Goal: Task Accomplishment & Management: Manage account settings

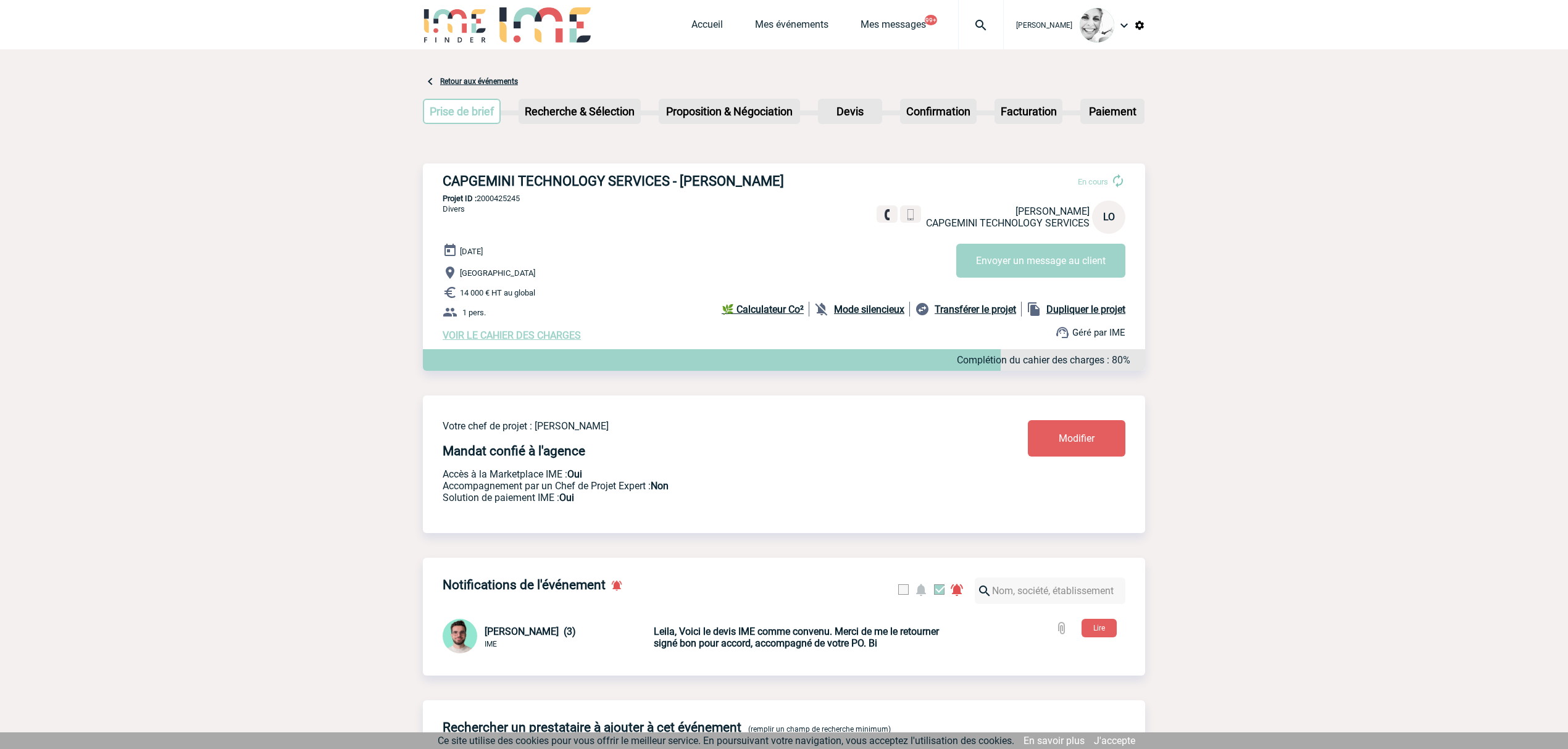
click at [977, 18] on img at bounding box center [981, 25] width 44 height 14
type input "2000424159"
select select "23660"
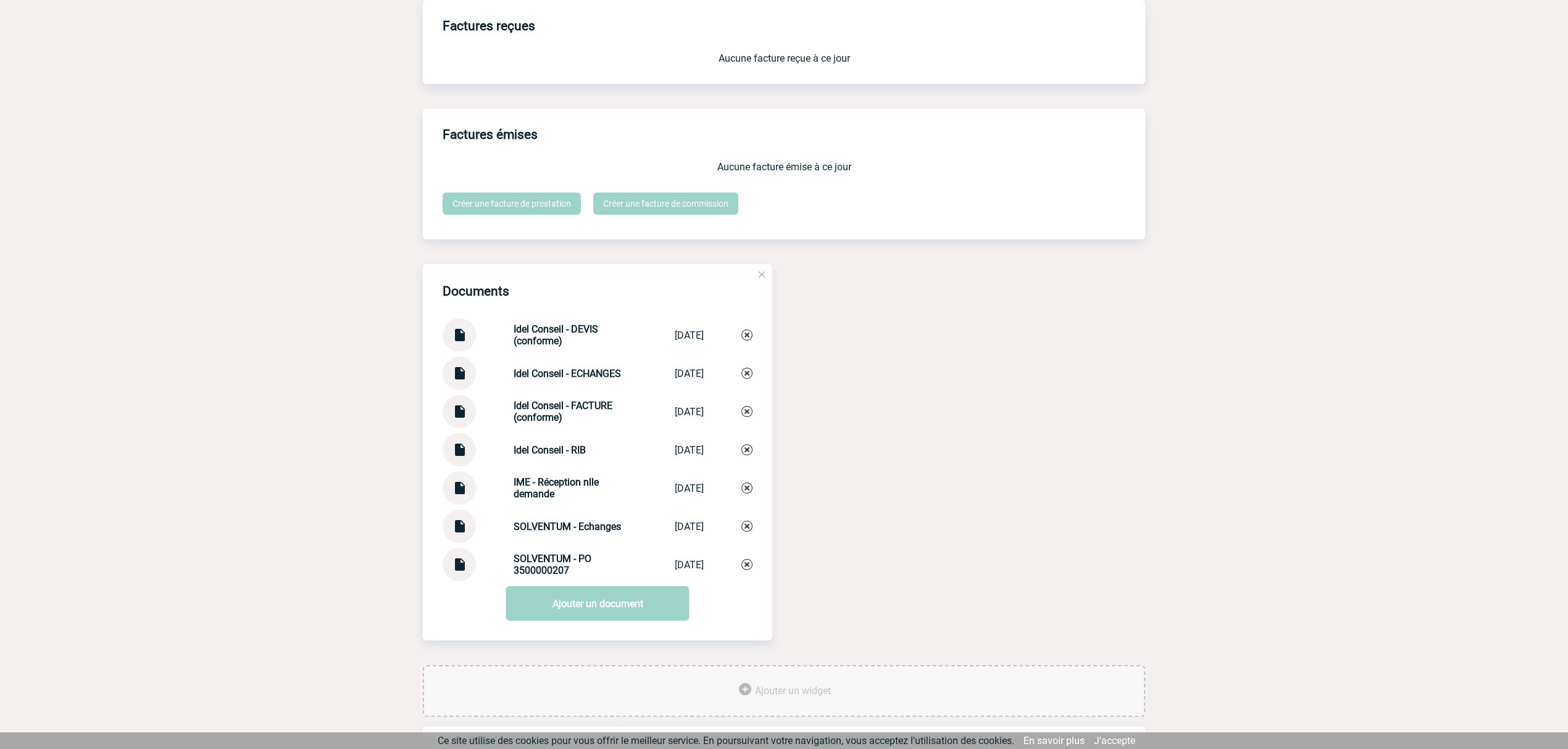
scroll to position [1115, 0]
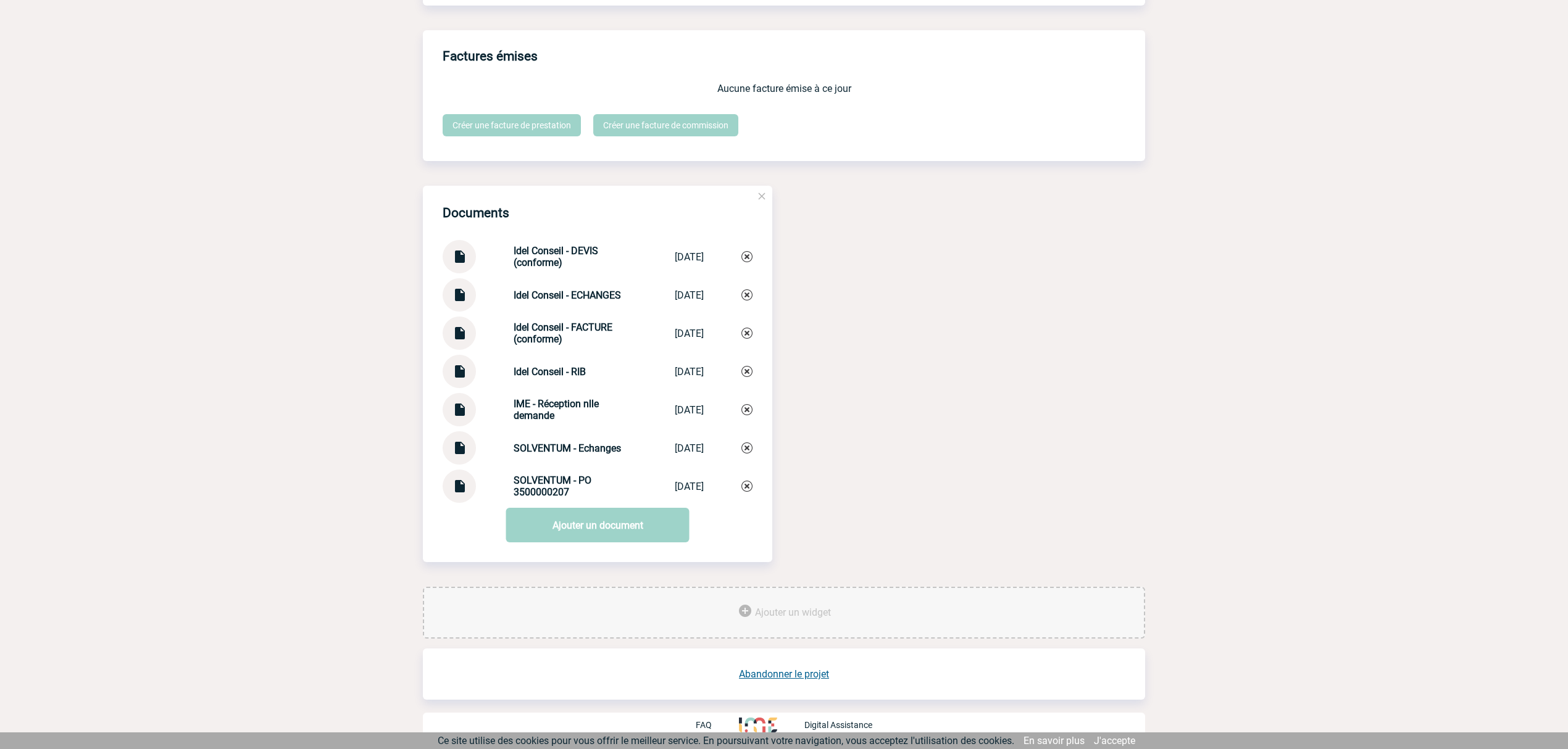
click at [458, 338] on img at bounding box center [459, 328] width 16 height 24
click at [459, 487] on img at bounding box center [459, 481] width 16 height 24
click at [456, 447] on img at bounding box center [459, 443] width 16 height 24
click at [460, 297] on img at bounding box center [459, 289] width 16 height 24
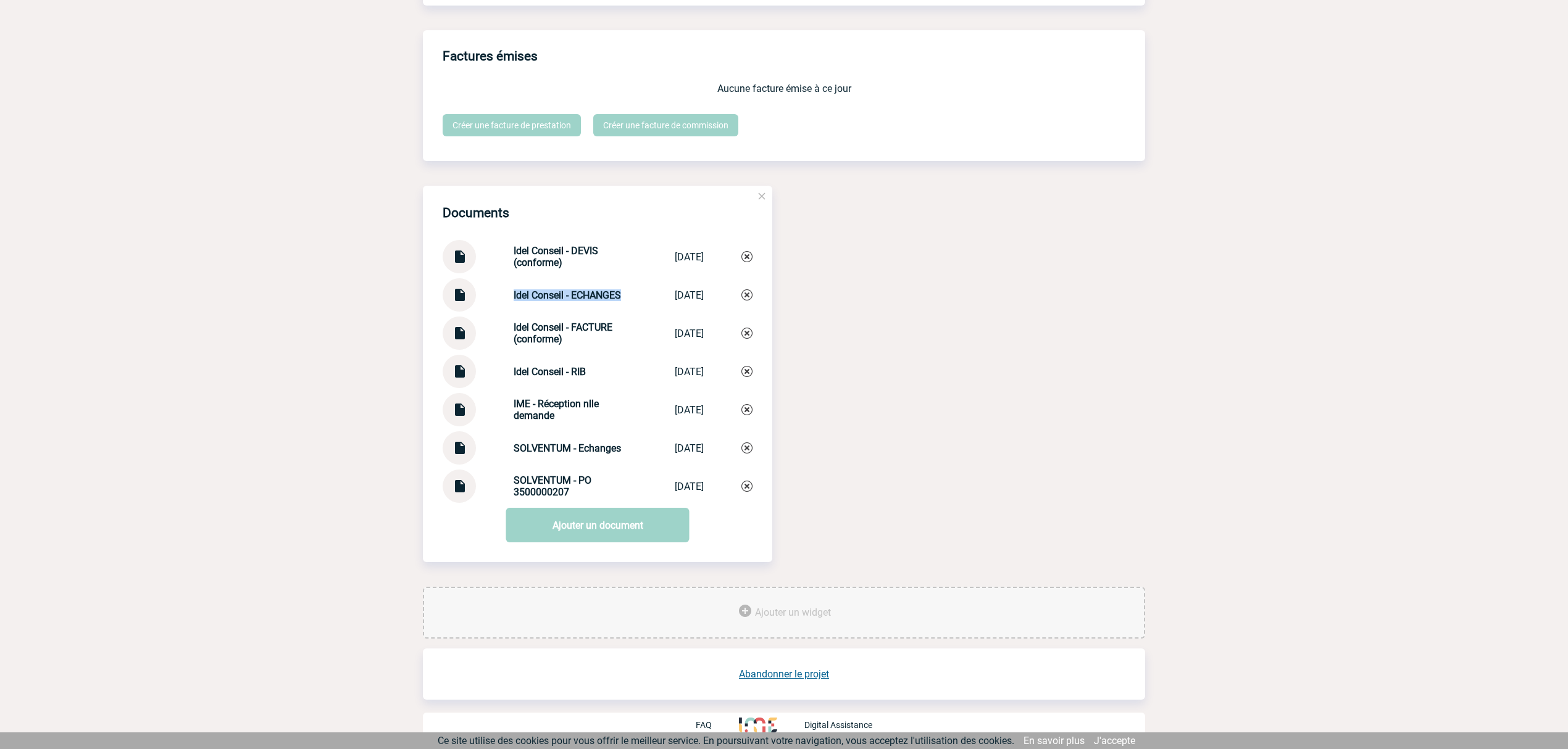
drag, startPoint x: 537, startPoint y: 299, endPoint x: 504, endPoint y: 301, distance: 33.1
click at [504, 301] on div "Idel Conseil - ECHANGES Idel Conseil - ... 04/06/2025" at bounding box center [597, 294] width 310 height 34
copy strong "Idel Conseil - ECHANGES"
click at [753, 294] on div "Documents Idel Conseil - DEVIS (conforme) Idel Conseil - ... 30/05/2025 Idel Co…" at bounding box center [597, 344] width 349 height 317
click at [748, 296] on img at bounding box center [747, 295] width 12 height 12
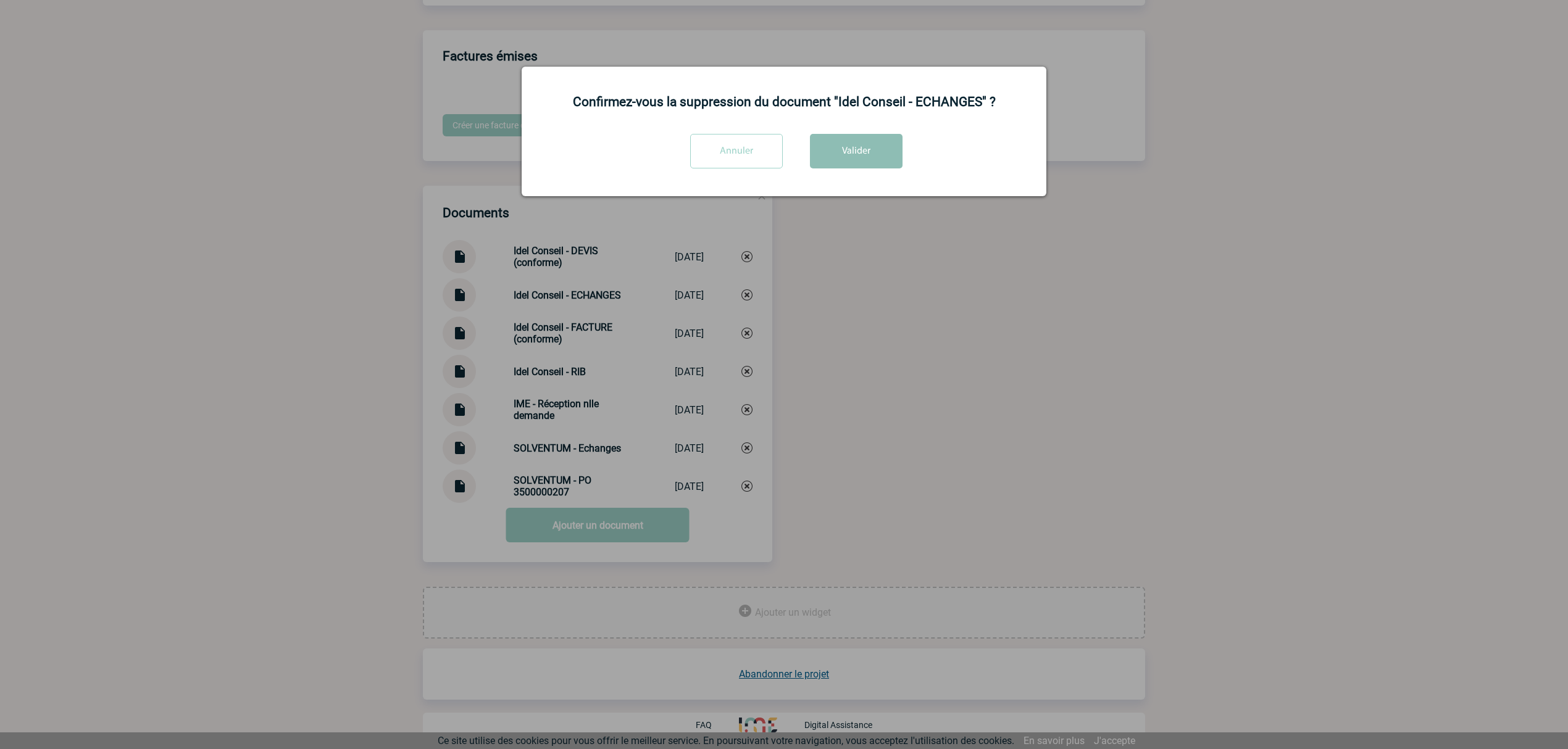
click at [853, 165] on button "Valider" at bounding box center [856, 151] width 92 height 35
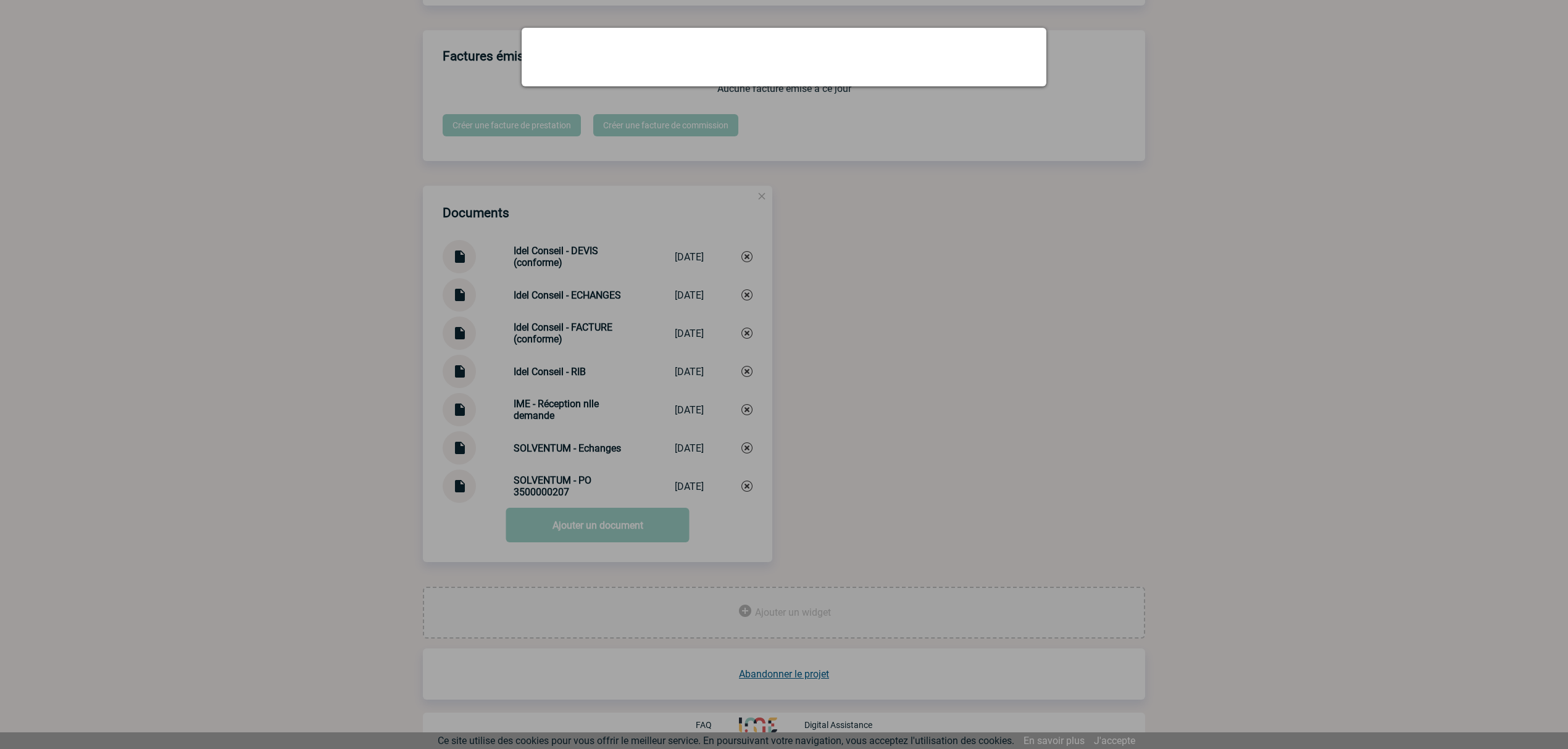
scroll to position [1077, 0]
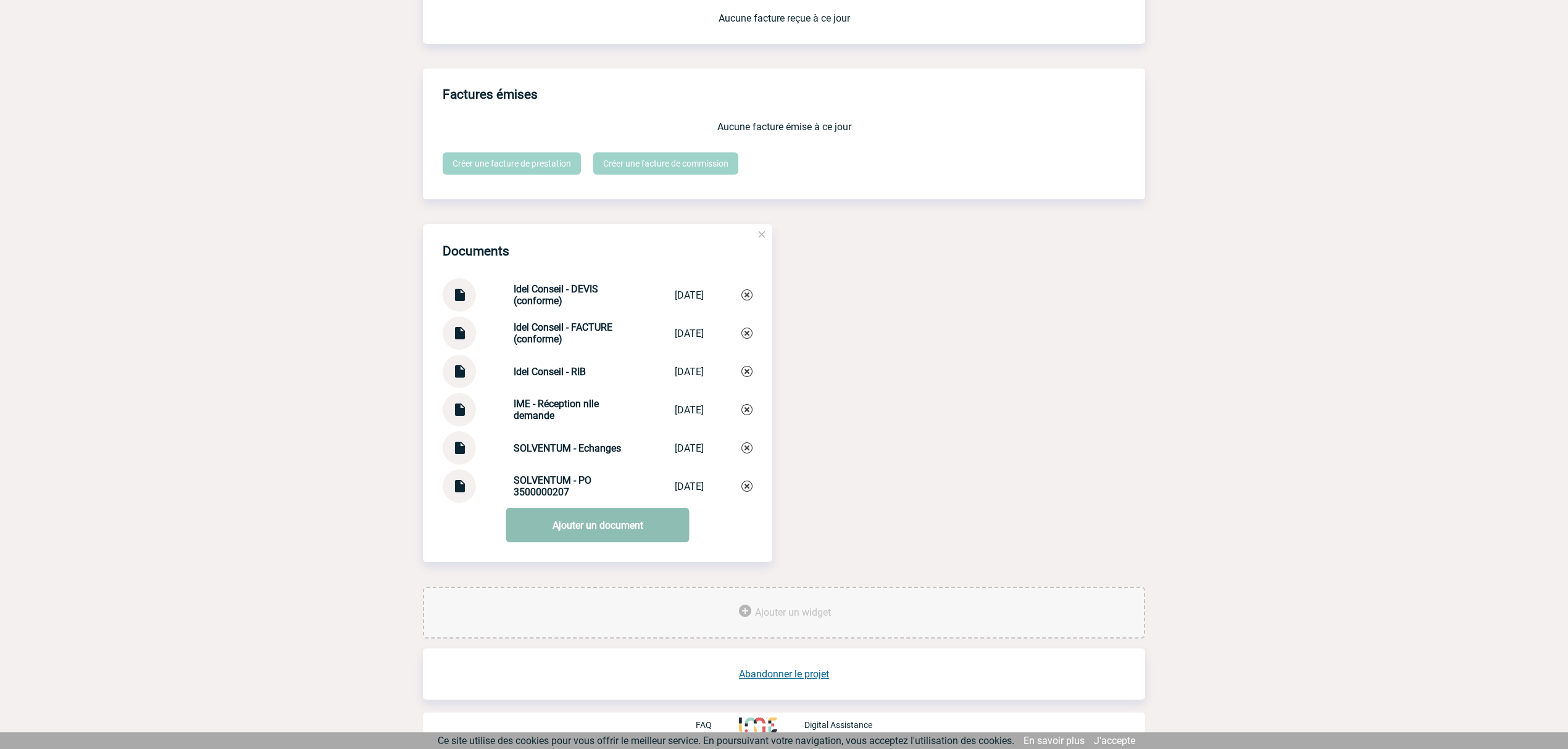
click at [597, 524] on link "Ajouter un document" at bounding box center [597, 525] width 184 height 35
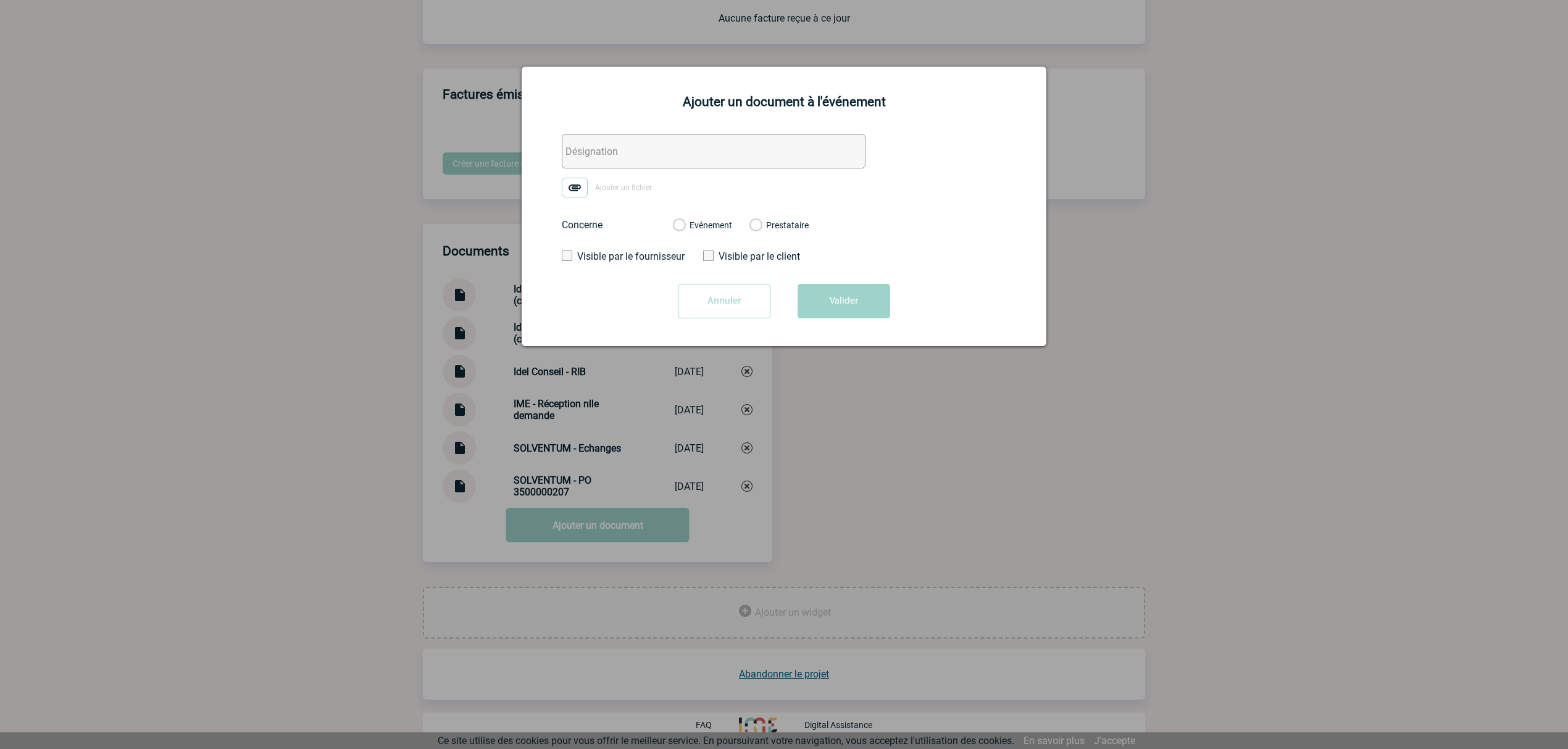
click at [596, 164] on input "text" at bounding box center [714, 151] width 304 height 35
paste input "Idel Conseil - ECHANGES"
type input "Idel Conseil - ECHANGES"
click at [580, 190] on img at bounding box center [574, 187] width 26 height 20
click at [0, 0] on input "Ajouter un fichier" at bounding box center [0, 0] width 0 height 0
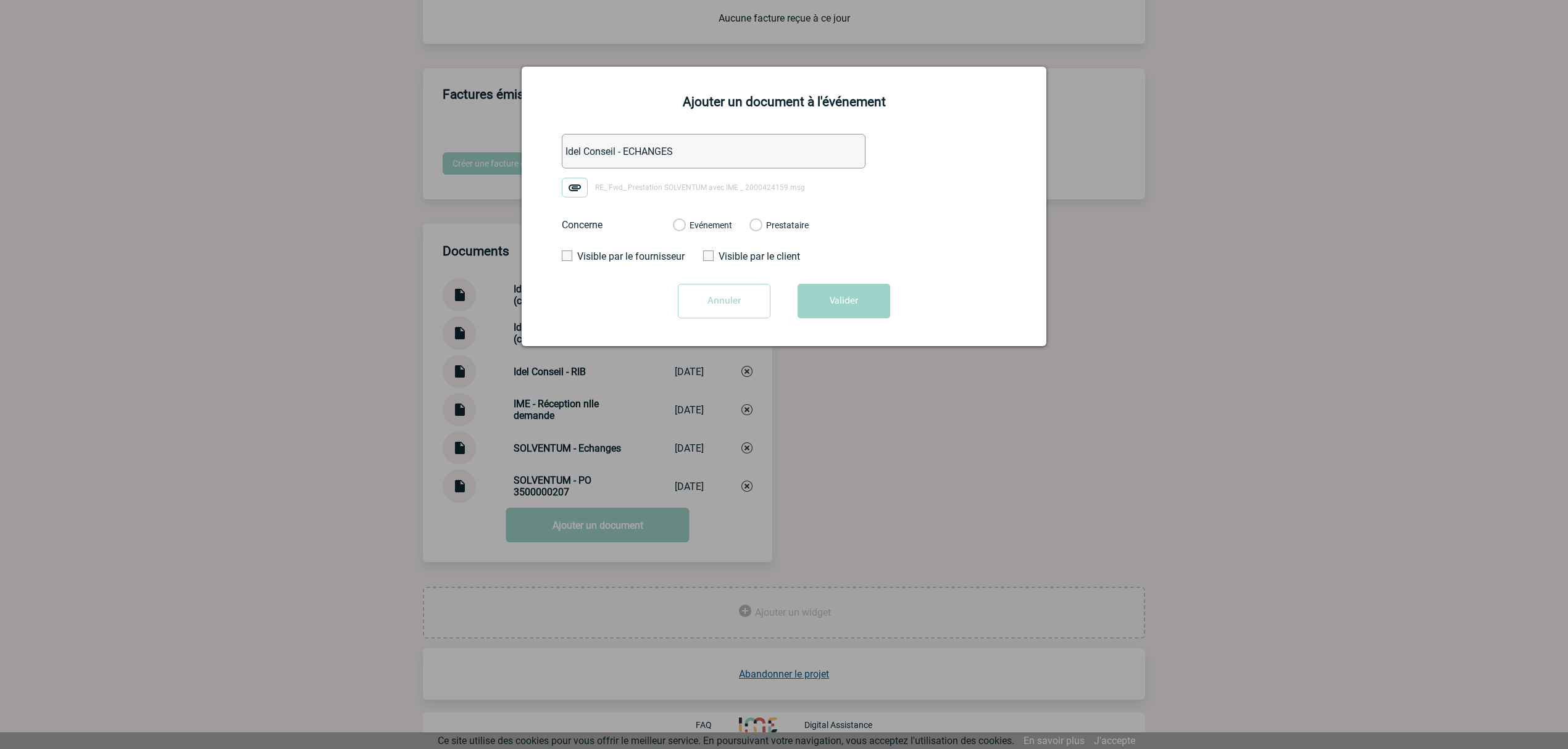
click at [685, 230] on label "Evénement" at bounding box center [678, 226] width 12 height 12
click at [0, 0] on input "Evénement" at bounding box center [0, 0] width 0 height 0
click at [850, 297] on button "Valider" at bounding box center [844, 301] width 92 height 35
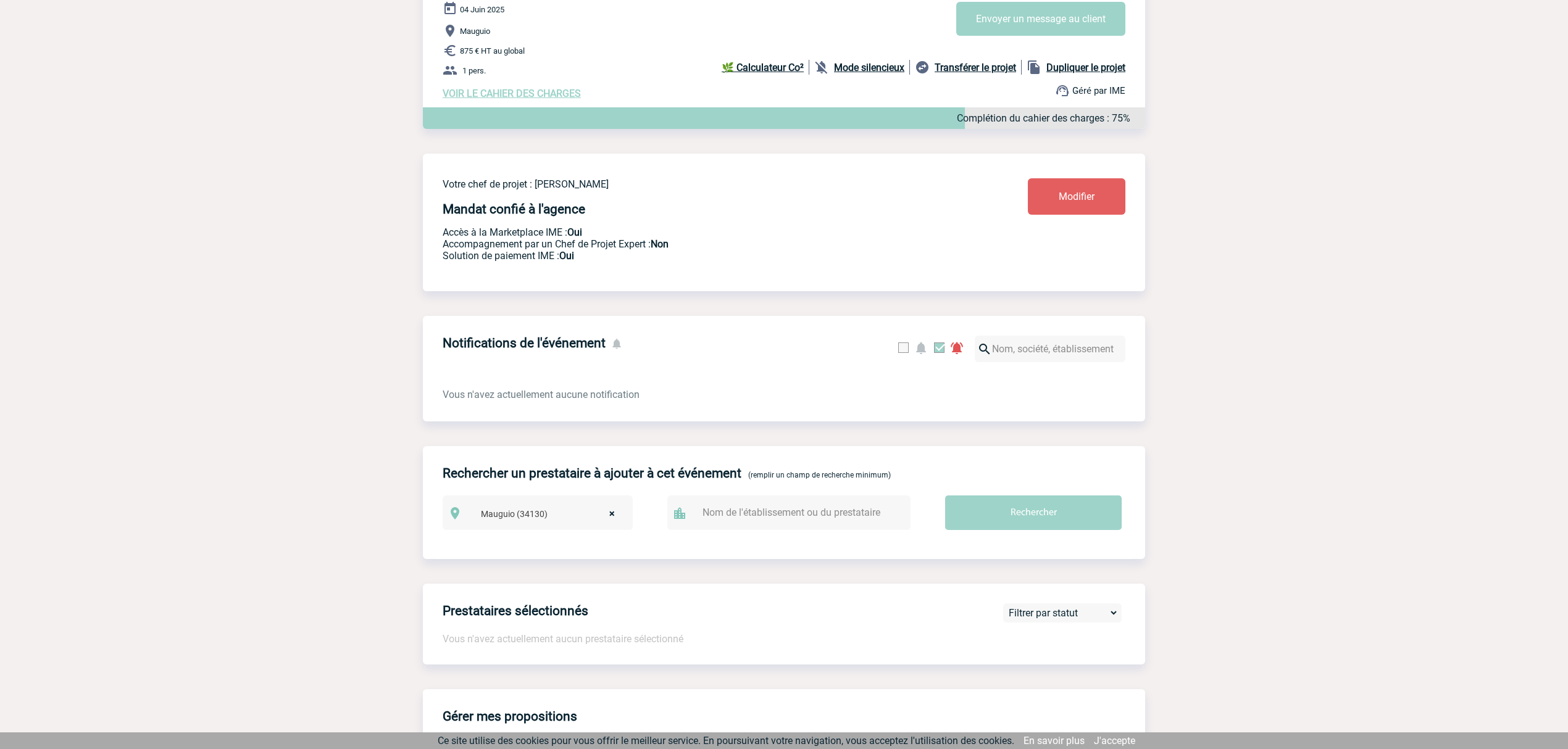
scroll to position [0, 0]
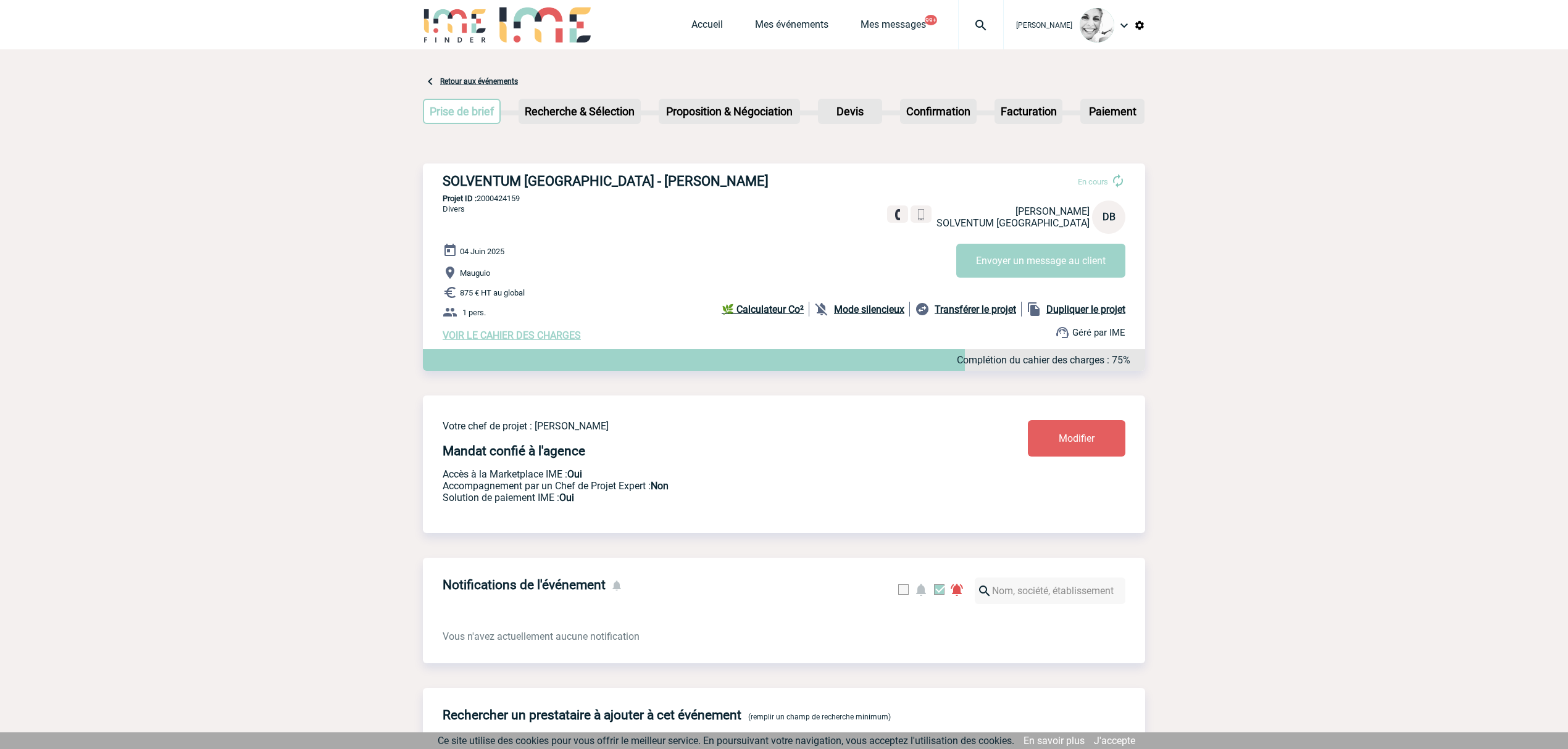
click at [976, 33] on div at bounding box center [980, 24] width 45 height 49
type input "2000424563"
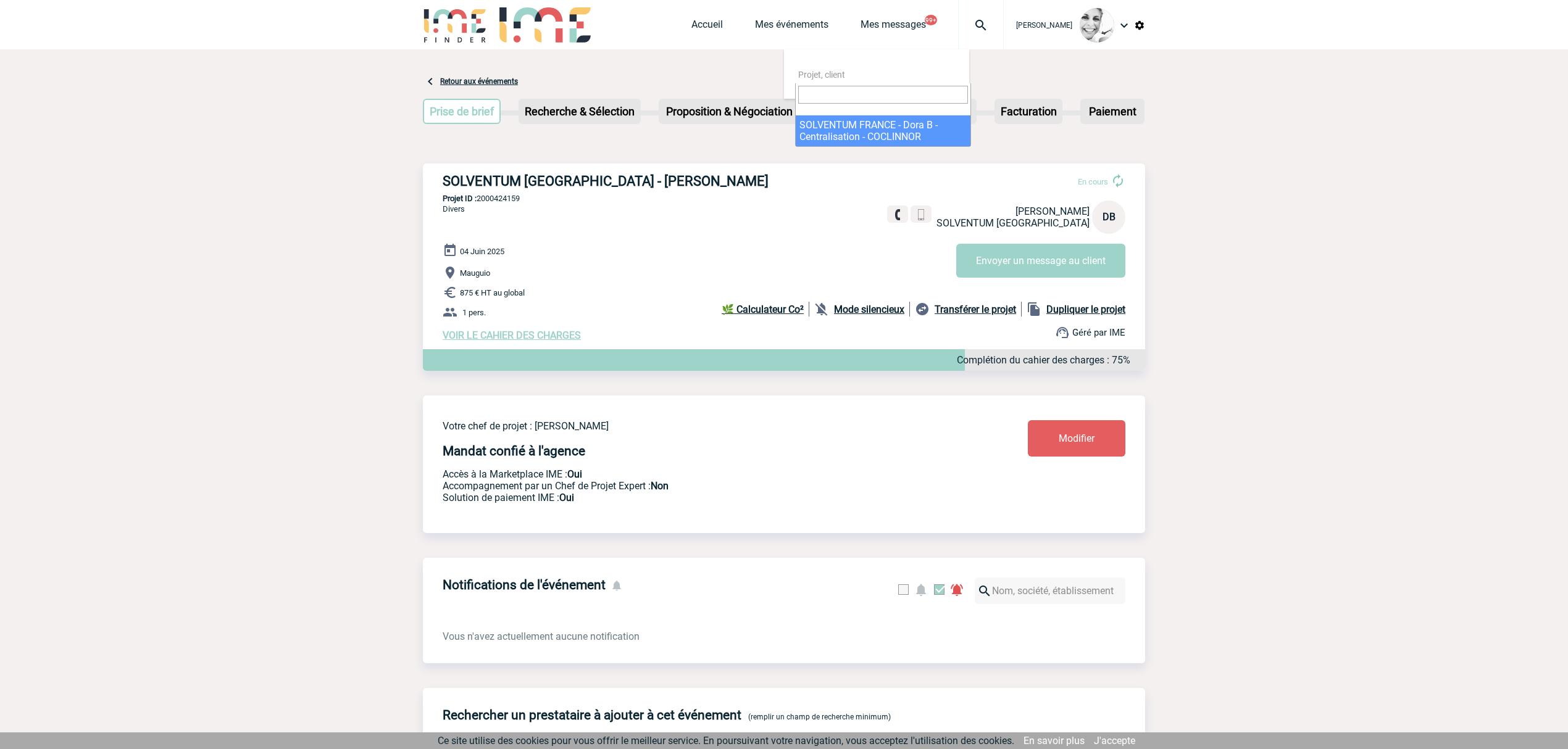
select select "24064"
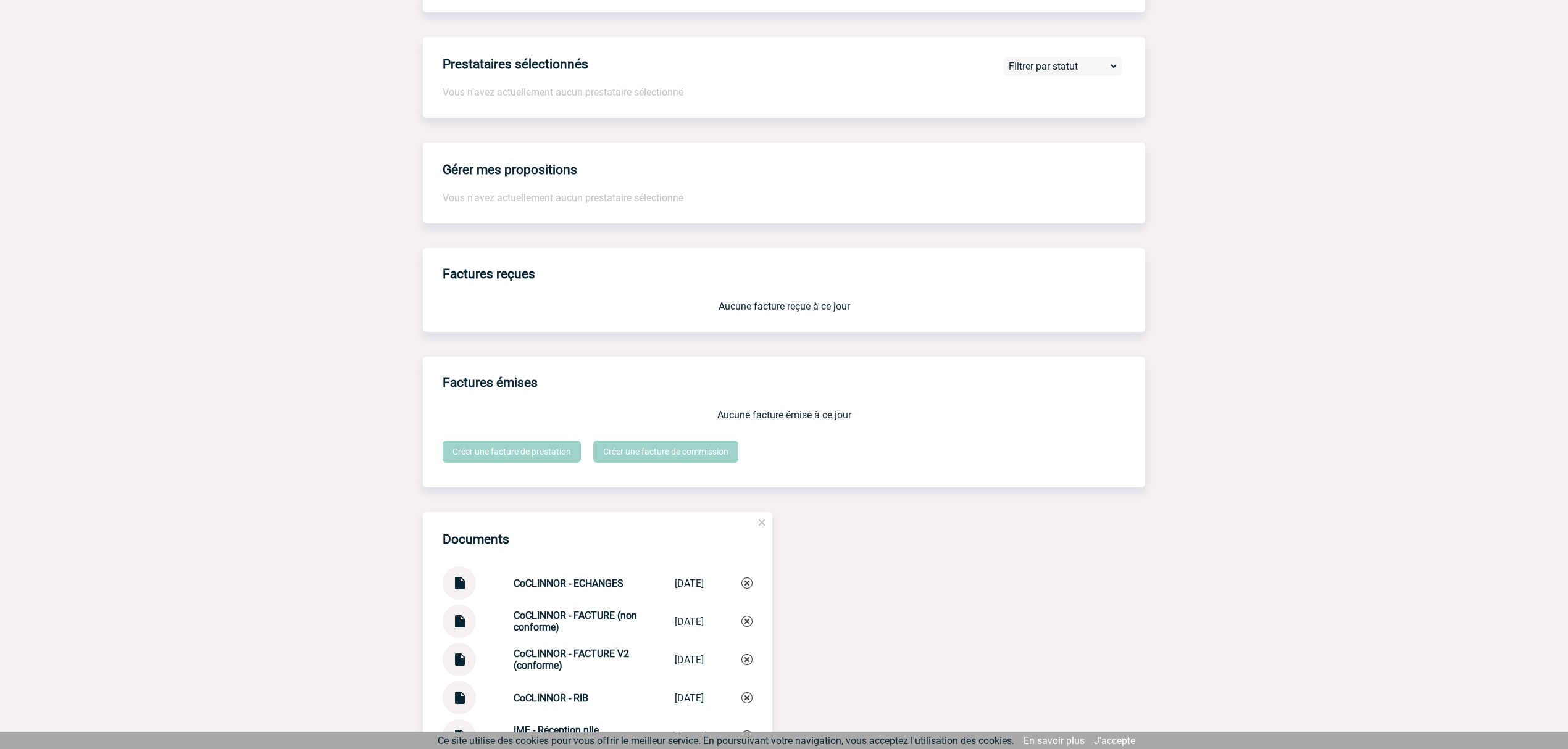
scroll to position [1069, 0]
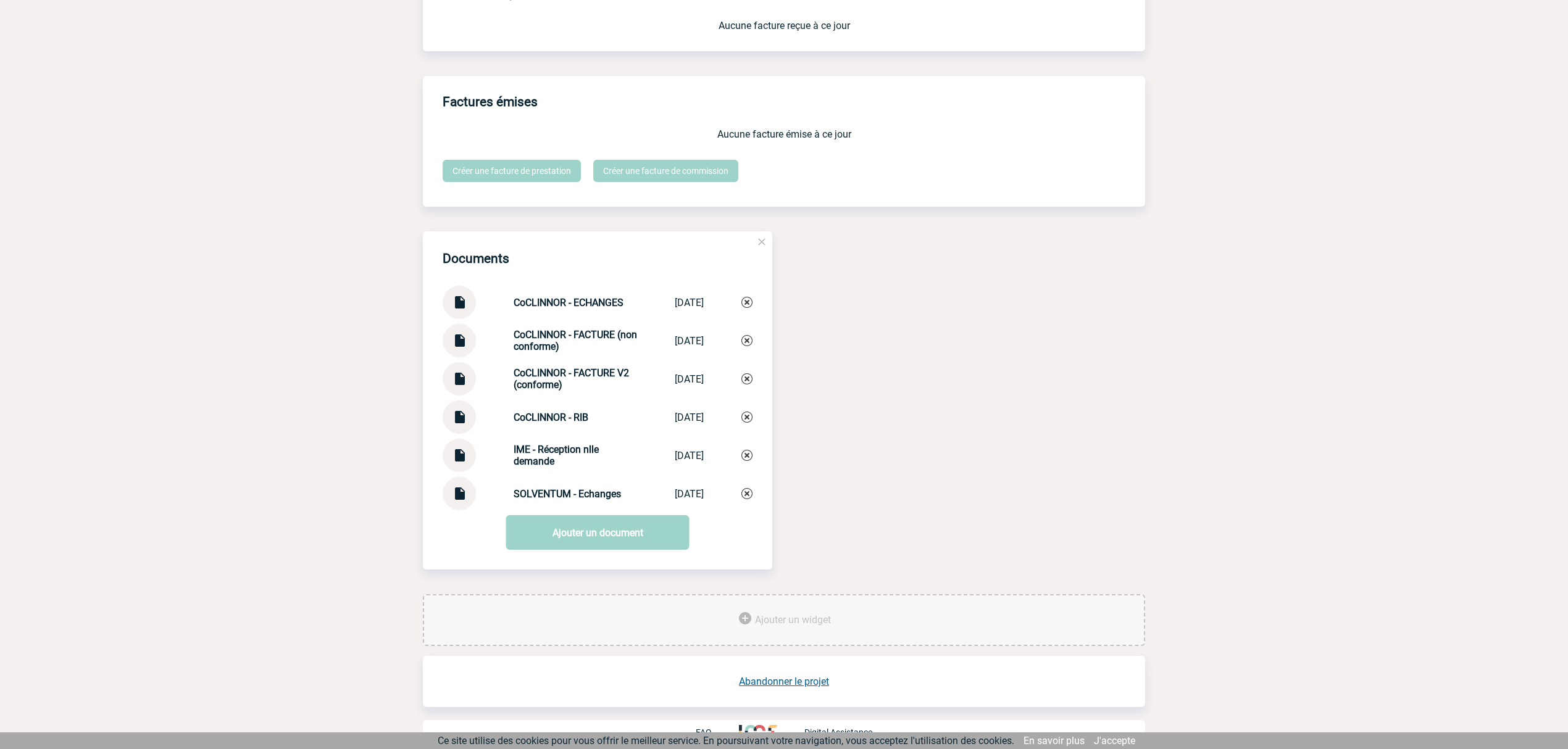
click at [463, 383] on img at bounding box center [459, 374] width 16 height 24
click at [458, 337] on img at bounding box center [459, 336] width 16 height 24
drag, startPoint x: 571, startPoint y: 386, endPoint x: 506, endPoint y: 369, distance: 67.2
click at [497, 367] on div "CoCLINNOR - FACTURE V2 (conforme) CoCLINNOR - FAC... 23/06/2025" at bounding box center [597, 379] width 310 height 34
copy strong "CoCLINNOR - FACTURE V2 (conforme)"
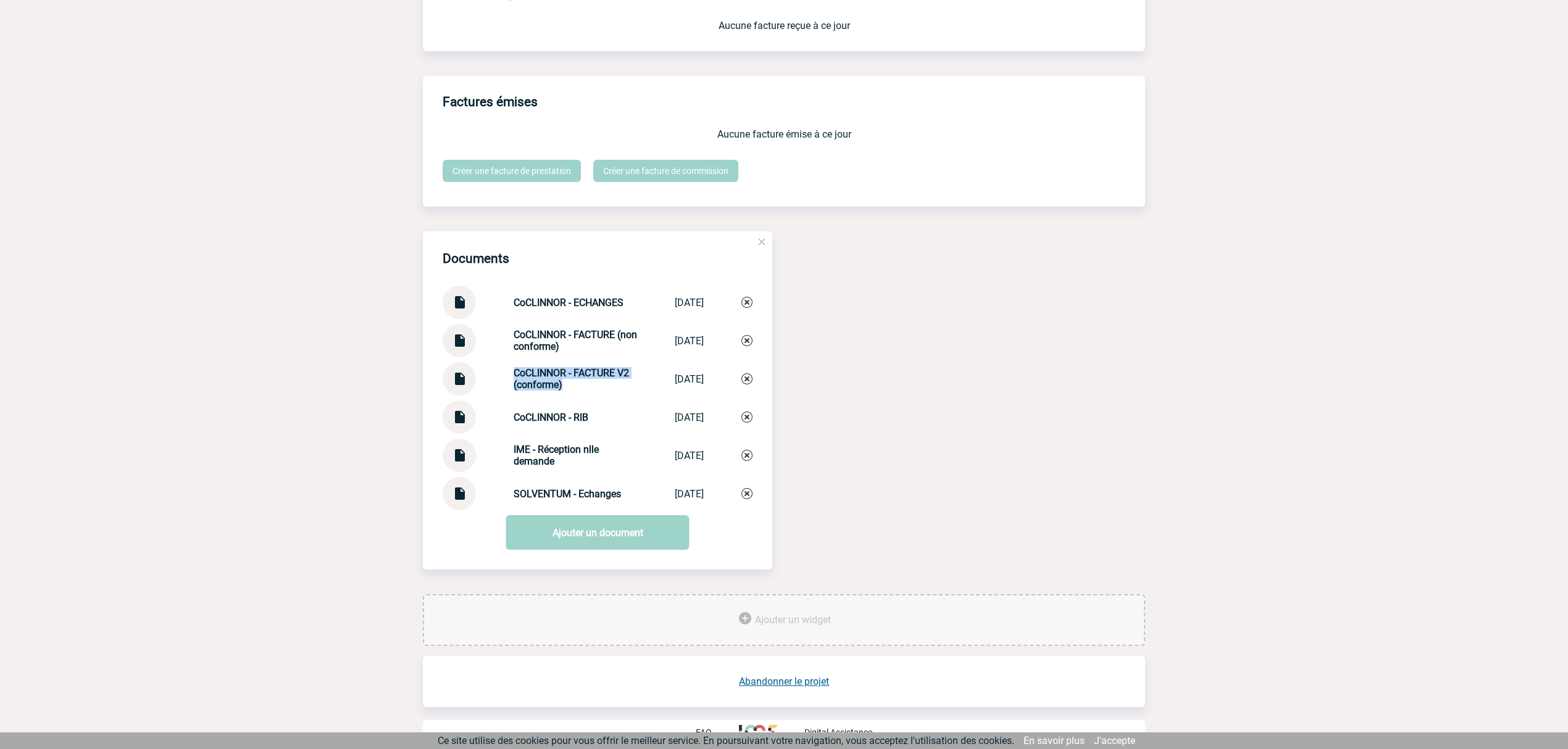
click at [745, 381] on img at bounding box center [747, 379] width 12 height 12
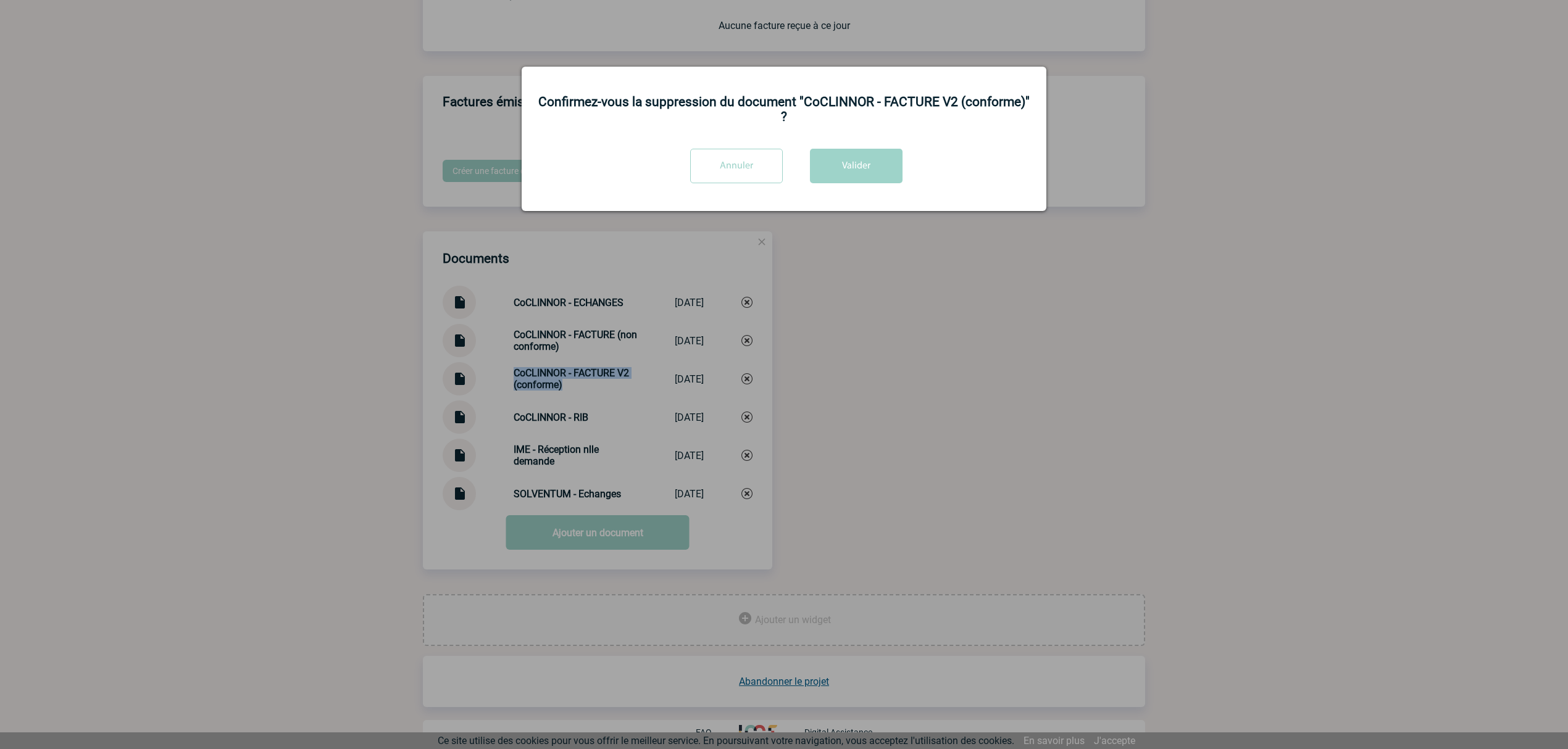
drag, startPoint x: 838, startPoint y: 166, endPoint x: 904, endPoint y: 79, distance: 109.2
click at [840, 166] on button "Valider" at bounding box center [856, 166] width 92 height 35
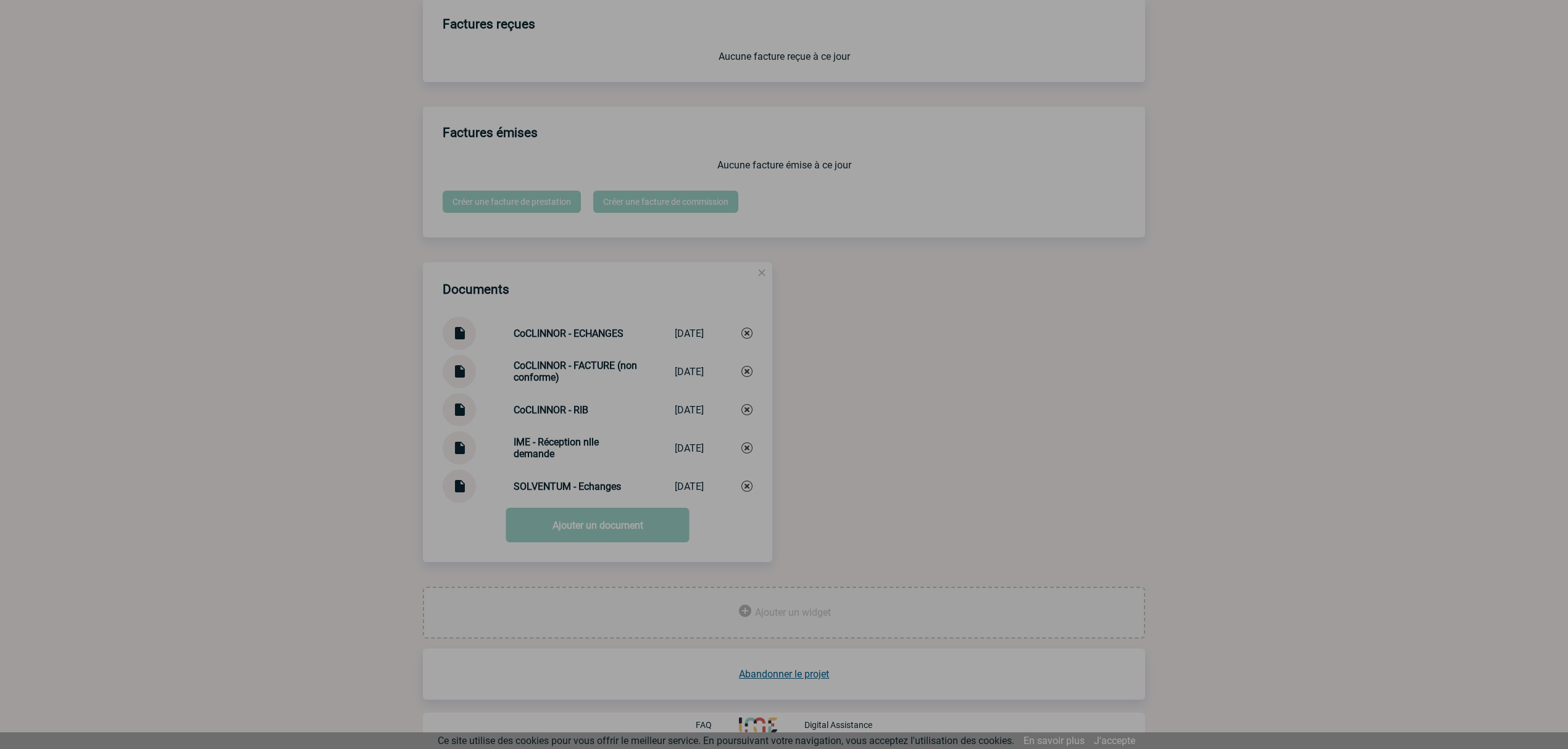
scroll to position [1039, 0]
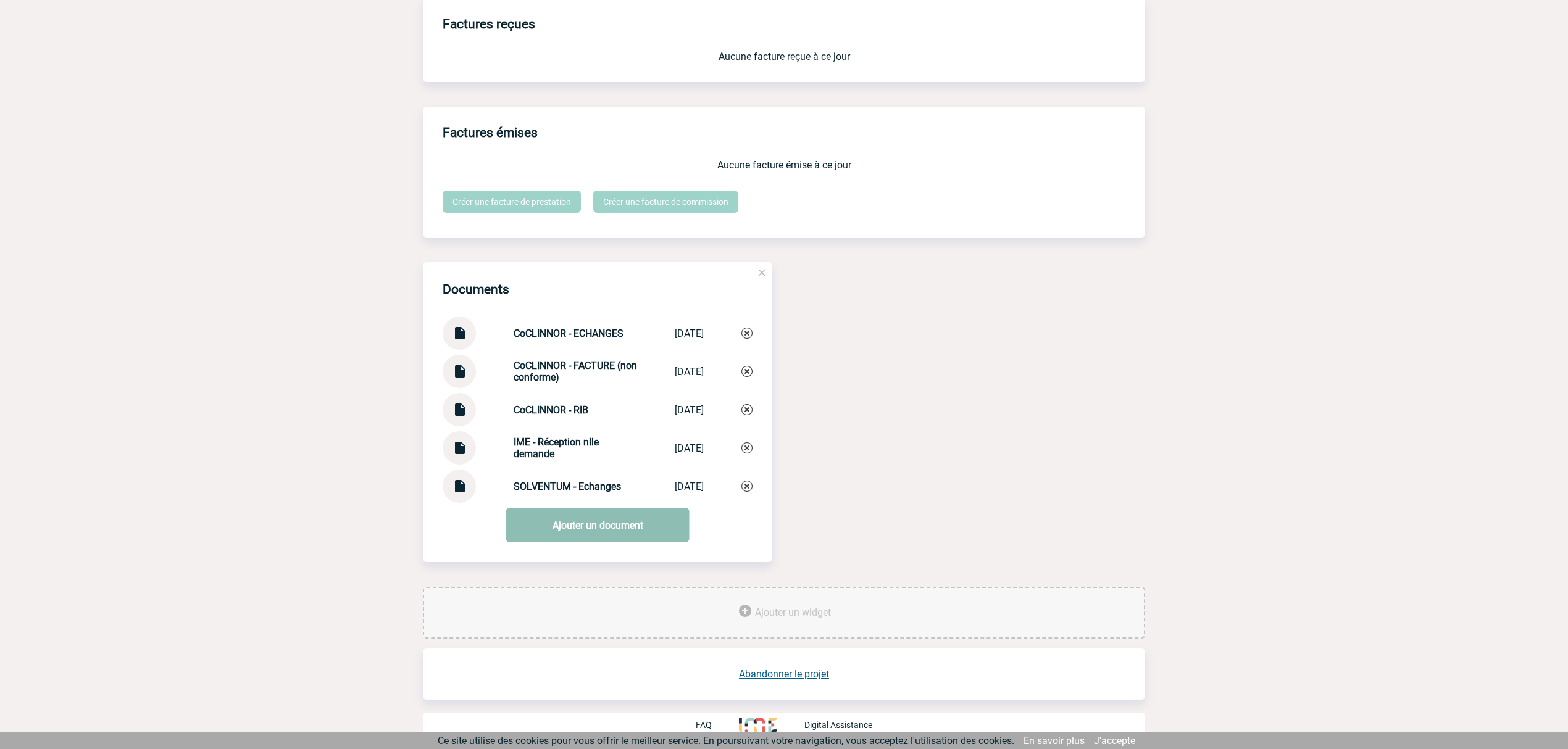
click at [578, 531] on link "Ajouter un document" at bounding box center [597, 525] width 184 height 35
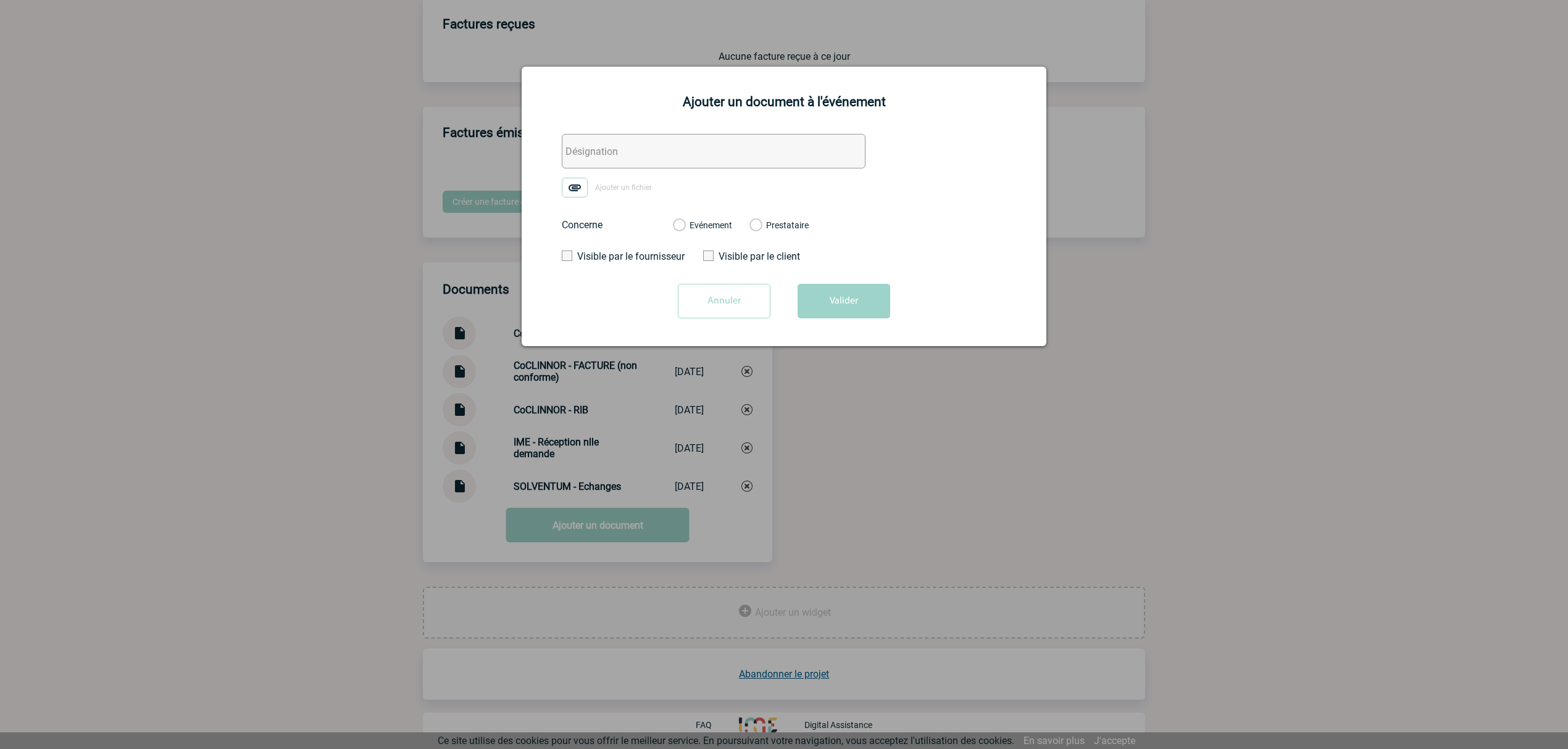
click at [608, 161] on input "text" at bounding box center [714, 151] width 304 height 35
paste input "CoCLINNOR - FACTURE V2 (conforme)"
type input "CoCLINNOR - FACTURE V2 (conforme)"
click at [576, 187] on img at bounding box center [574, 187] width 26 height 20
click at [0, 0] on input "Ajouter un fichier" at bounding box center [0, 0] width 0 height 0
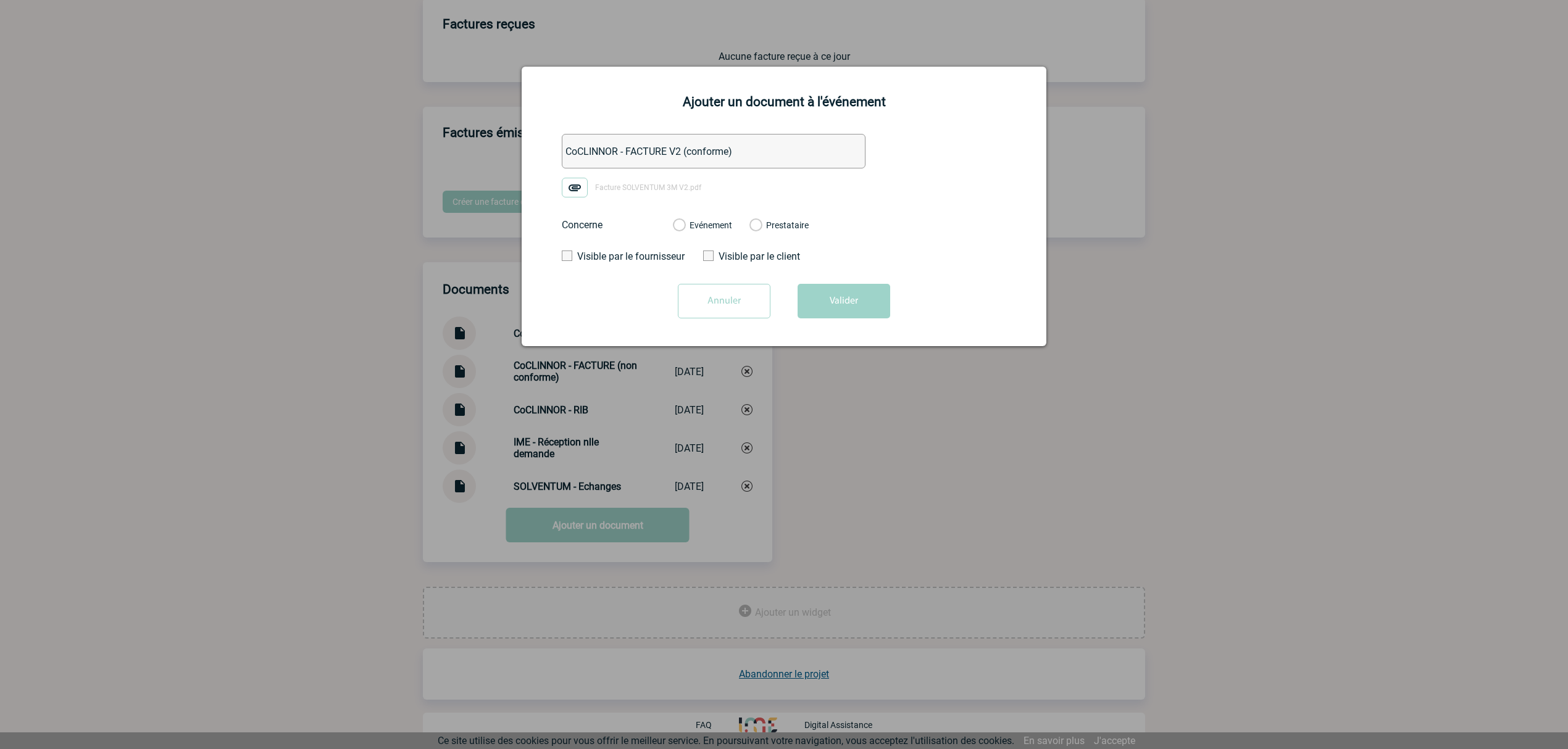
drag, startPoint x: 707, startPoint y: 222, endPoint x: 731, endPoint y: 230, distance: 25.3
click at [685, 222] on label "Evénement" at bounding box center [678, 226] width 12 height 12
drag, startPoint x: 729, startPoint y: 239, endPoint x: 719, endPoint y: 235, distance: 10.8
click at [726, 237] on div "Evénement Prestataire" at bounding box center [741, 225] width 156 height 32
click at [719, 235] on div "Evénement Prestataire" at bounding box center [741, 225] width 156 height 32
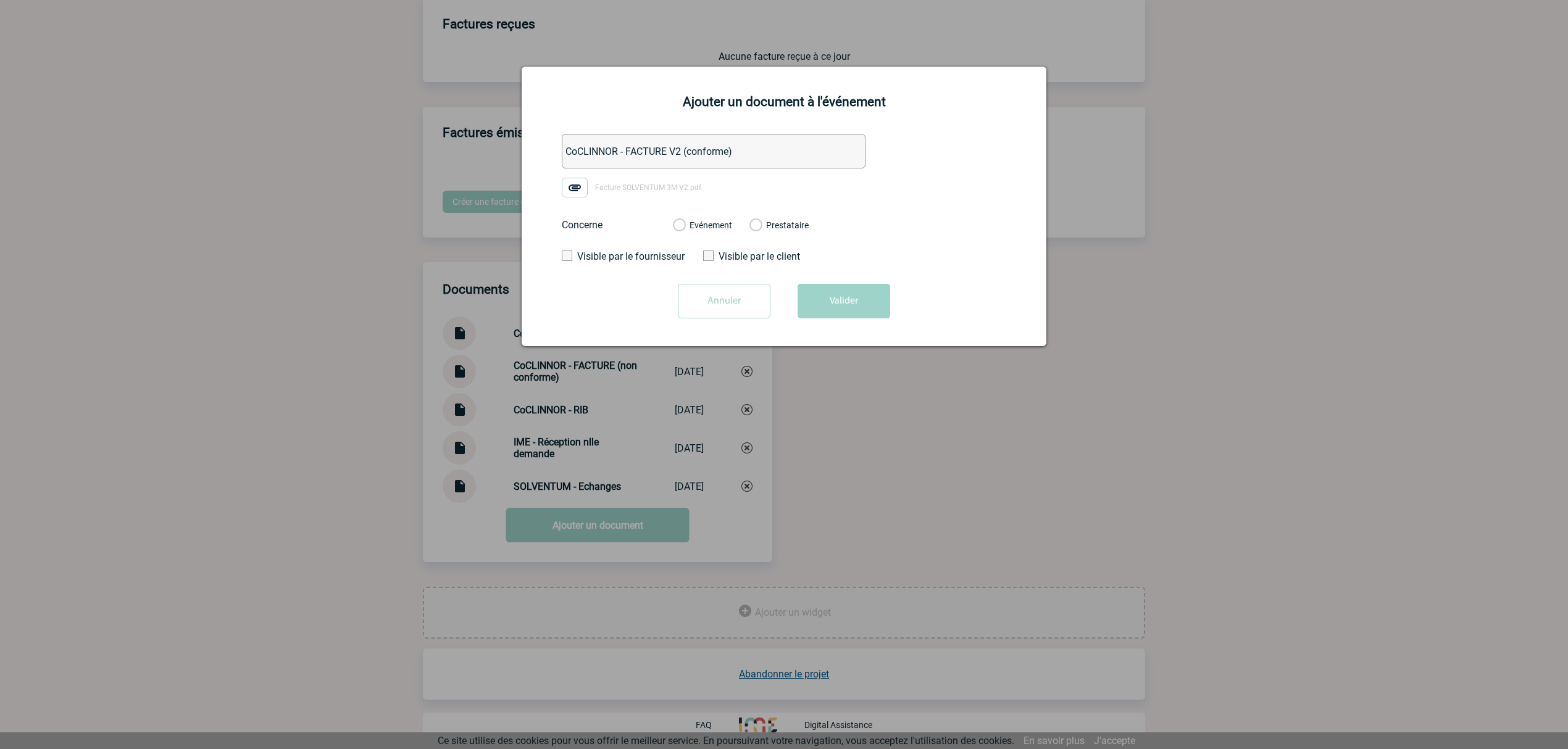
click at [685, 227] on label "Evénement" at bounding box center [678, 226] width 12 height 12
click at [0, 0] on input "Evénement" at bounding box center [0, 0] width 0 height 0
click at [860, 296] on button "Valider" at bounding box center [844, 301] width 92 height 35
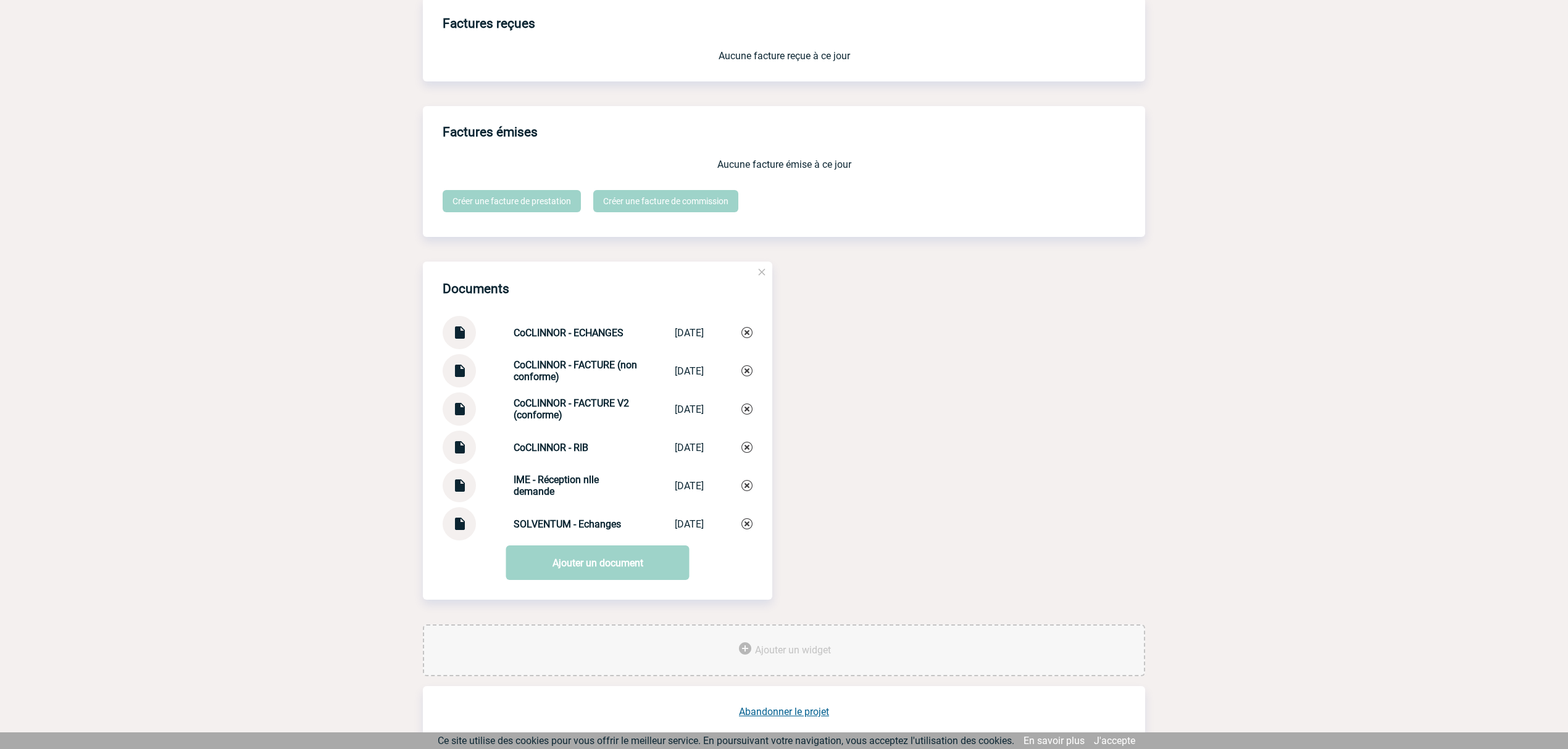
click at [463, 526] on img at bounding box center [459, 518] width 16 height 24
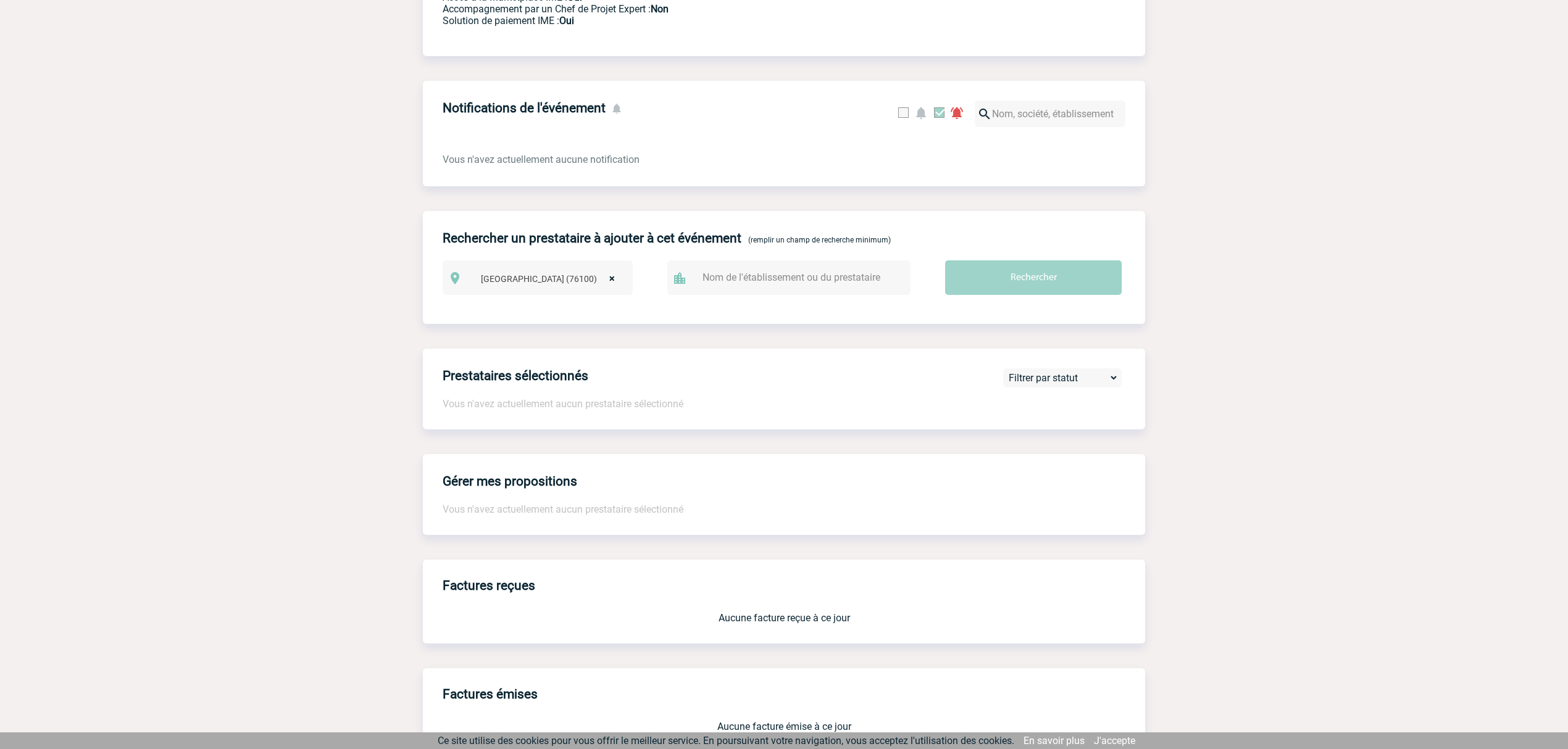
scroll to position [0, 0]
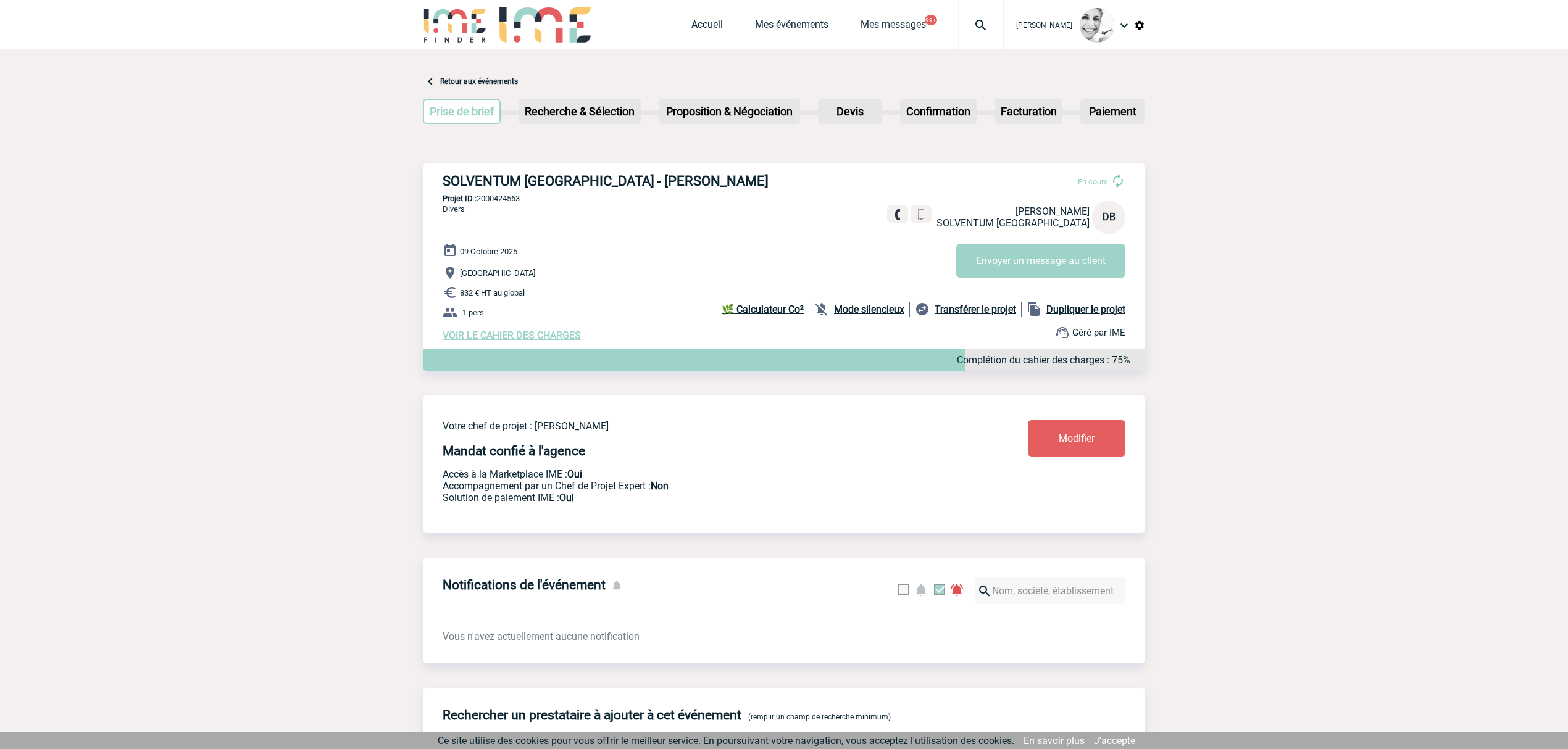
click at [1064, 307] on b "Dupliquer le projet" at bounding box center [1086, 310] width 79 height 12
select select "9"
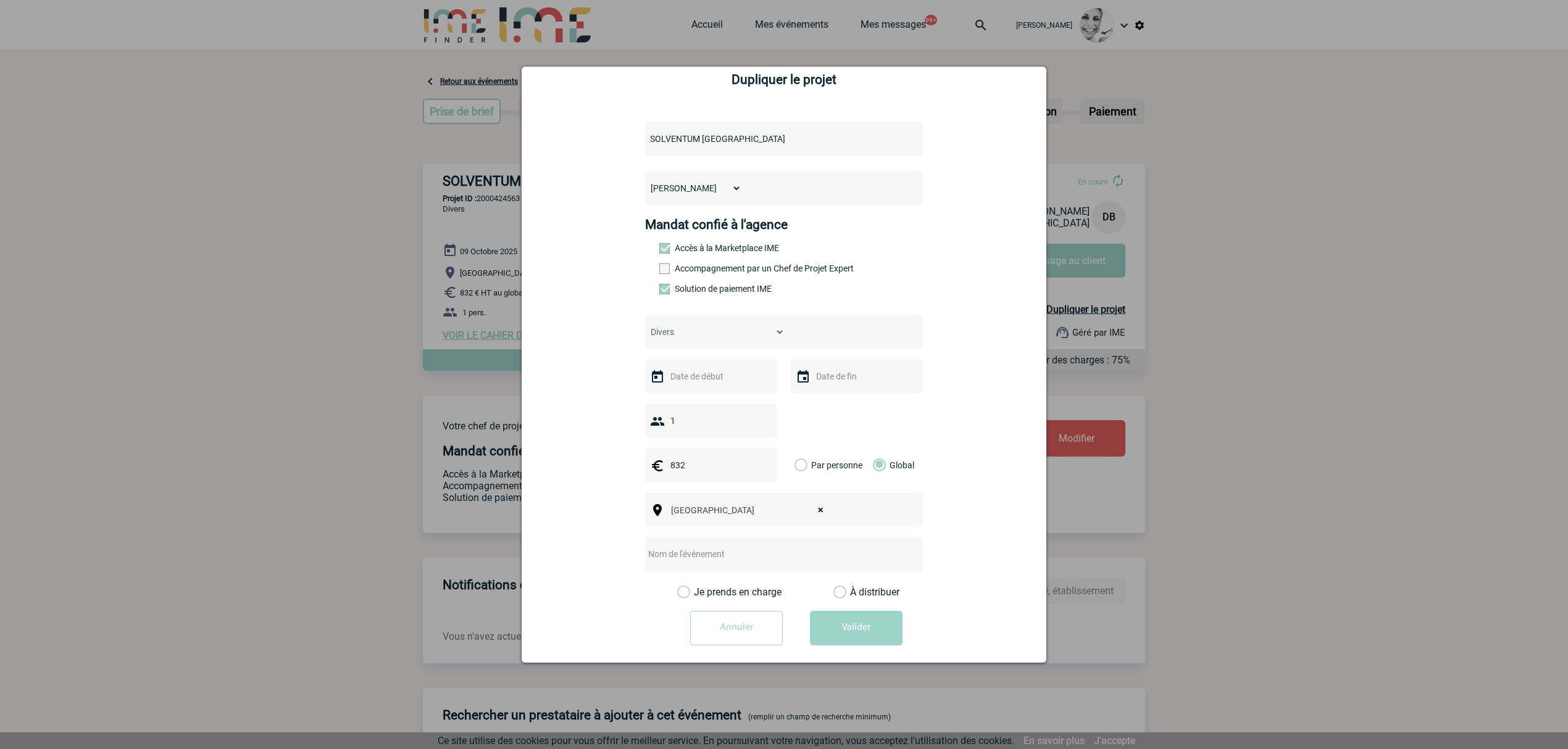
scroll to position [34, 0]
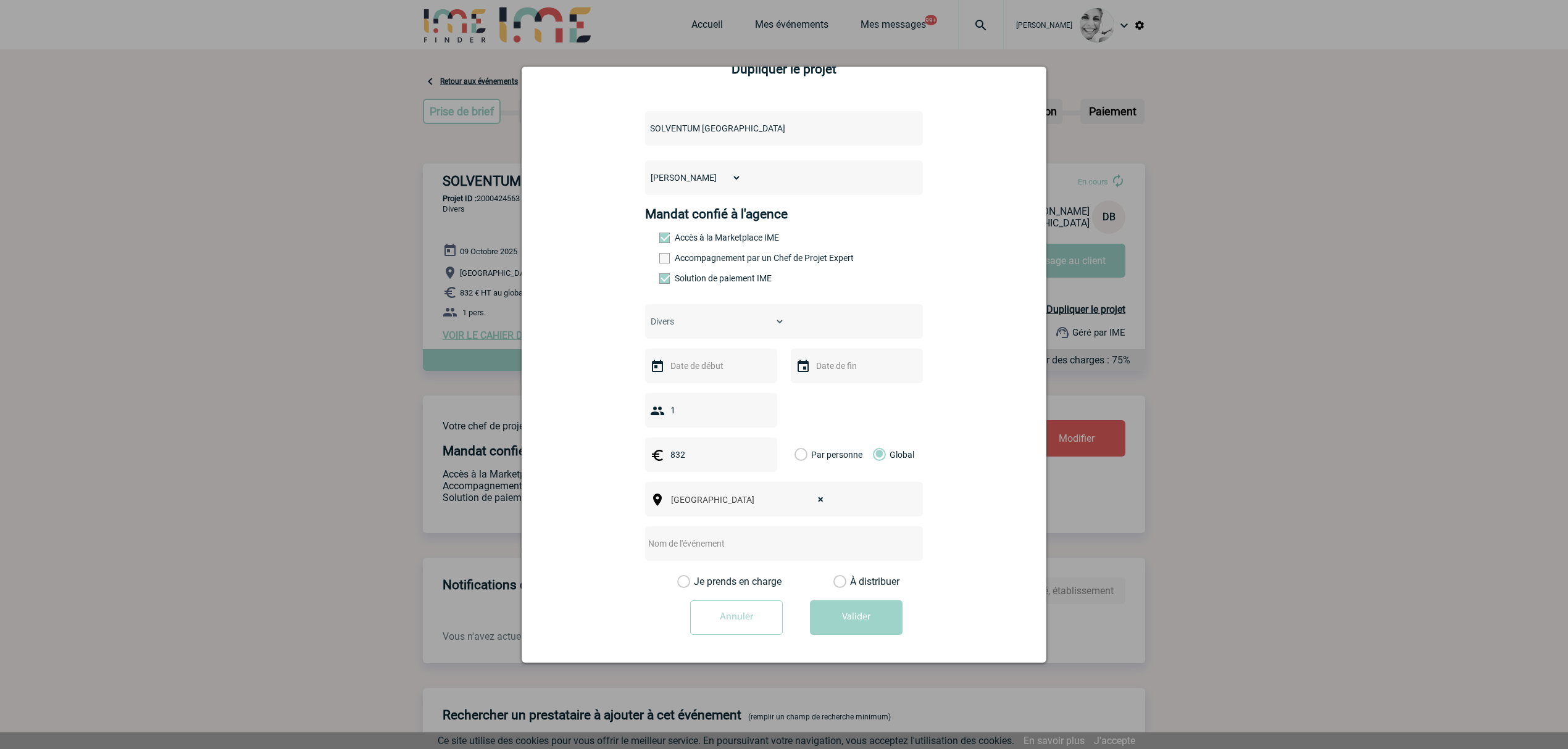
select select
drag, startPoint x: 813, startPoint y: 497, endPoint x: 803, endPoint y: 504, distance: 12.2
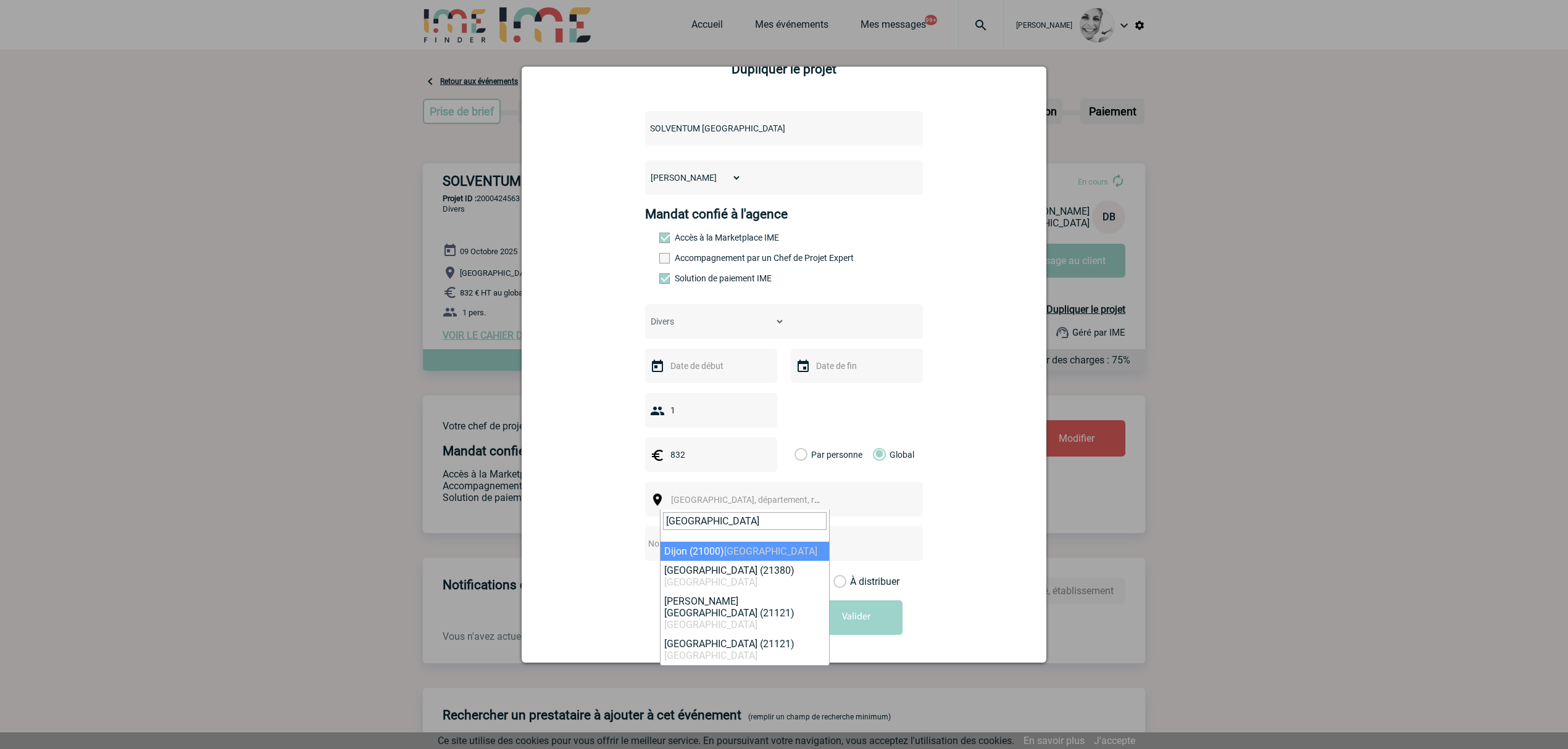
type input "dijon"
select select "7877"
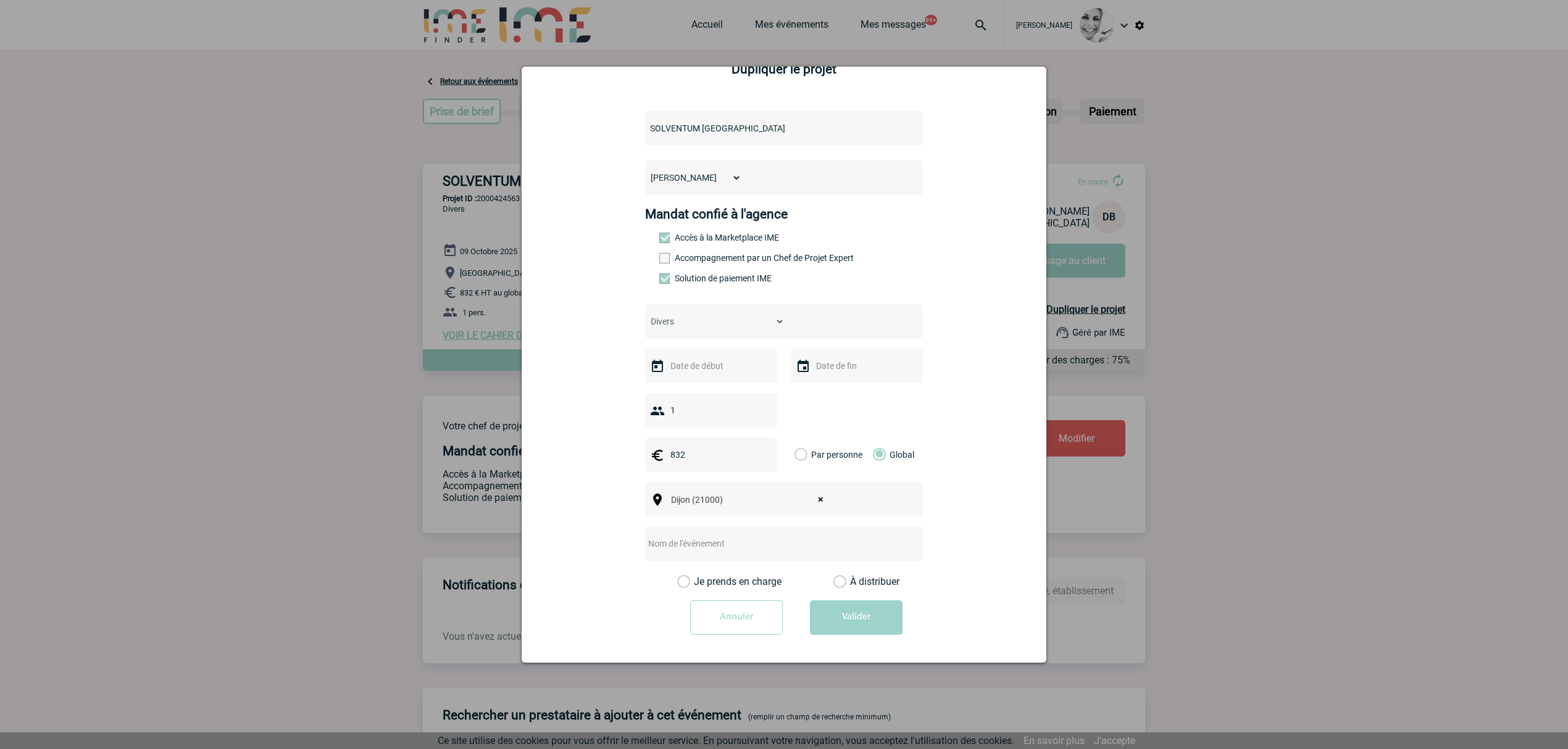
click at [693, 549] on input "text" at bounding box center [768, 543] width 245 height 16
type input "Centralisation - PIAS"
click at [846, 581] on label "À distribuer" at bounding box center [839, 582] width 13 height 12
click at [0, 0] on input "À distribuer" at bounding box center [0, 0] width 0 height 0
click at [698, 365] on input "text" at bounding box center [710, 365] width 86 height 16
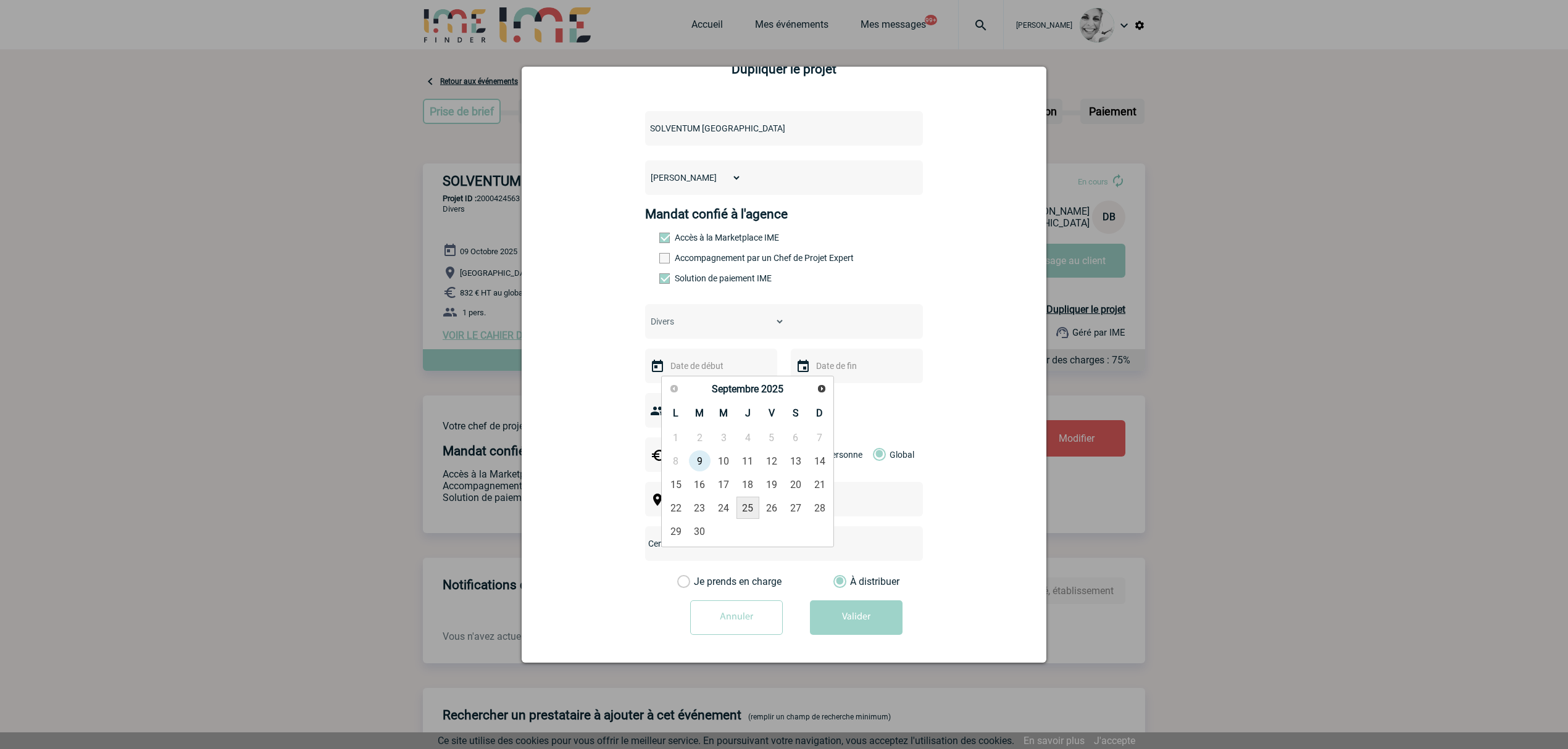
click at [746, 512] on link "25" at bounding box center [748, 508] width 23 height 22
type input "25-09-2025"
click at [726, 362] on input "25-09-2025" at bounding box center [710, 365] width 86 height 16
click at [702, 464] on link "9" at bounding box center [700, 461] width 23 height 22
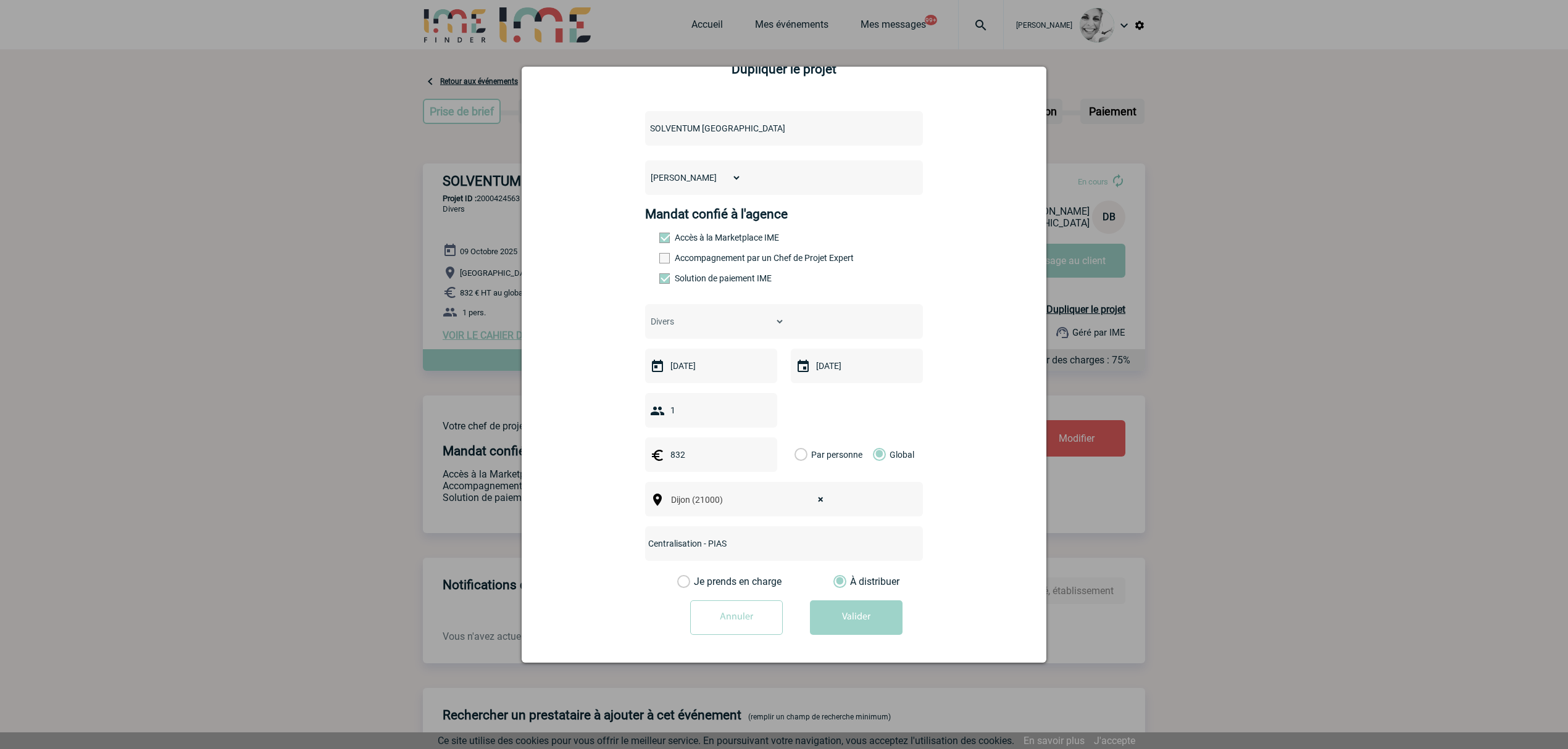
click at [720, 371] on input "09-09-2025" at bounding box center [710, 365] width 86 height 16
click at [723, 462] on link "10" at bounding box center [724, 461] width 23 height 22
type input "10-09-2025"
click at [687, 368] on input "10-09-2025" at bounding box center [710, 365] width 86 height 16
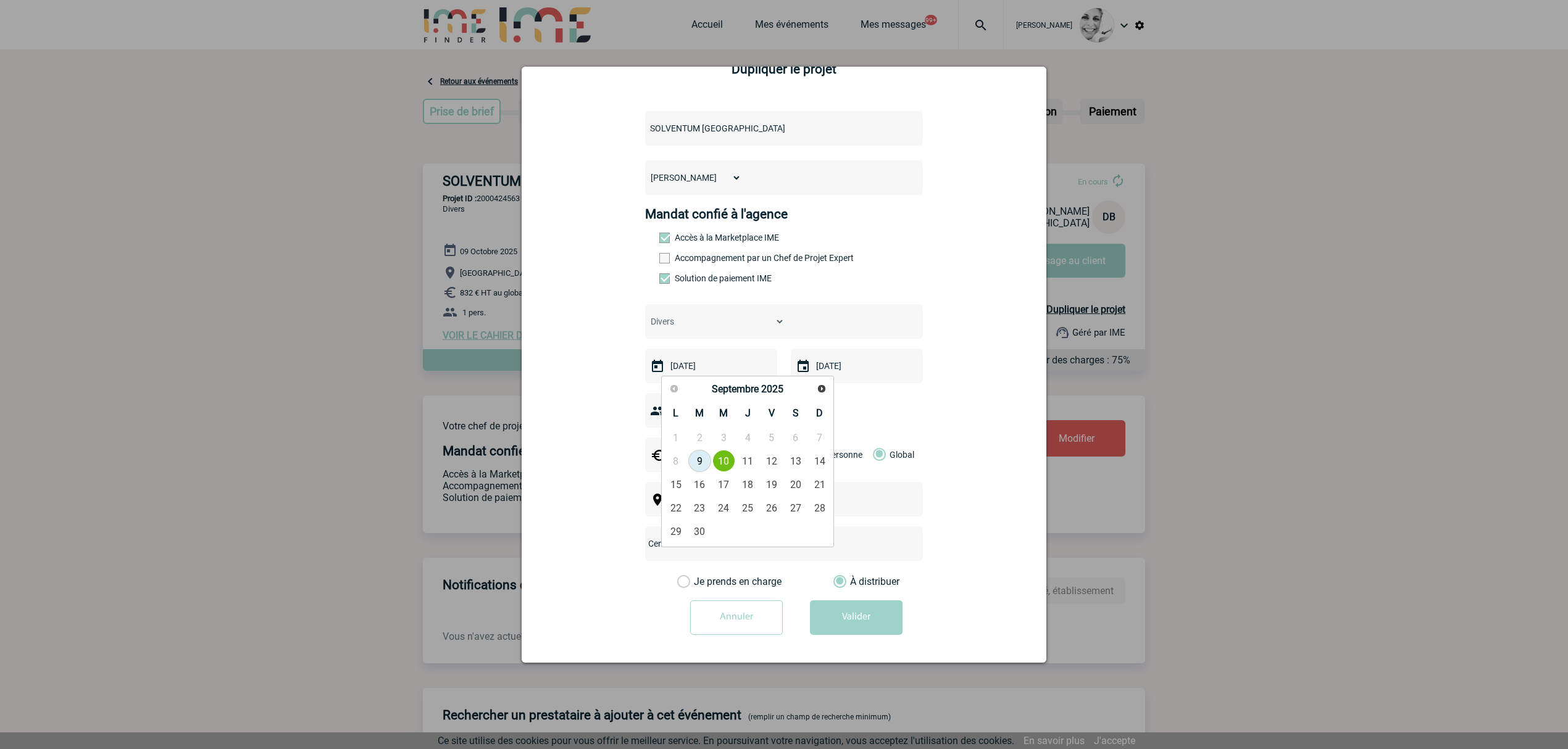
click at [697, 462] on link "9" at bounding box center [700, 461] width 23 height 22
type input "09-09-2025"
drag, startPoint x: 728, startPoint y: 586, endPoint x: 750, endPoint y: 595, distance: 23.8
click at [698, 586] on label "Je prends en charge" at bounding box center [688, 582] width 21 height 12
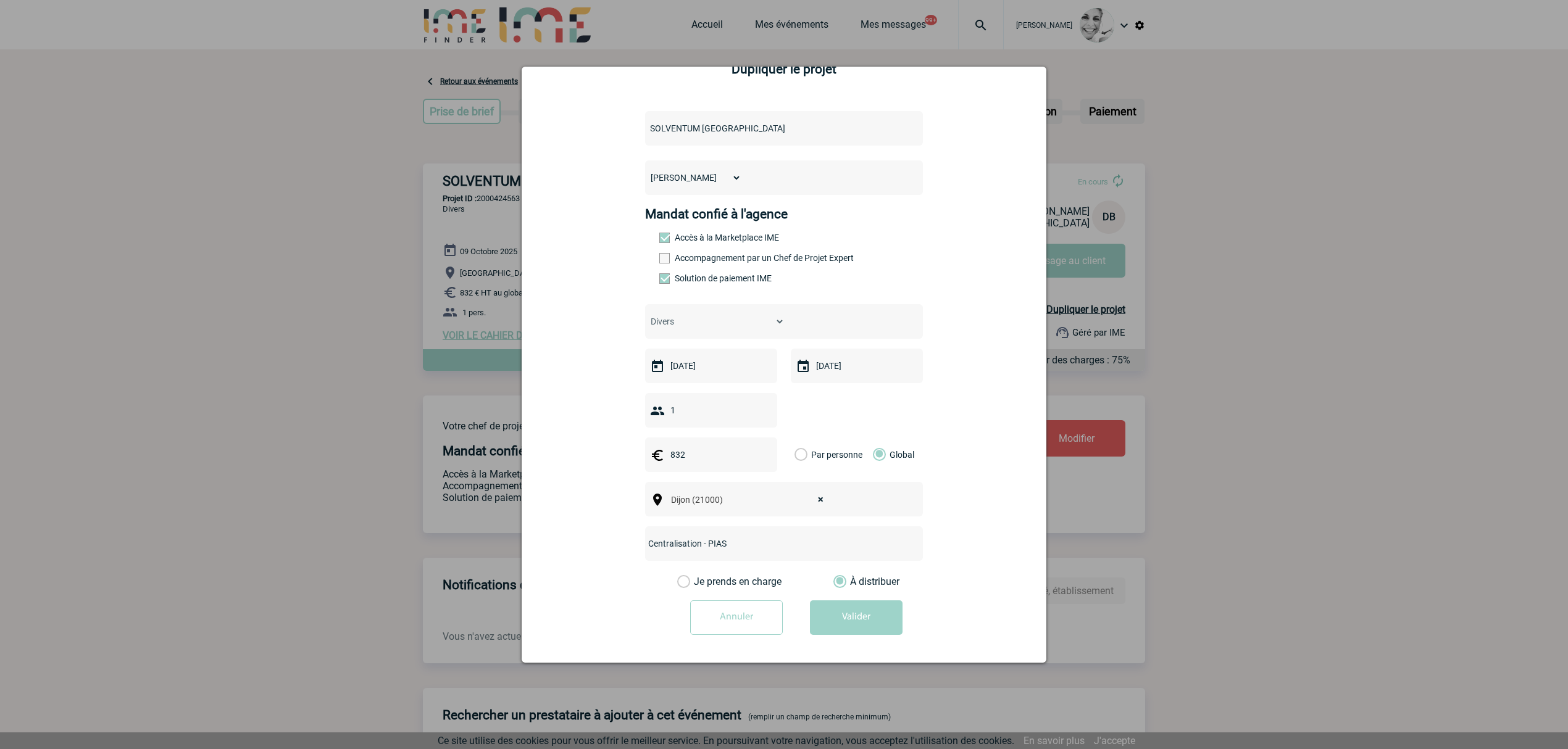
click at [0, 0] on input "Je prends en charge" at bounding box center [0, 0] width 0 height 0
click at [847, 612] on button "Valider" at bounding box center [856, 617] width 92 height 35
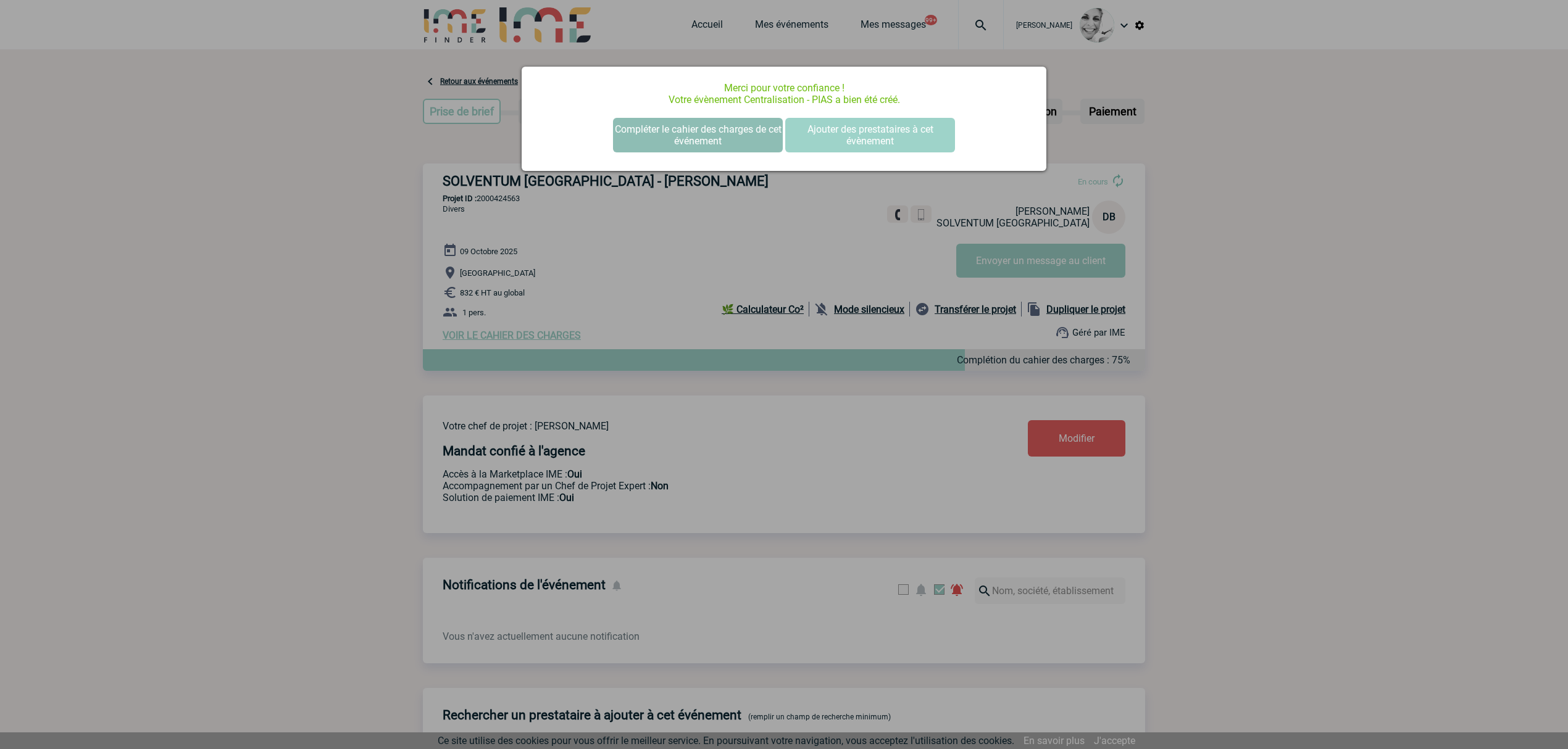
click at [709, 132] on button "Compléter le cahier des charges de cet événement" at bounding box center [697, 136] width 169 height 35
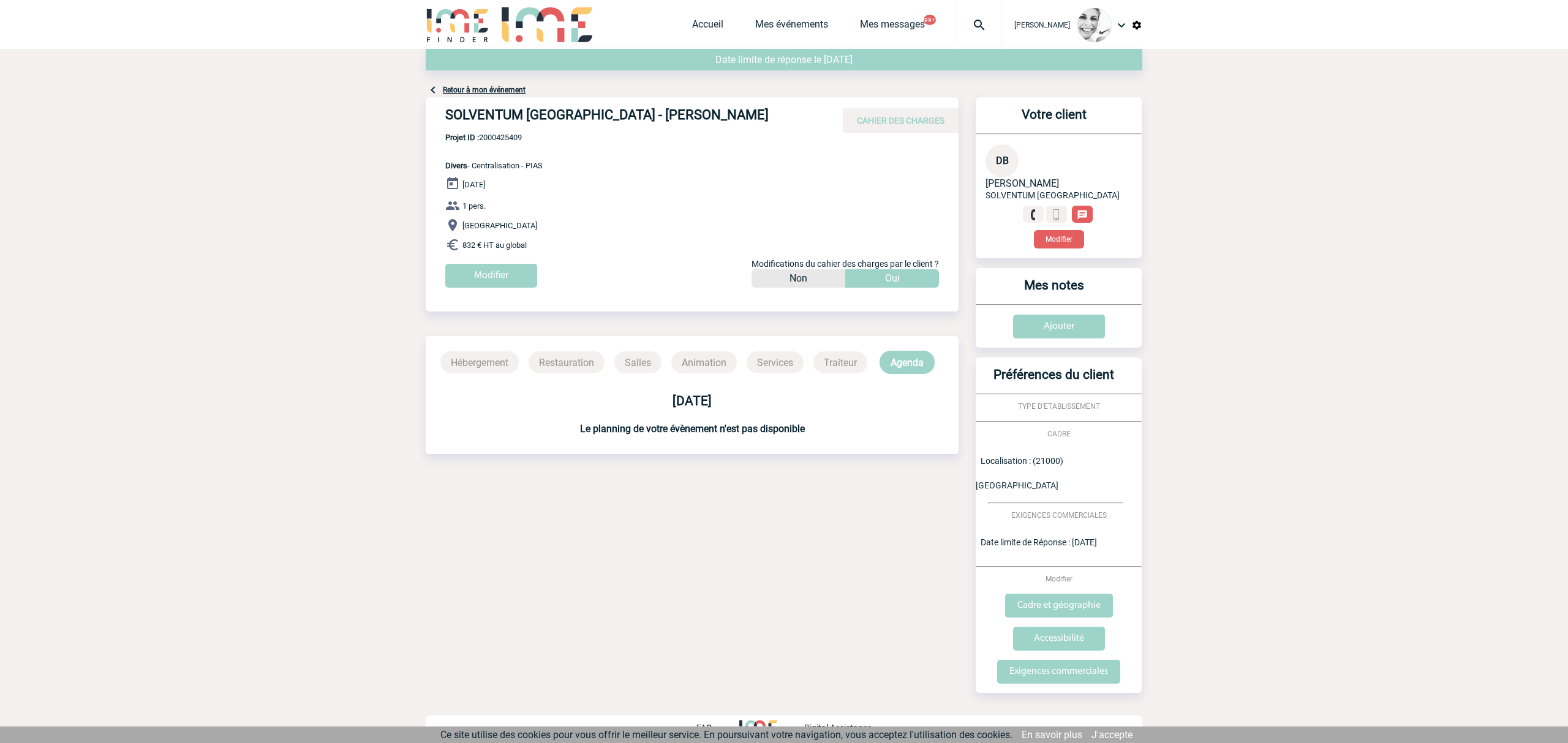
drag, startPoint x: 467, startPoint y: 90, endPoint x: 476, endPoint y: 98, distance: 12.0
click at [467, 90] on link "Retour à mon événement" at bounding box center [484, 90] width 83 height 9
click at [297, 293] on body "[PERSON_NAME] Accueil Mes événements 99+" at bounding box center [784, 376] width 1568 height 752
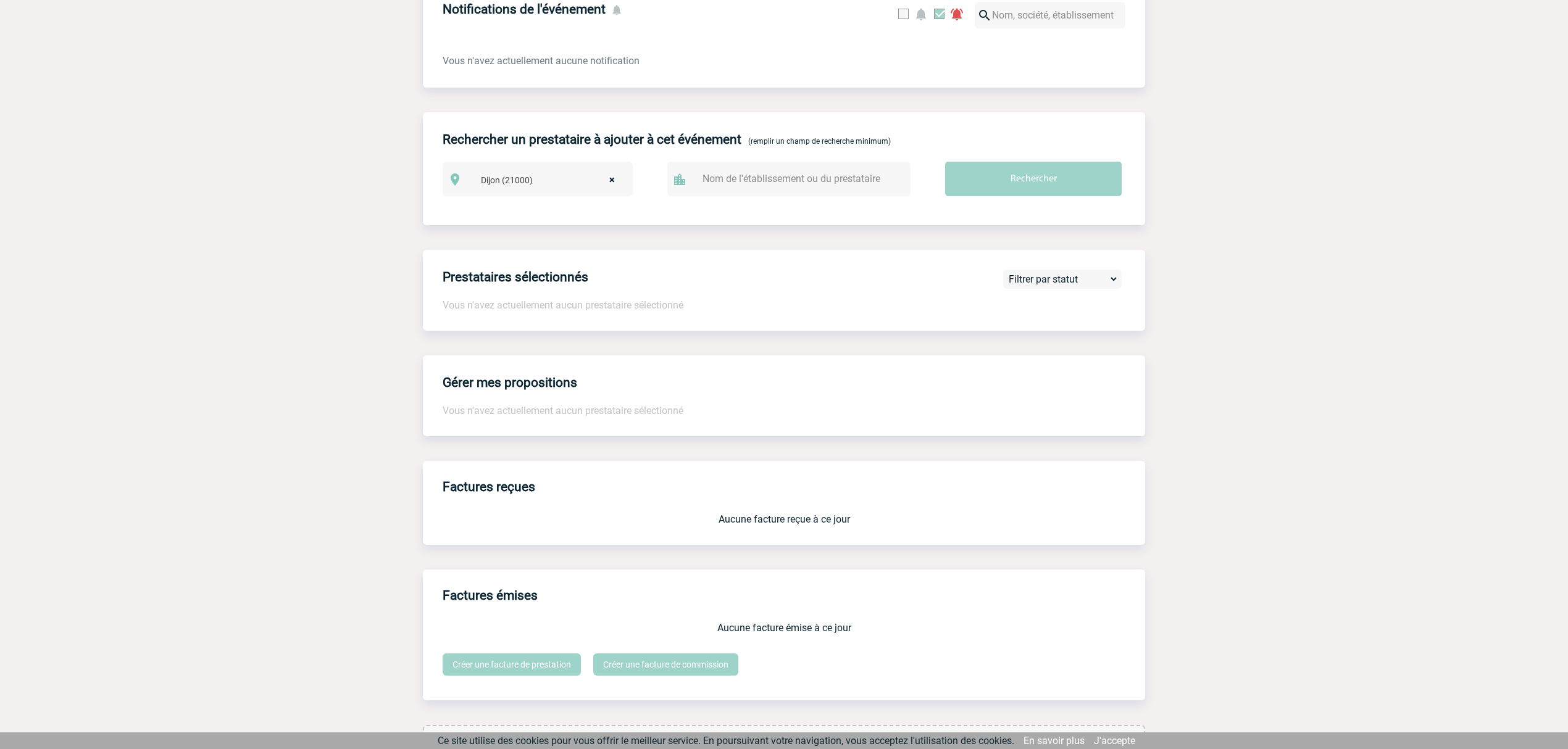
scroll to position [713, 0]
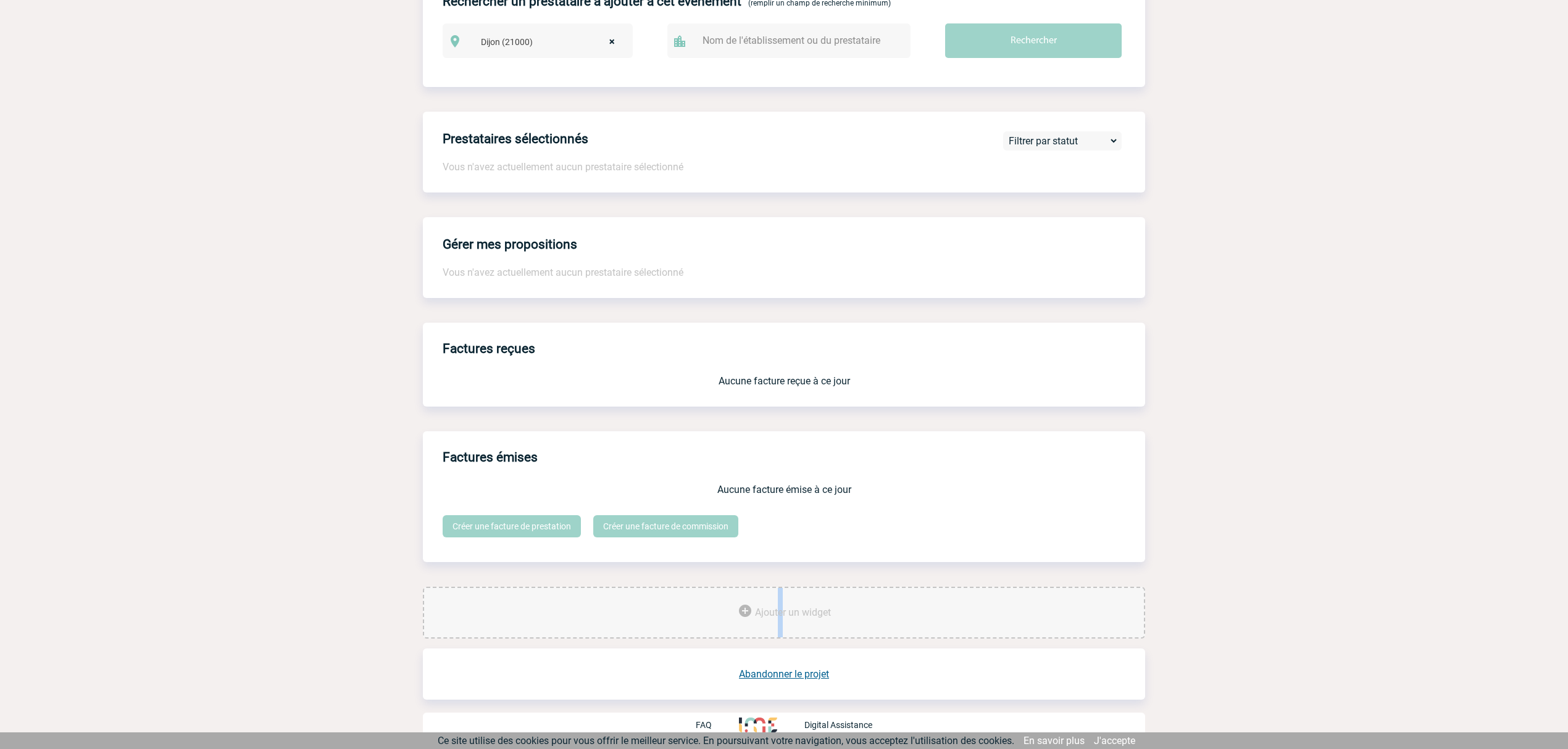
click at [780, 620] on div "Ajouter un widget" at bounding box center [784, 612] width 722 height 52
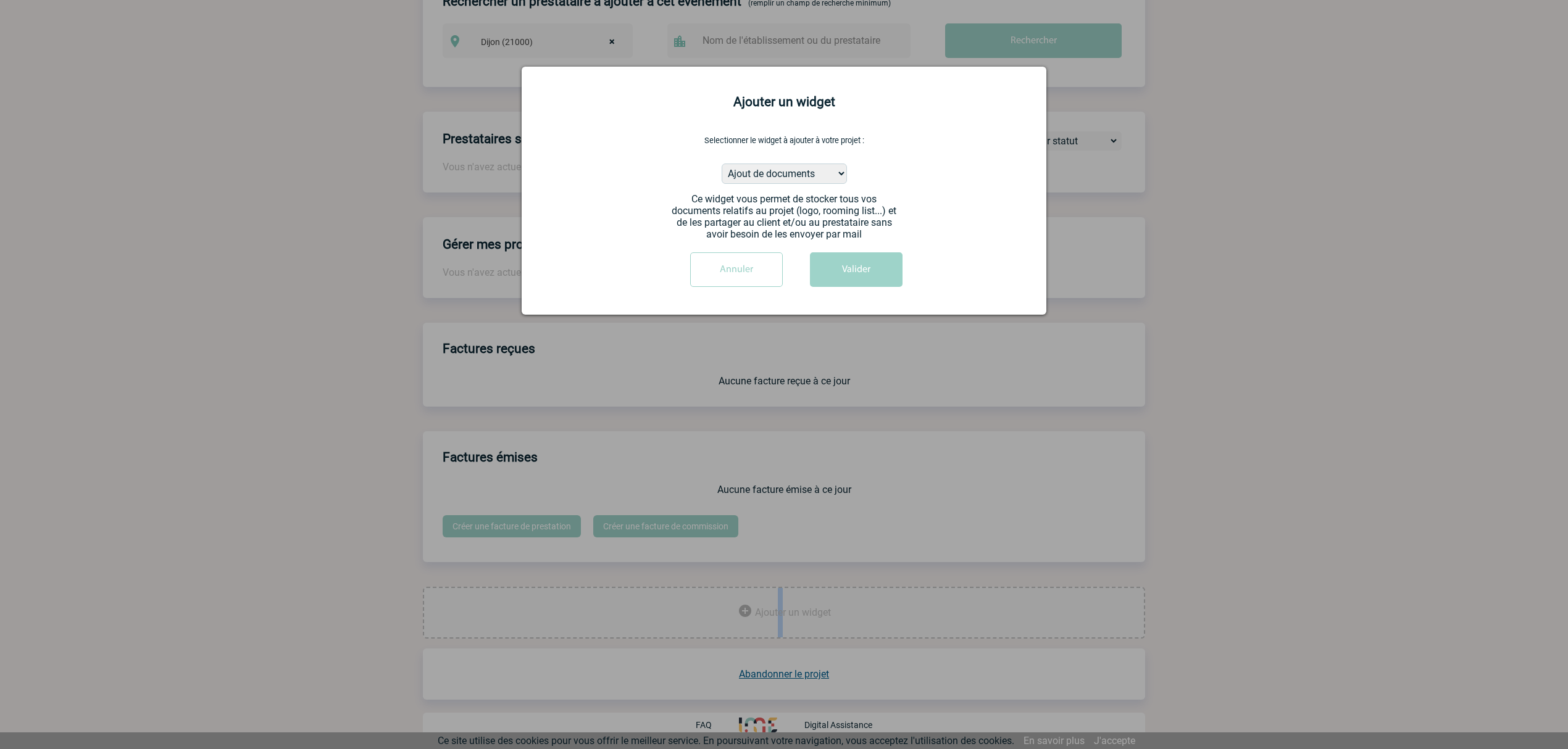
click at [846, 275] on button "Valider" at bounding box center [856, 269] width 92 height 35
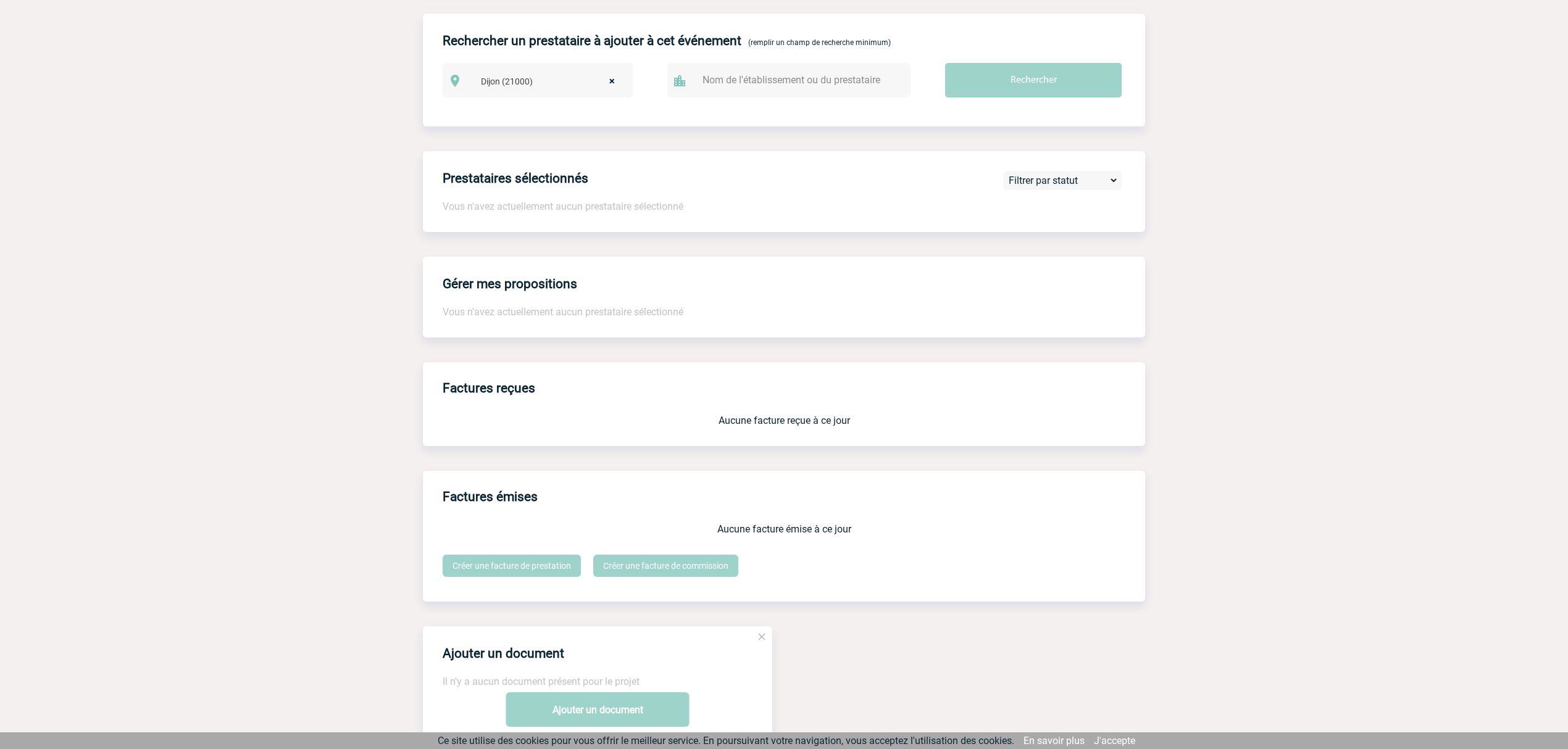
scroll to position [860, 0]
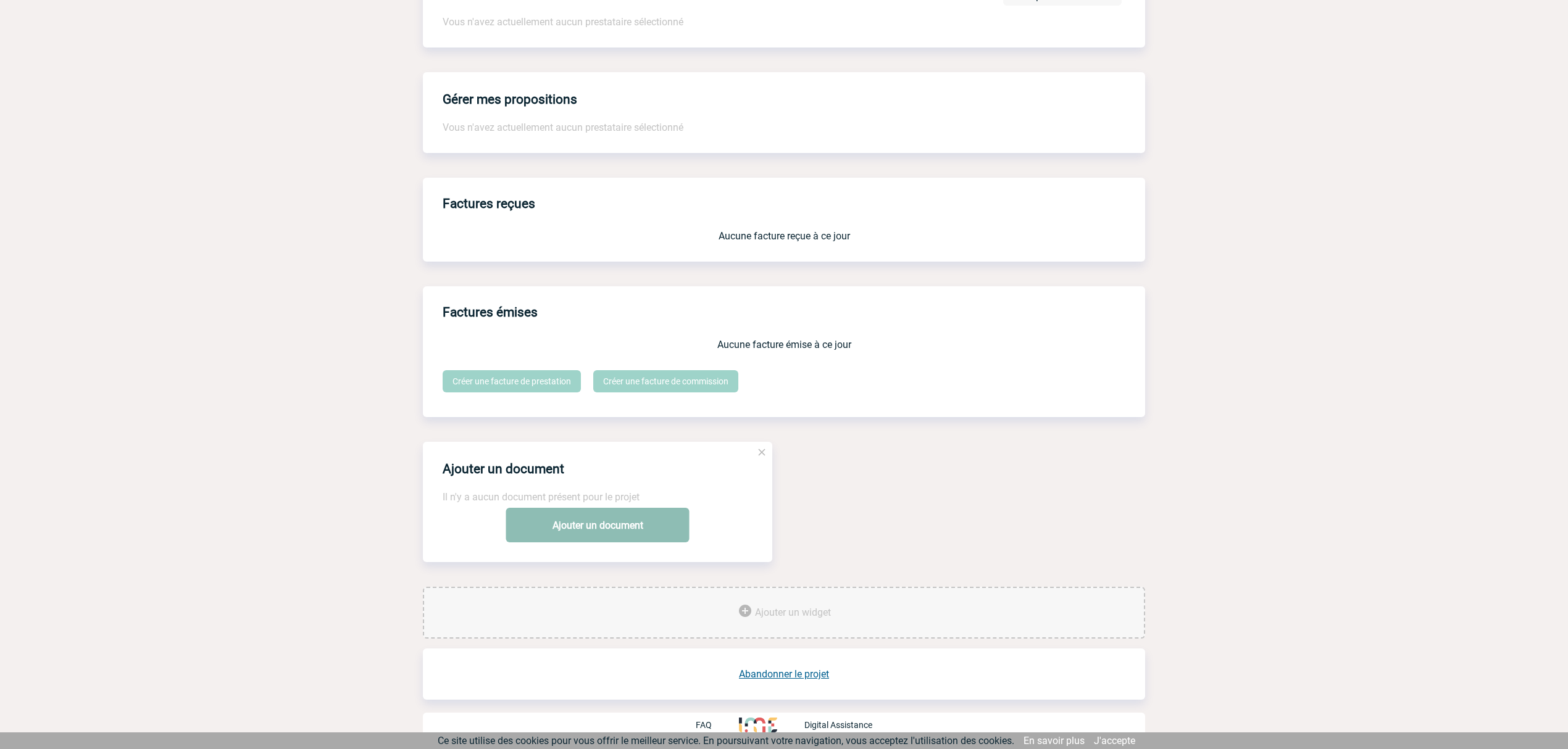
click at [559, 526] on link "Ajouter un document" at bounding box center [597, 525] width 184 height 35
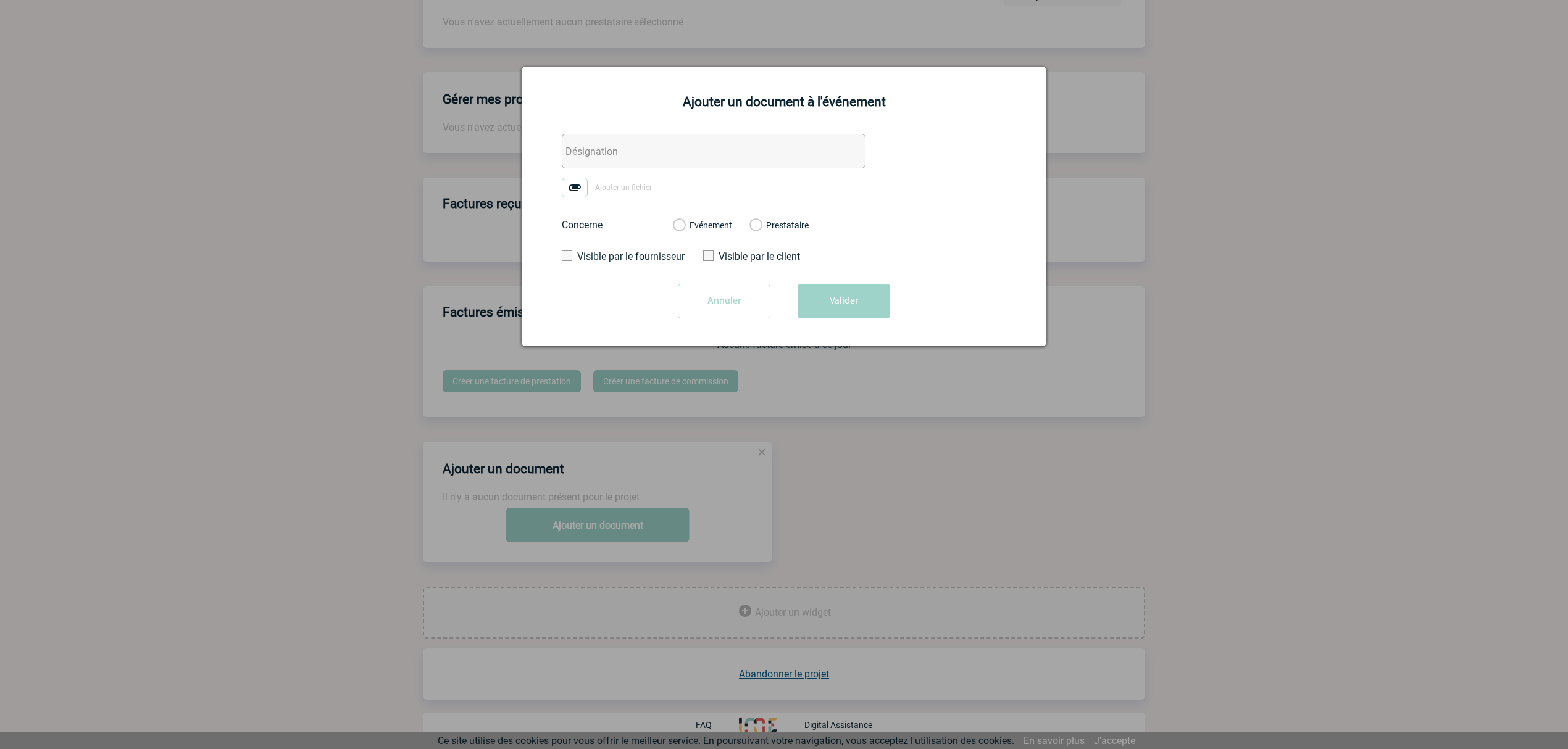
click at [632, 141] on input "text" at bounding box center [714, 151] width 304 height 35
type input "PIAS - Facture (conforme)"
click at [592, 187] on label "Ajouter un fichier" at bounding box center [611, 187] width 99 height 20
click at [0, 0] on input "Ajouter un fichier" at bounding box center [0, 0] width 0 height 0
click at [685, 225] on label "Evénement" at bounding box center [678, 226] width 12 height 12
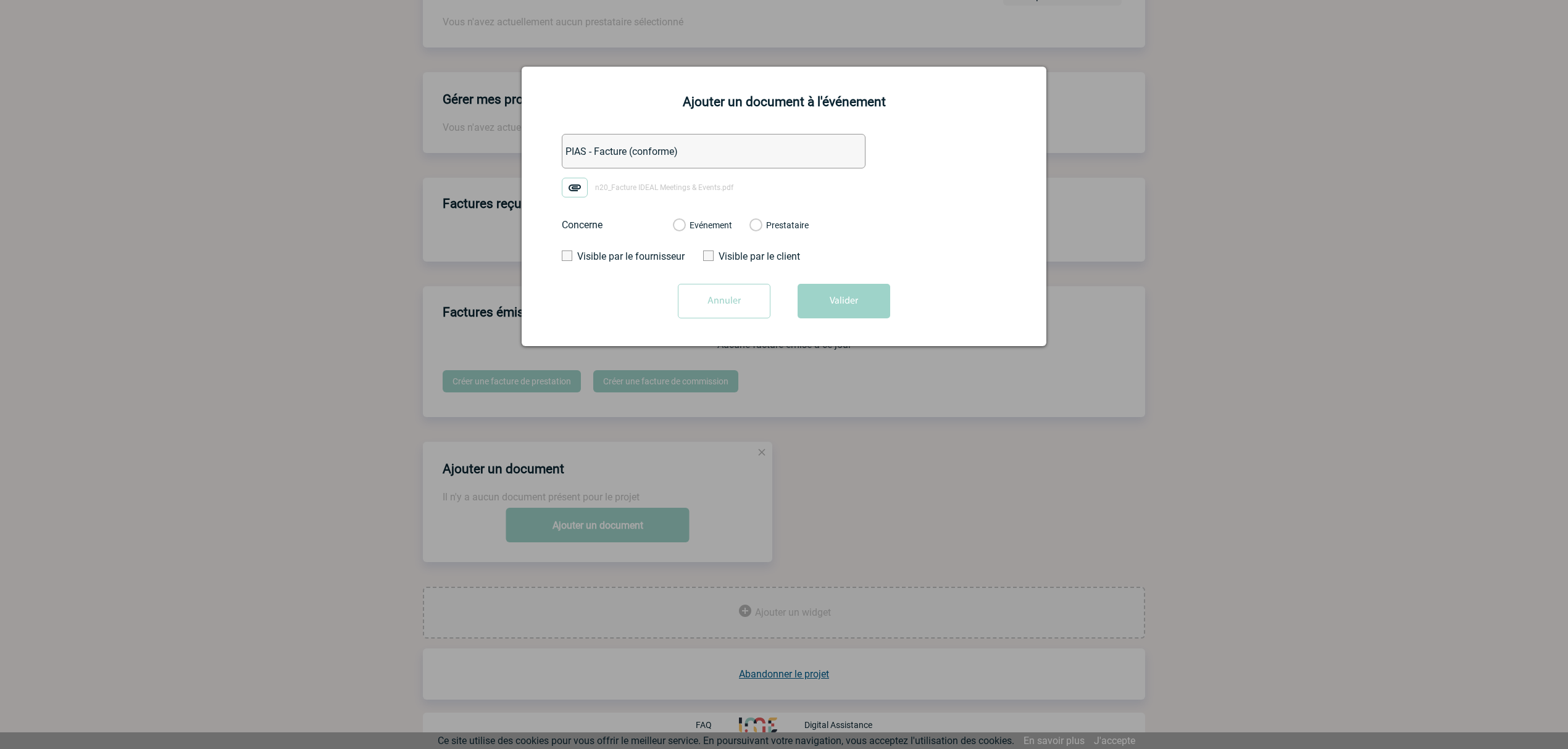
click at [0, 0] on input "Evénement" at bounding box center [0, 0] width 0 height 0
drag, startPoint x: 702, startPoint y: 153, endPoint x: 450, endPoint y: 161, distance: 252.1
click at [818, 306] on button "Valider" at bounding box center [844, 301] width 92 height 35
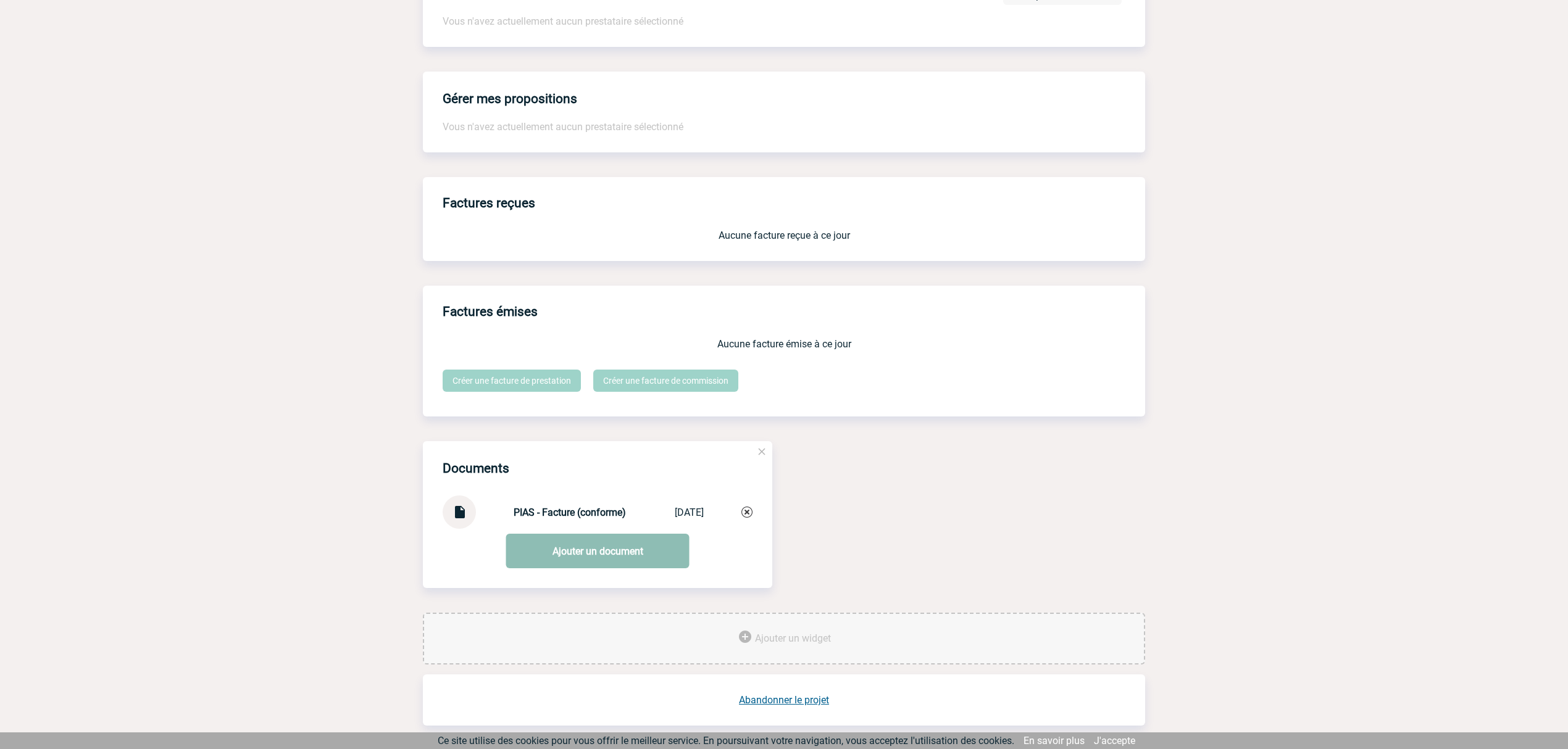
click at [573, 556] on link "Ajouter un document" at bounding box center [597, 551] width 184 height 35
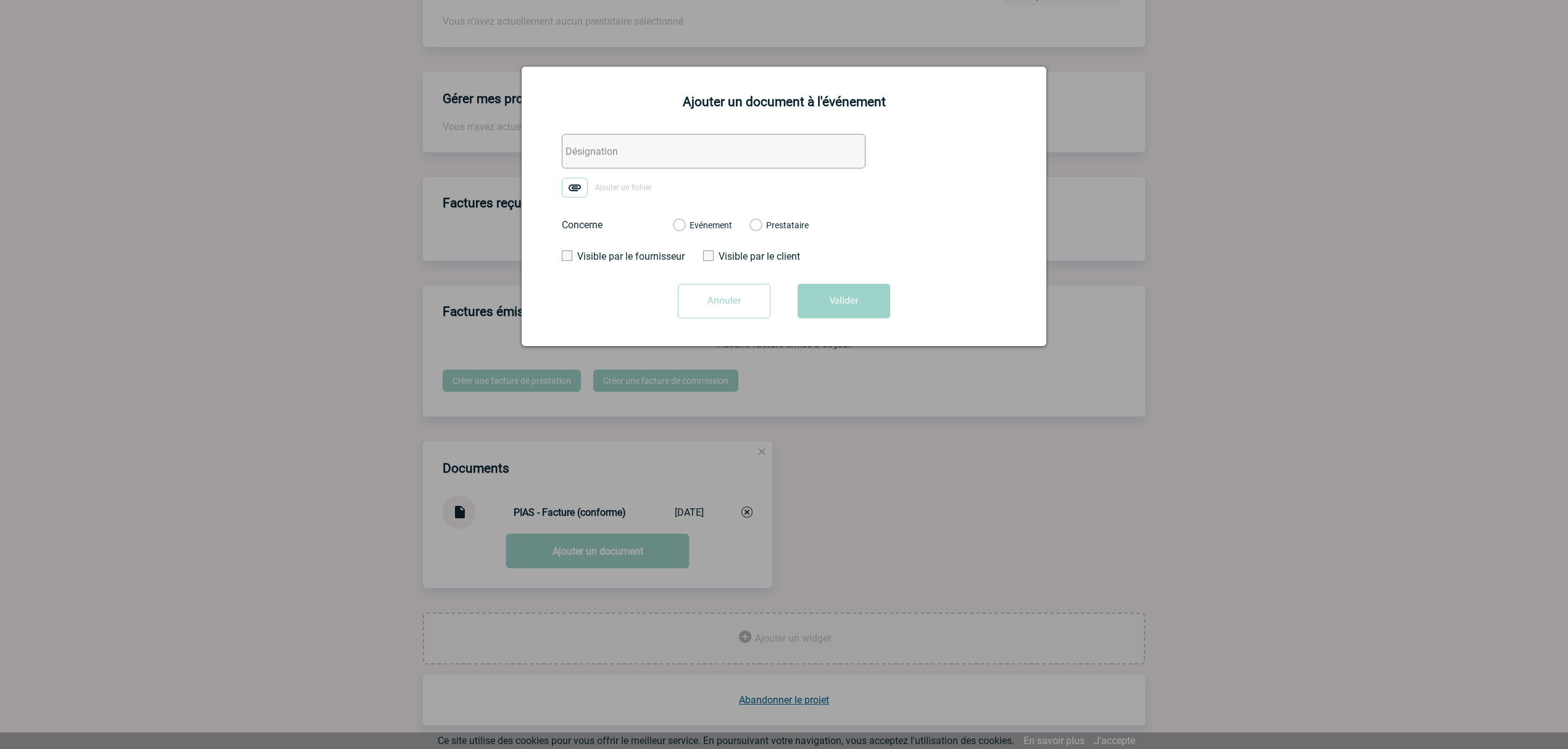
drag, startPoint x: 586, startPoint y: 142, endPoint x: 640, endPoint y: 156, distance: 55.8
click at [590, 141] on input "text" at bounding box center [714, 151] width 304 height 35
paste input "PIAS - Facture (conforme)"
drag, startPoint x: 680, startPoint y: 153, endPoint x: 596, endPoint y: 147, distance: 84.2
click at [596, 147] on input "PIAS - Facture (conforme)" at bounding box center [714, 151] width 304 height 35
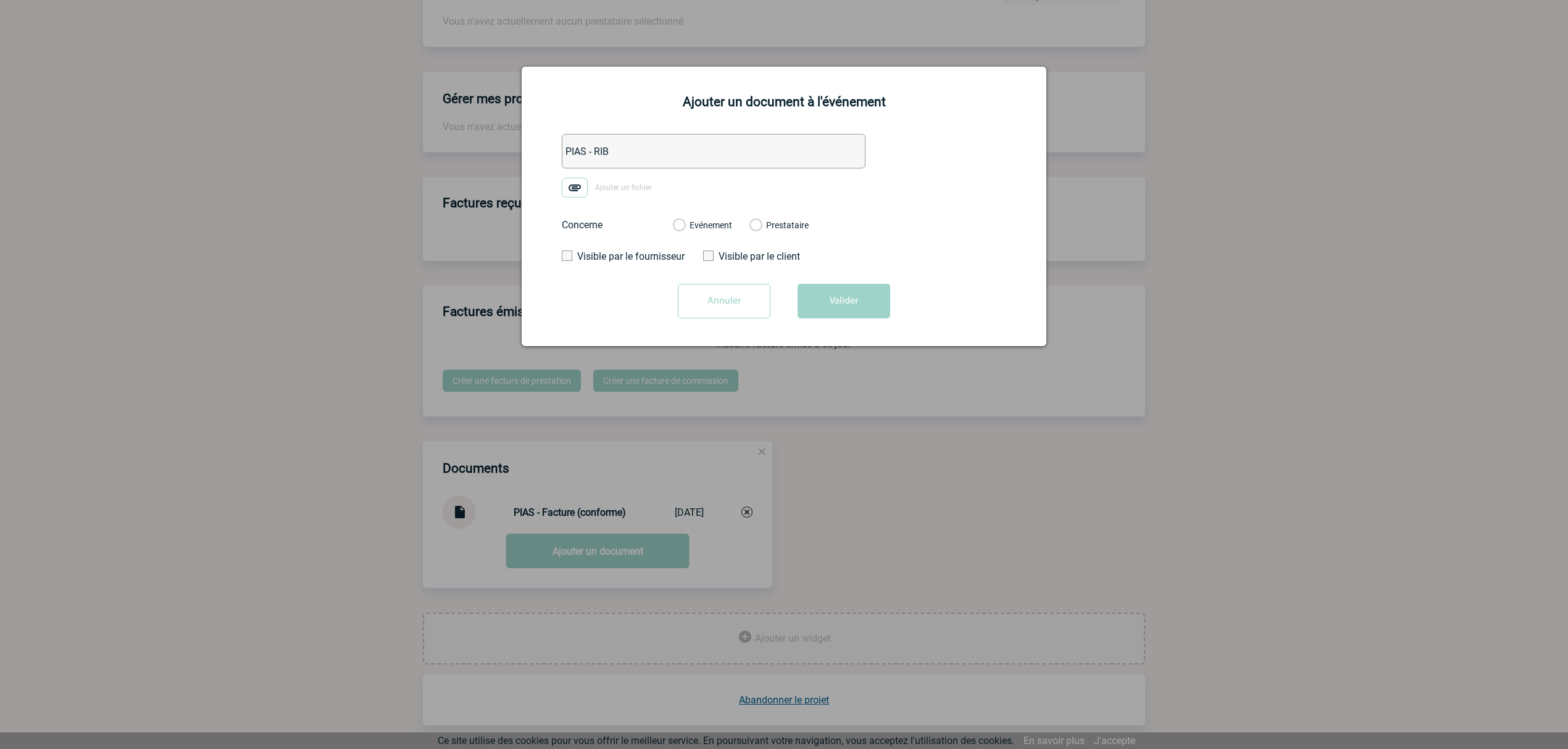
type input "PIAS - RIB"
click at [587, 188] on img at bounding box center [574, 187] width 26 height 20
click at [0, 0] on input "Ajouter un fichier" at bounding box center [0, 0] width 0 height 0
click at [685, 223] on label "Evénement" at bounding box center [678, 226] width 12 height 12
click at [0, 0] on input "Evénement" at bounding box center [0, 0] width 0 height 0
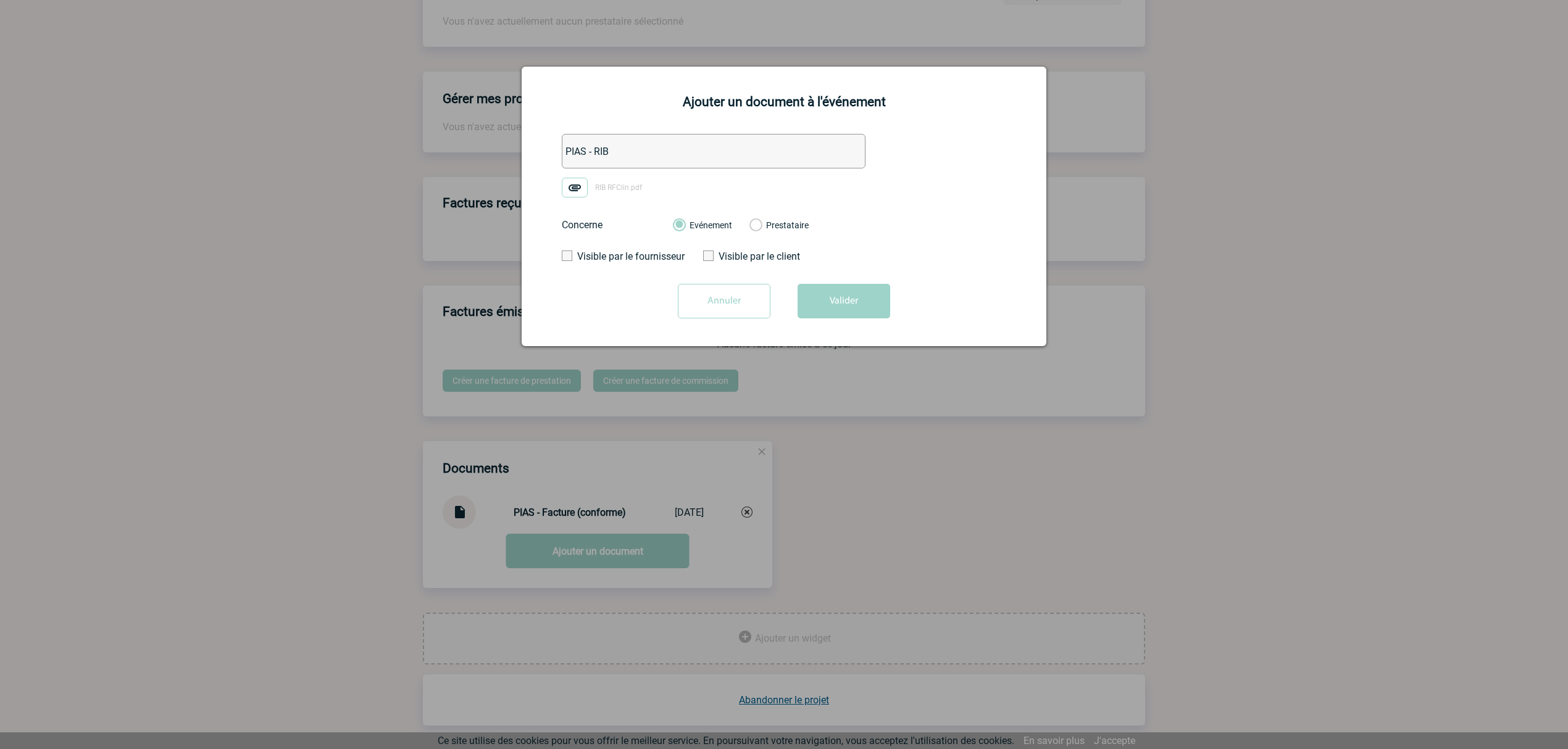
drag, startPoint x: 849, startPoint y: 309, endPoint x: 850, endPoint y: 316, distance: 7.1
click at [850, 314] on button "Valider" at bounding box center [844, 301] width 92 height 35
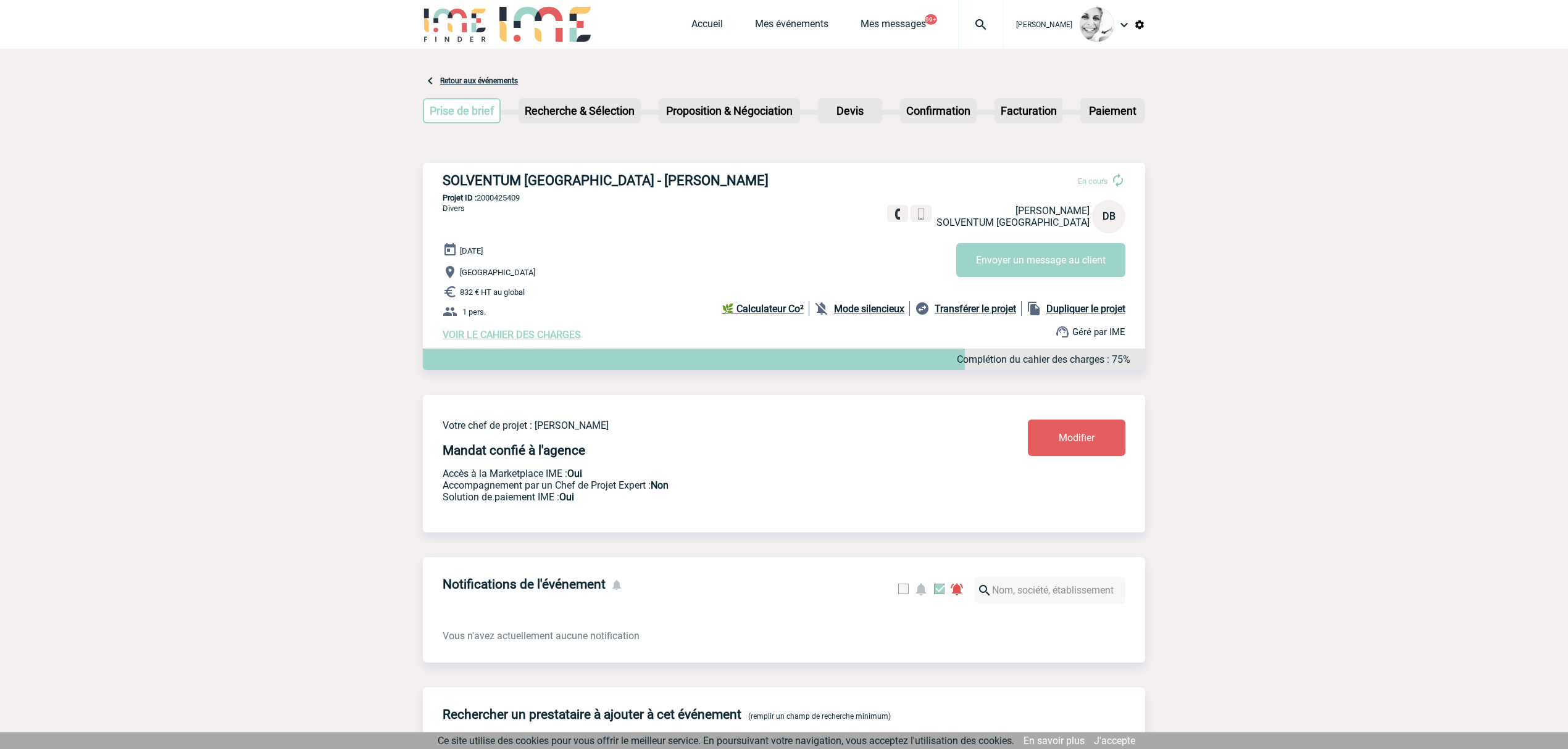
scroll to position [0, 0]
click at [507, 195] on p "Projet ID : 2000425409" at bounding box center [784, 198] width 722 height 10
click at [507, 193] on p "Projet ID : 2000425409" at bounding box center [784, 198] width 722 height 10
copy p "2000425409"
click at [504, 200] on p "Projet ID : 2000425409" at bounding box center [784, 198] width 722 height 10
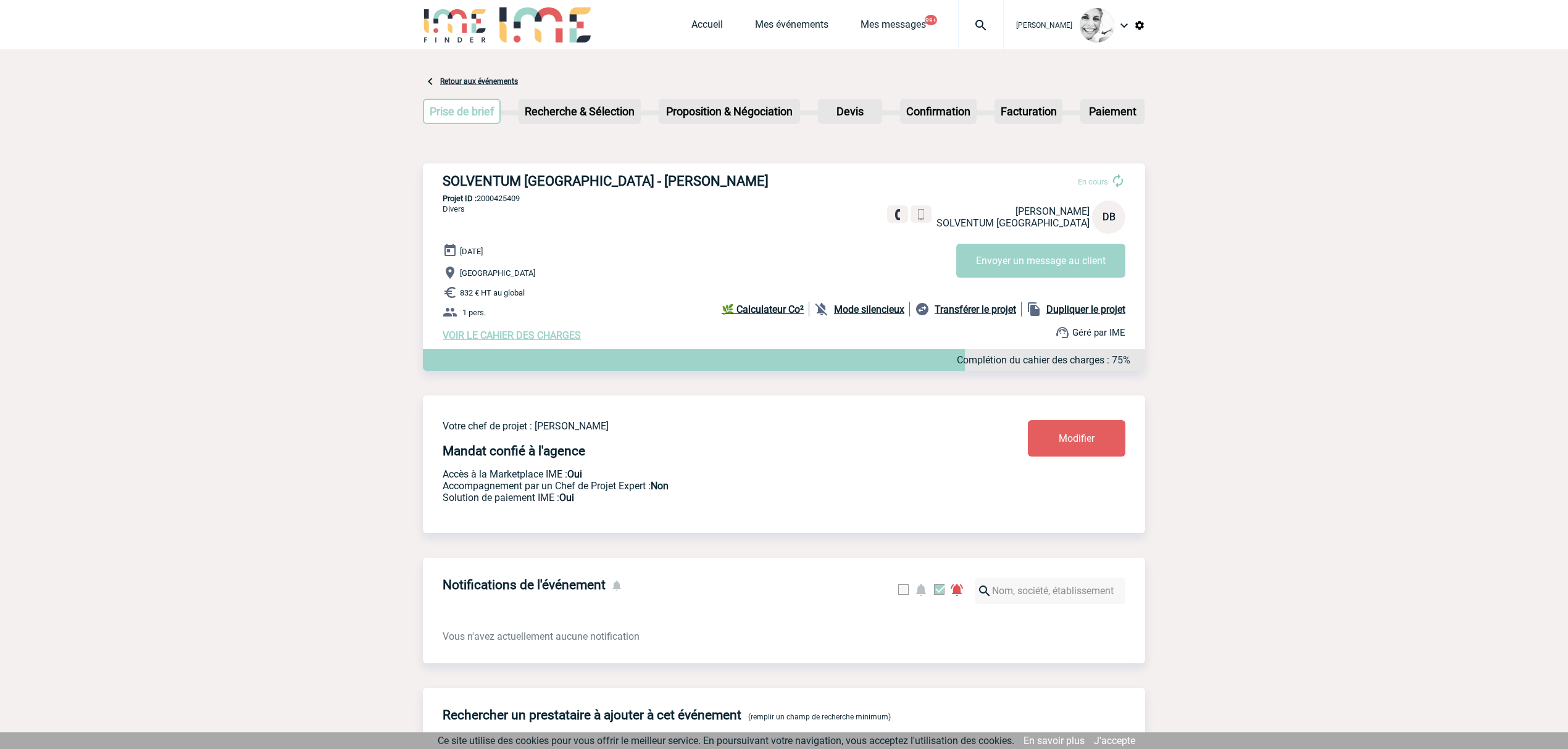
drag, startPoint x: 504, startPoint y: 200, endPoint x: 571, endPoint y: 196, distance: 67.1
click at [544, 199] on p "Projet ID : 2000425409" at bounding box center [784, 198] width 722 height 10
copy div "2000425409"
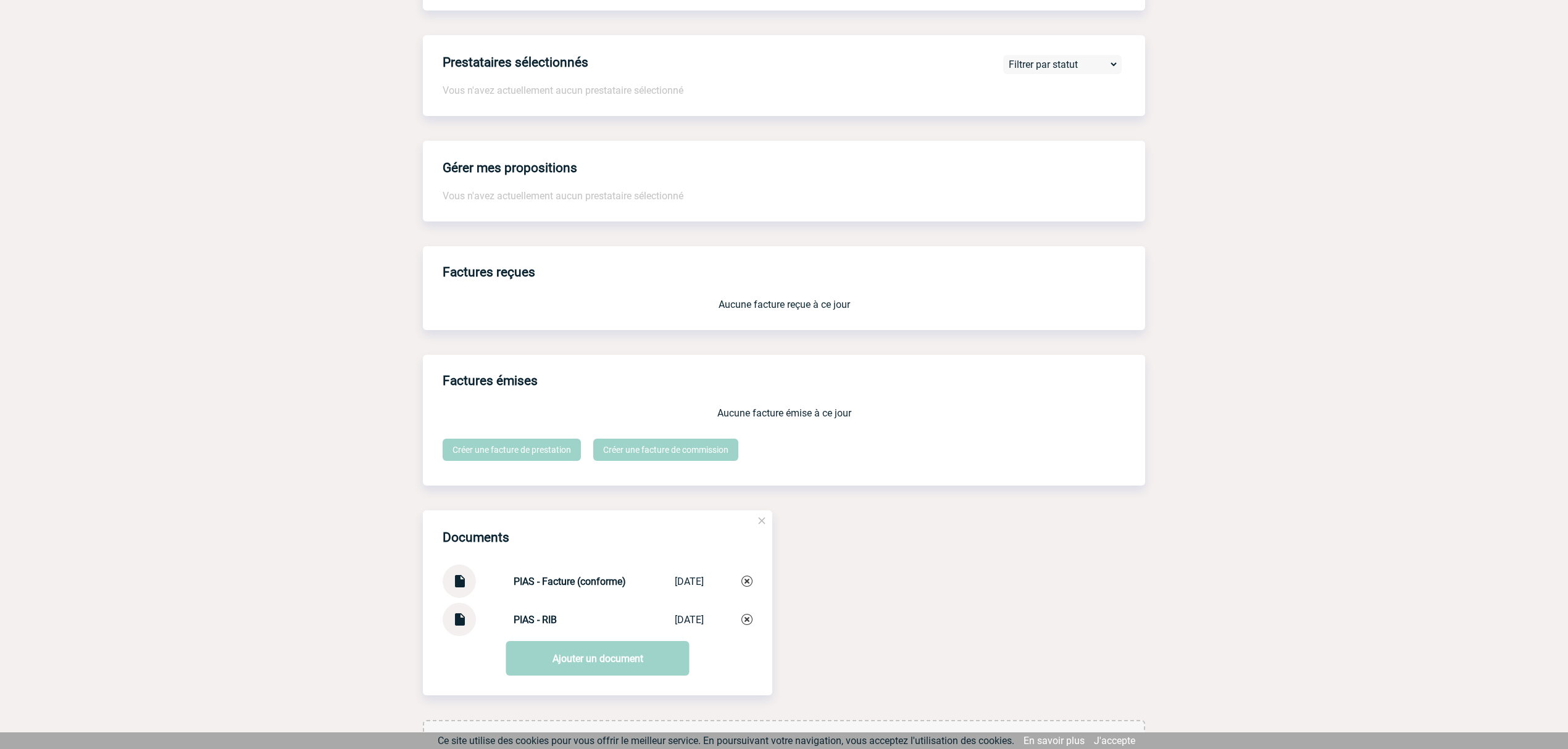
scroll to position [924, 0]
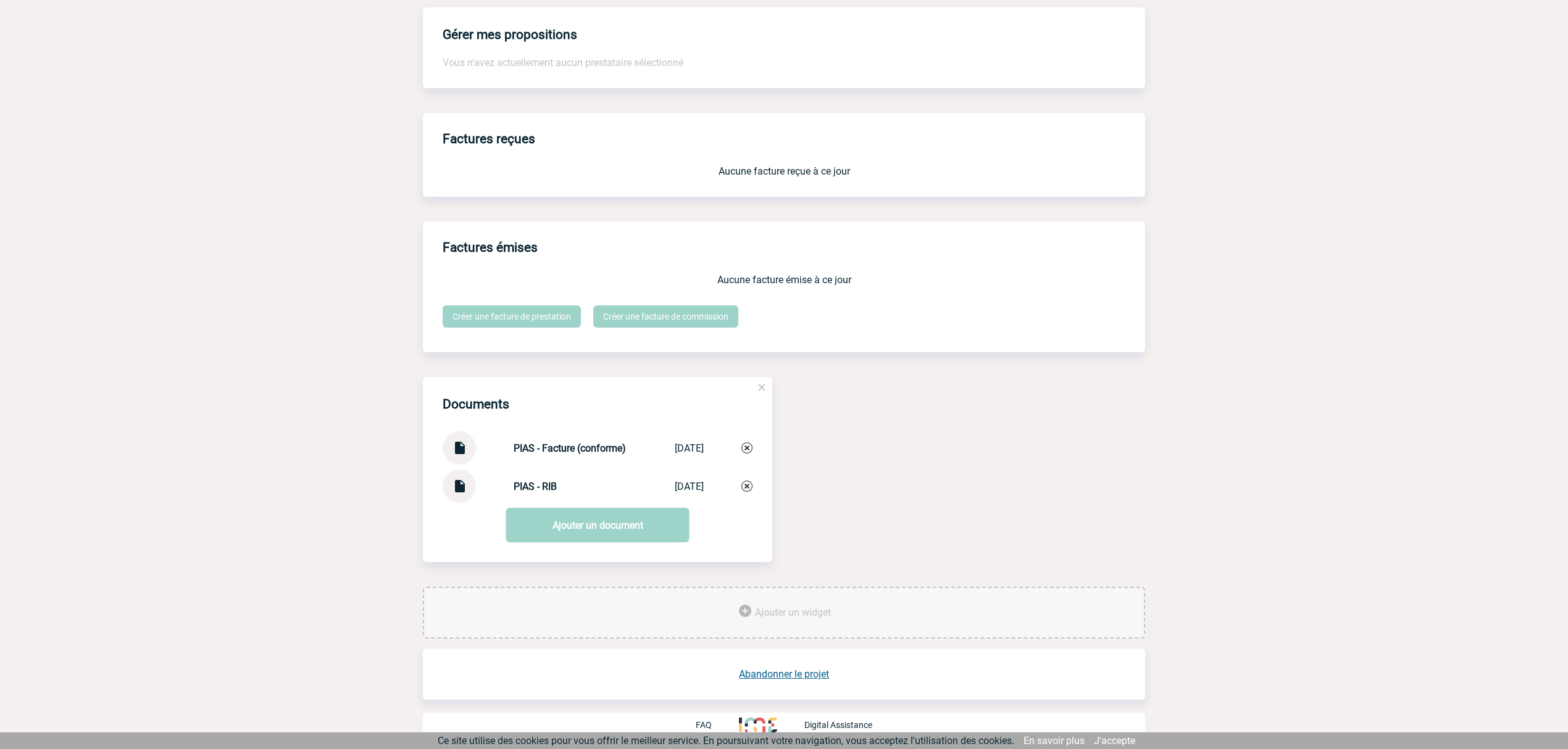
click at [633, 545] on div "Documents PIAS - Facture (conforme) PIAS - Facture ... 09/09/2025 PIAS - RIB PI…" at bounding box center [597, 469] width 349 height 186
click at [637, 531] on link "Ajouter un document" at bounding box center [597, 525] width 184 height 35
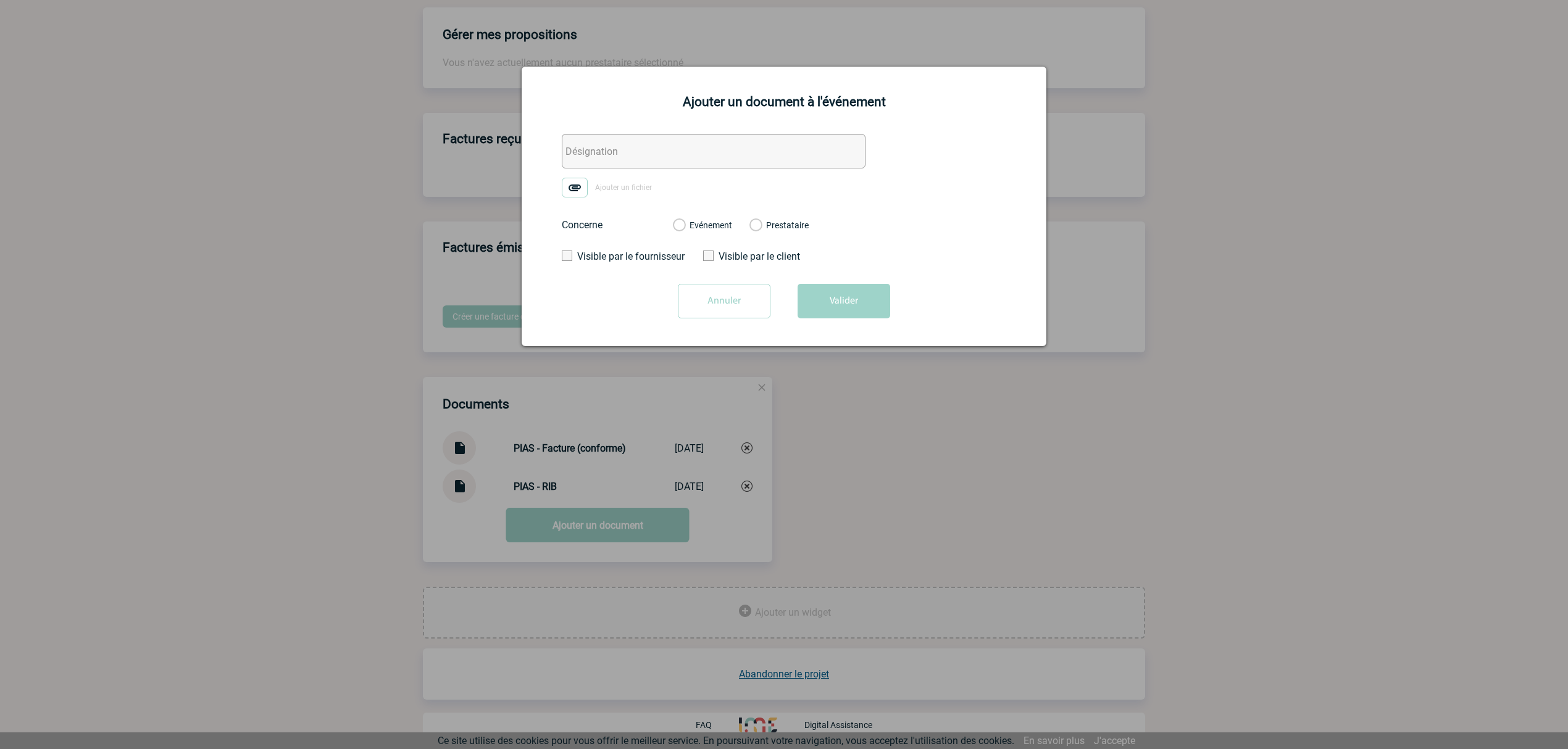
click at [618, 154] on input "text" at bounding box center [714, 151] width 304 height 35
type input "IME - Réception nlle demande"
click at [561, 192] on form "IME - Réception nlle demande Ajouter un fichier Concerne Evénement Prestataire …" at bounding box center [783, 230] width 493 height 193
click at [564, 190] on img at bounding box center [574, 187] width 26 height 20
click at [0, 0] on input "Ajouter un fichier" at bounding box center [0, 0] width 0 height 0
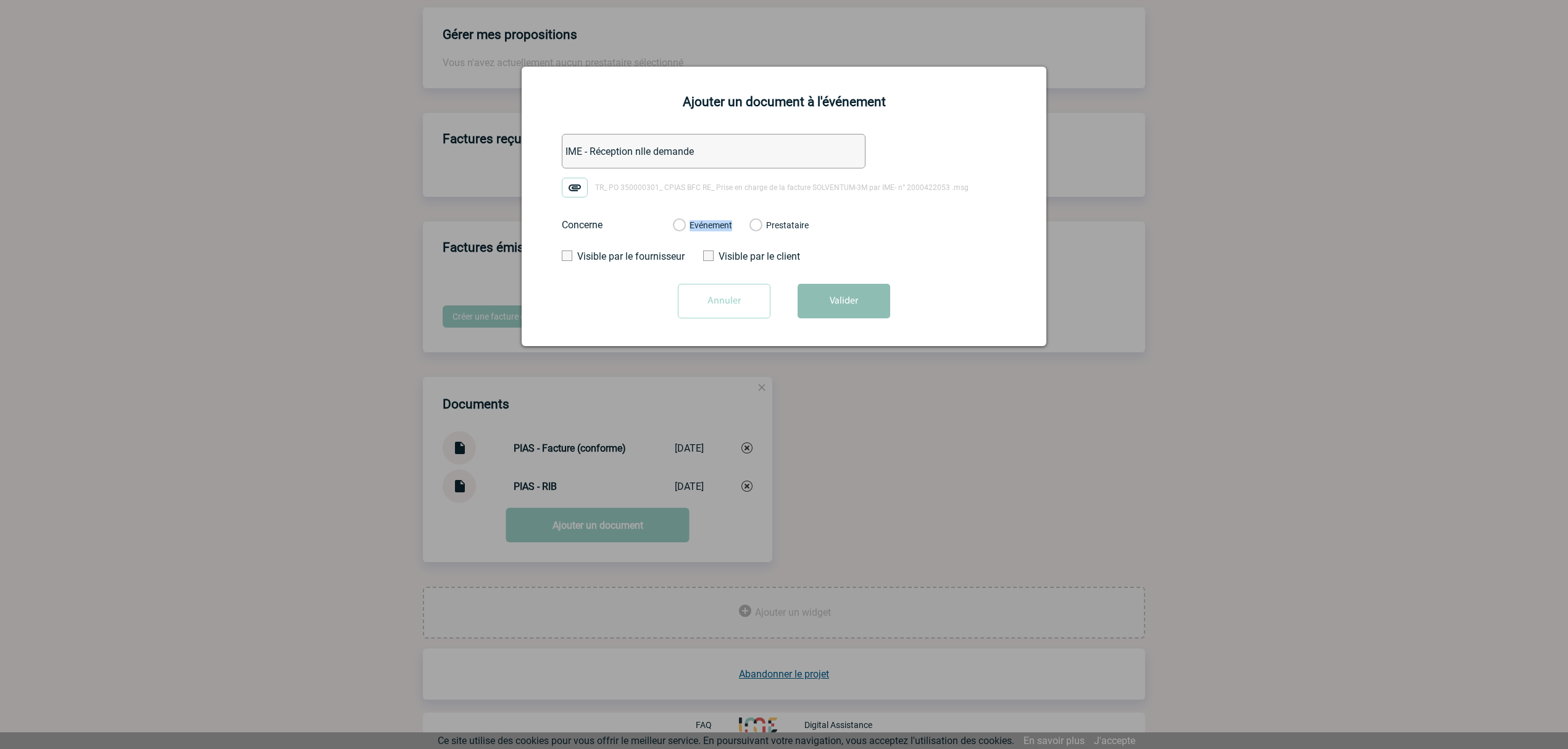
drag, startPoint x: 684, startPoint y: 230, endPoint x: 797, endPoint y: 293, distance: 129.4
click at [685, 230] on label "Evénement" at bounding box center [678, 226] width 12 height 12
click at [714, 232] on div "Evénement" at bounding box center [702, 225] width 60 height 12
drag, startPoint x: 714, startPoint y: 232, endPoint x: 816, endPoint y: 282, distance: 113.6
click at [714, 231] on div "Evénement" at bounding box center [702, 225] width 60 height 12
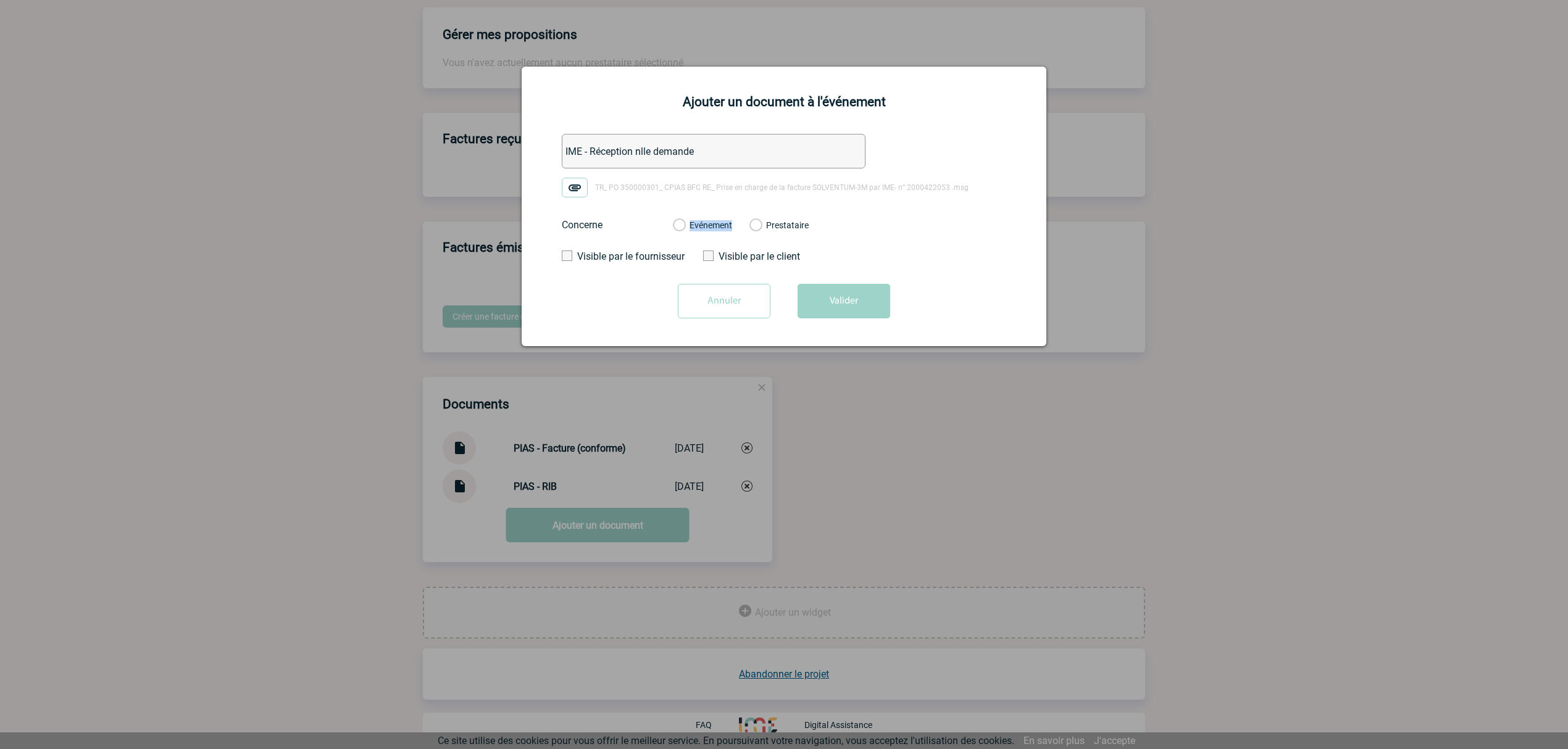
click at [685, 228] on label "Evénement" at bounding box center [678, 226] width 12 height 12
click at [0, 0] on input "Evénement" at bounding box center [0, 0] width 0 height 0
click at [685, 227] on label "Evénement" at bounding box center [678, 226] width 12 height 12
click at [0, 0] on input "Evénement" at bounding box center [0, 0] width 0 height 0
click at [847, 301] on button "Valider" at bounding box center [844, 301] width 92 height 35
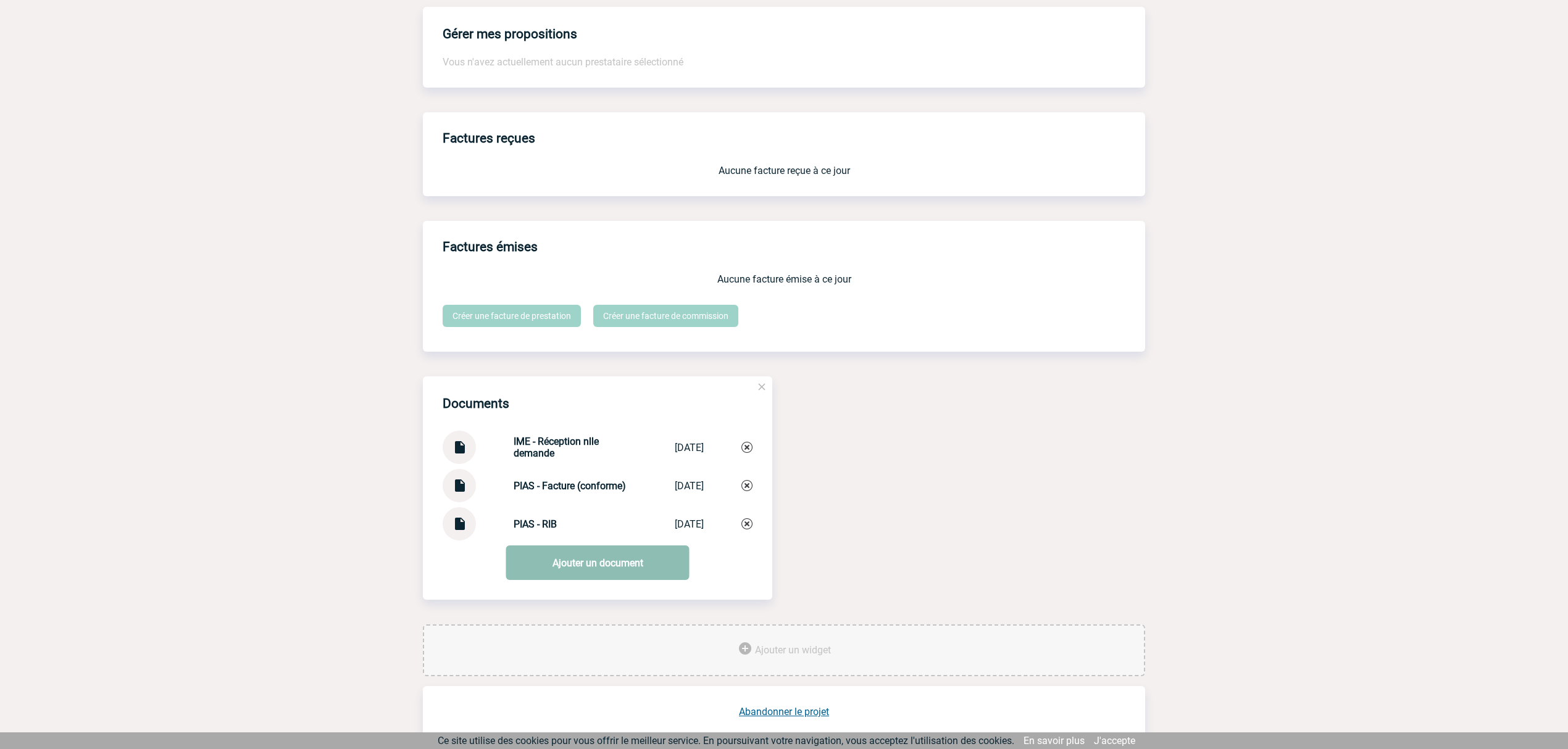
click at [569, 559] on link "Ajouter un document" at bounding box center [597, 562] width 184 height 35
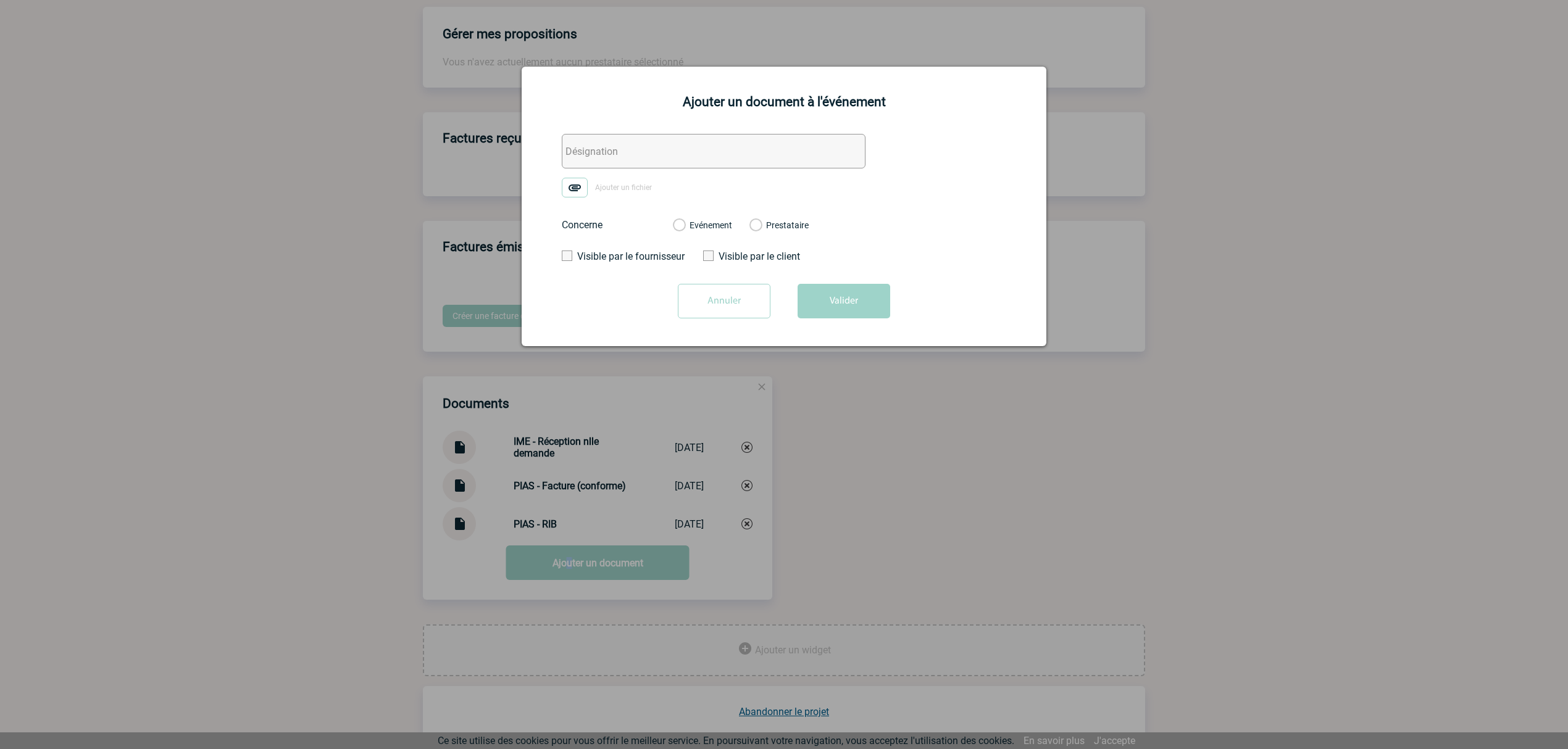
click at [704, 299] on input "Annuler" at bounding box center [724, 301] width 92 height 35
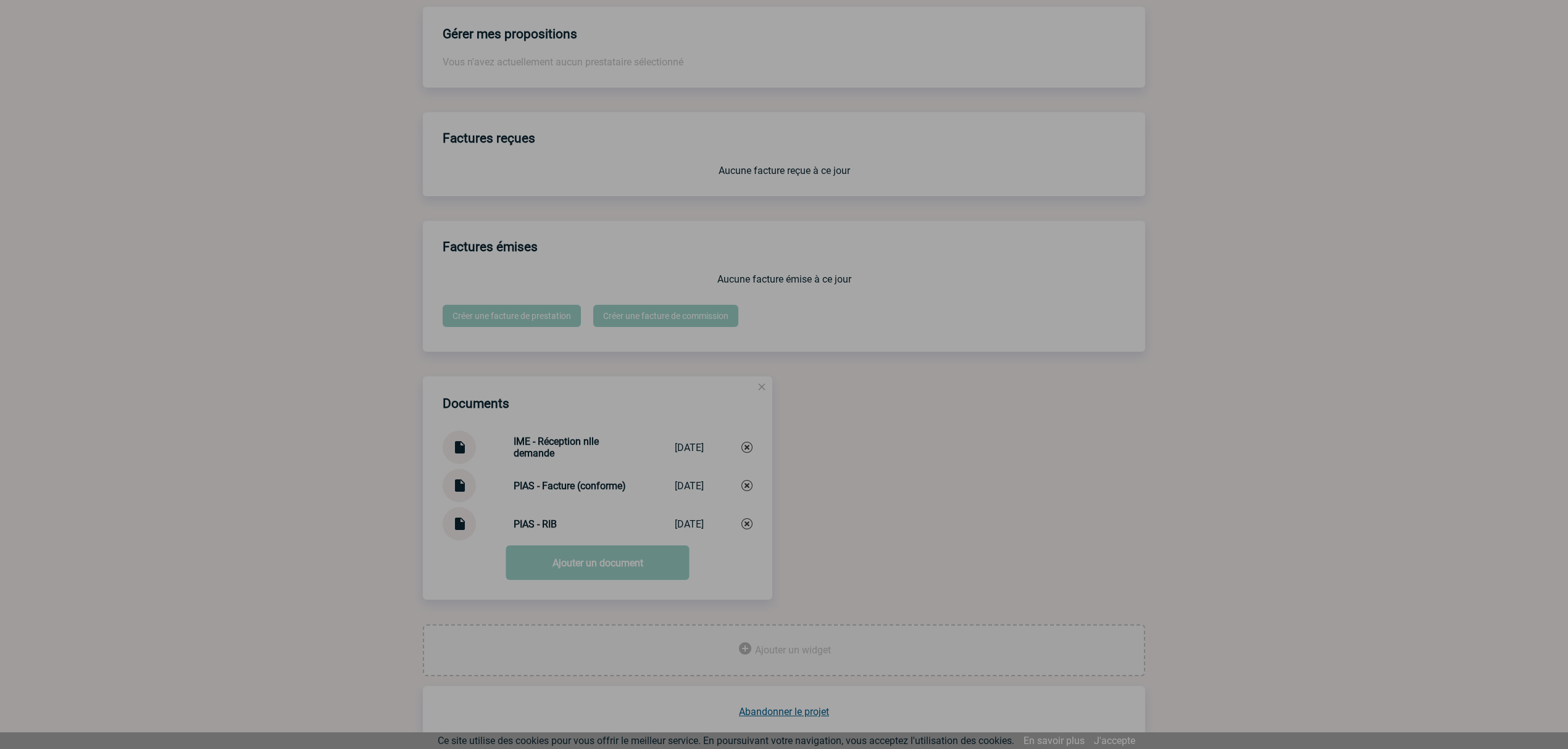
drag, startPoint x: 604, startPoint y: 483, endPoint x: 630, endPoint y: 491, distance: 27.2
click at [614, 484] on div at bounding box center [784, 374] width 1568 height 749
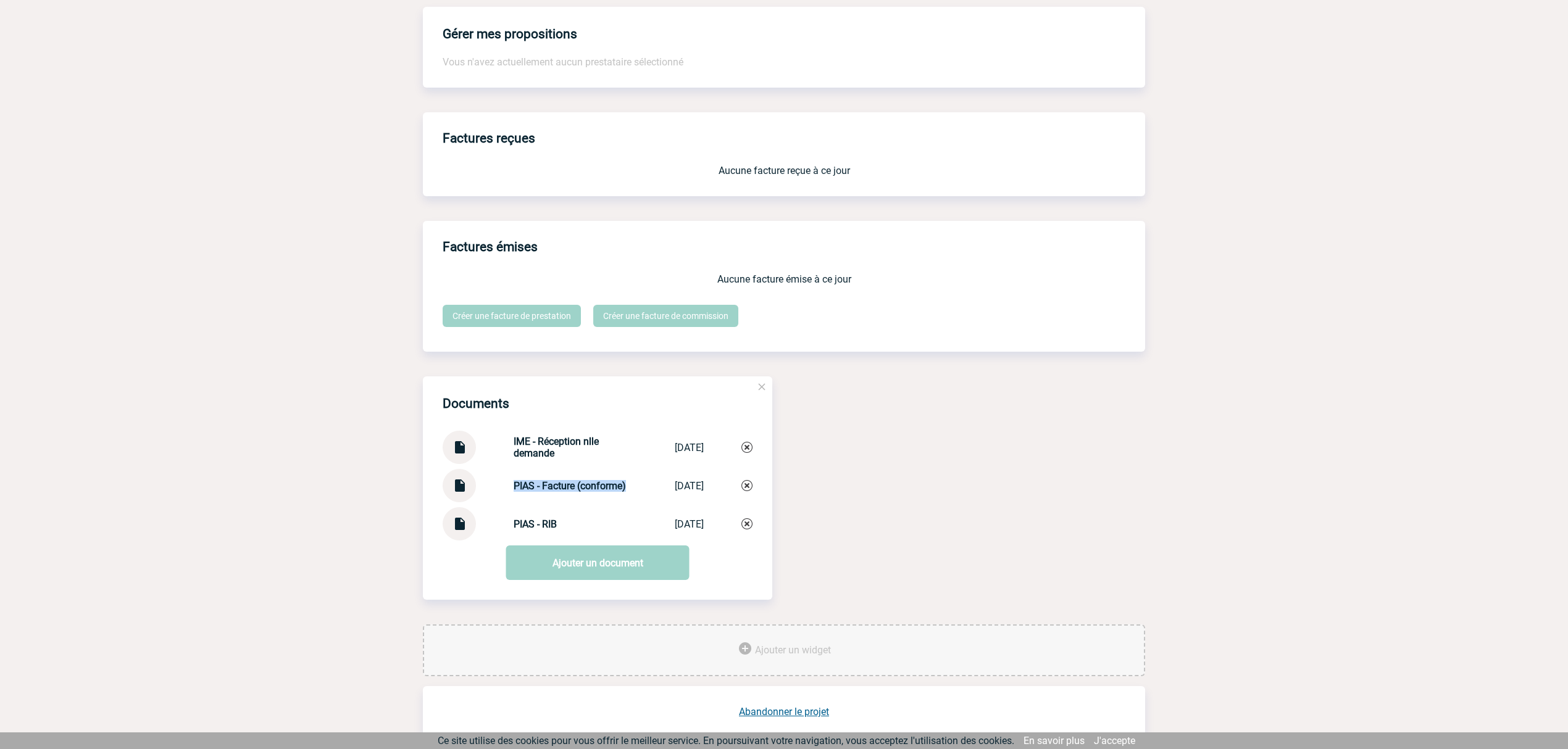
drag, startPoint x: 633, startPoint y: 491, endPoint x: 504, endPoint y: 483, distance: 129.2
click at [504, 483] on div "PIAS - Facture (conforme) PIAS - Facture ... 09/09/2025" at bounding box center [597, 486] width 310 height 34
copy strong "PIAS - Facture (conforme)"
click at [746, 490] on img at bounding box center [747, 486] width 12 height 12
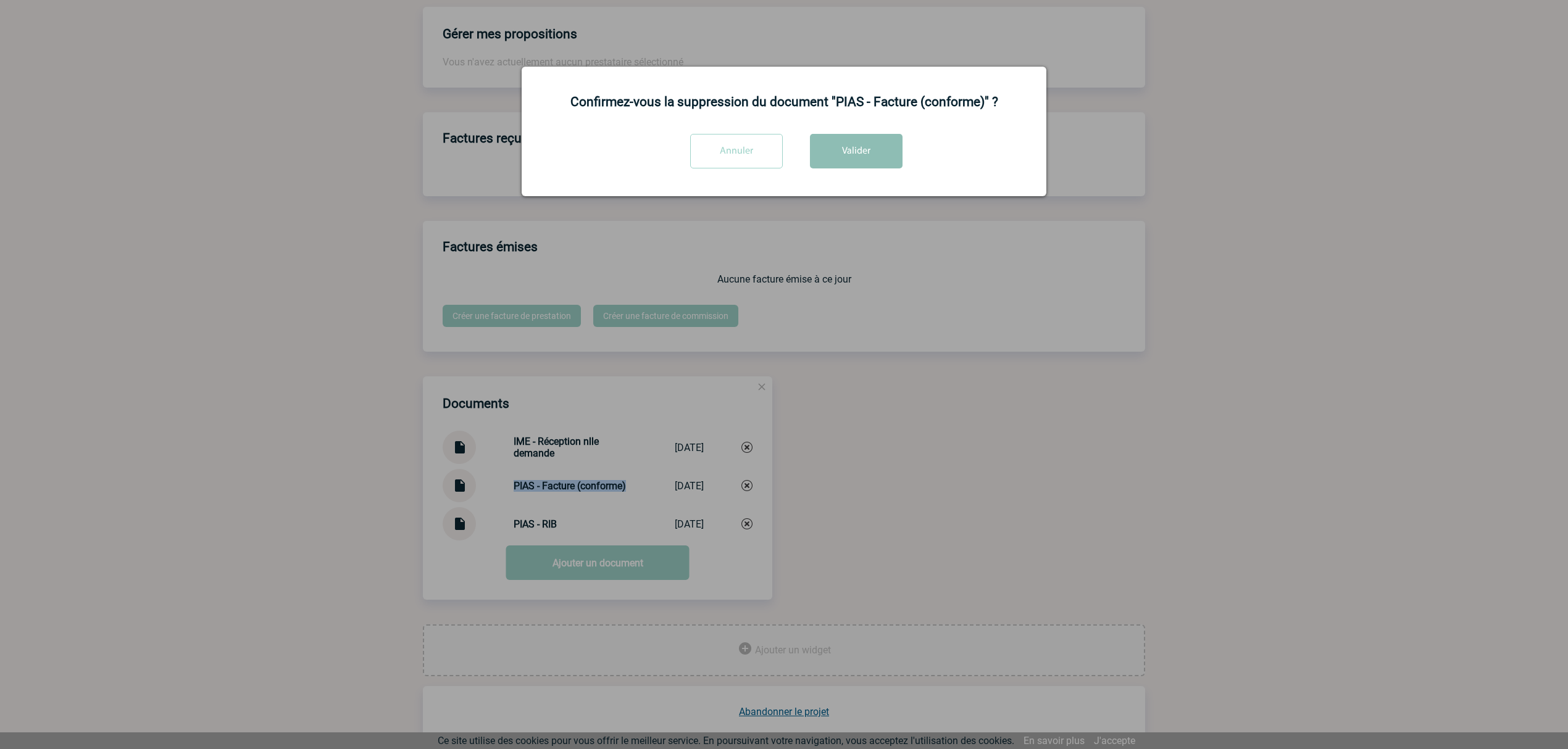
drag, startPoint x: 864, startPoint y: 154, endPoint x: 642, endPoint y: 546, distance: 450.5
click at [863, 156] on button "Valider" at bounding box center [856, 151] width 92 height 35
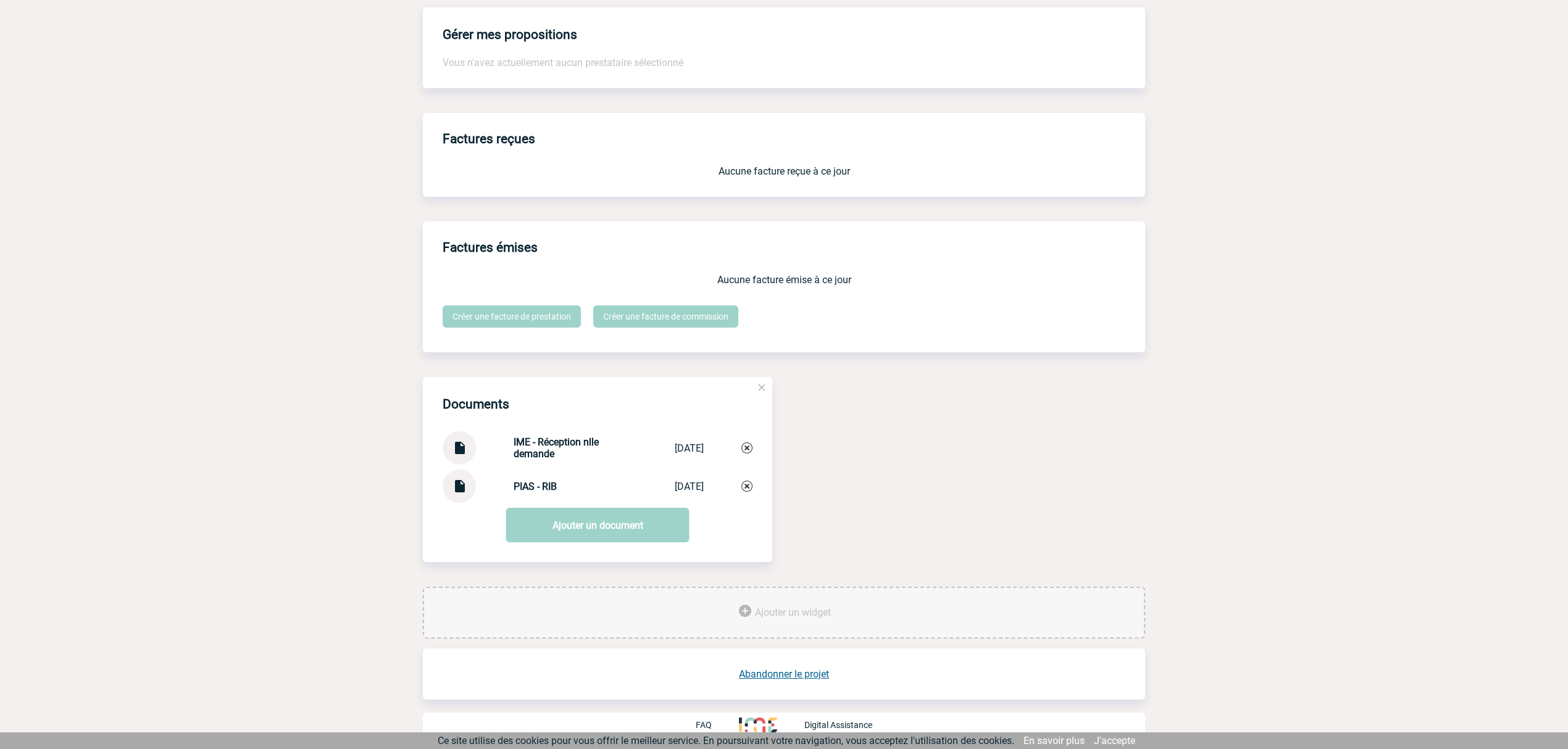
click at [550, 528] on link "Ajouter un document" at bounding box center [597, 525] width 184 height 35
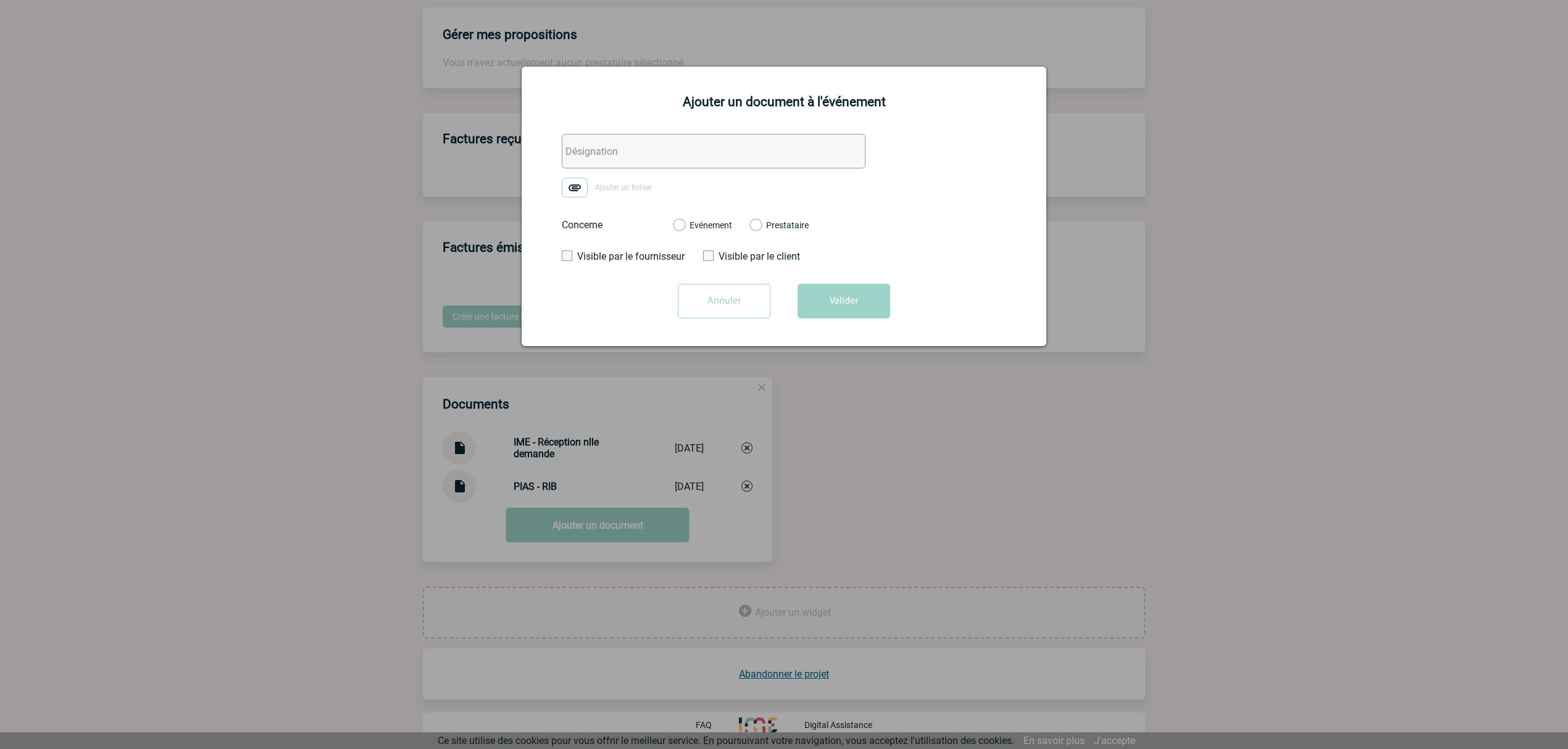
drag, startPoint x: 569, startPoint y: 149, endPoint x: 586, endPoint y: 171, distance: 27.8
click at [569, 149] on input "text" at bounding box center [714, 151] width 304 height 35
paste input "PIAS - Facture (conforme)"
click at [593, 187] on label "Ajouter un fichier" at bounding box center [611, 187] width 99 height 20
click at [0, 0] on input "Ajouter un fichier" at bounding box center [0, 0] width 0 height 0
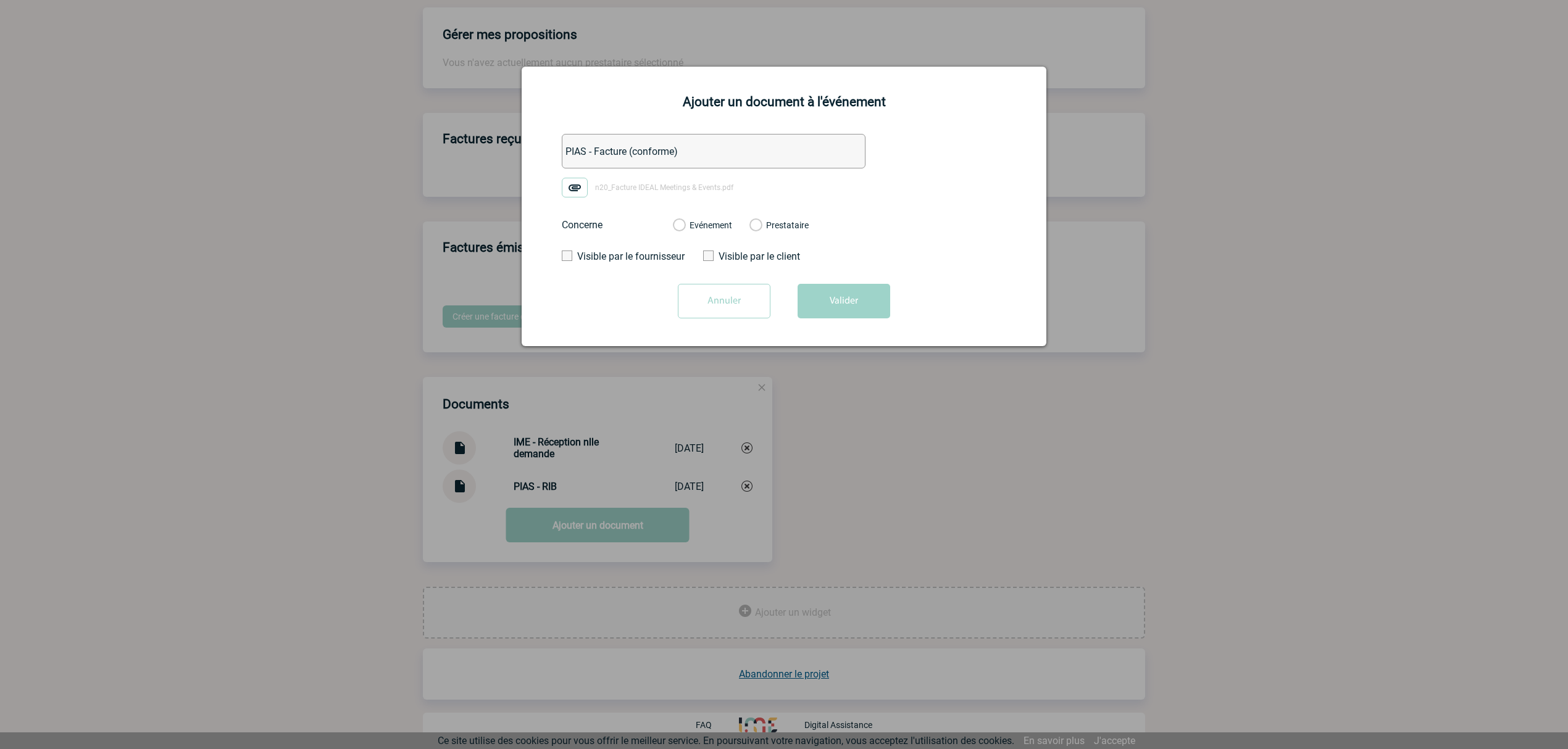
click at [568, 149] on input "PIAS - Facture (conforme)" at bounding box center [714, 151] width 304 height 35
type input "CPIAS - Facture (conforme)"
click at [720, 218] on div "Evénement Prestataire" at bounding box center [741, 225] width 156 height 32
click at [685, 225] on label "Evénement" at bounding box center [678, 226] width 12 height 12
click at [0, 0] on input "Evénement" at bounding box center [0, 0] width 0 height 0
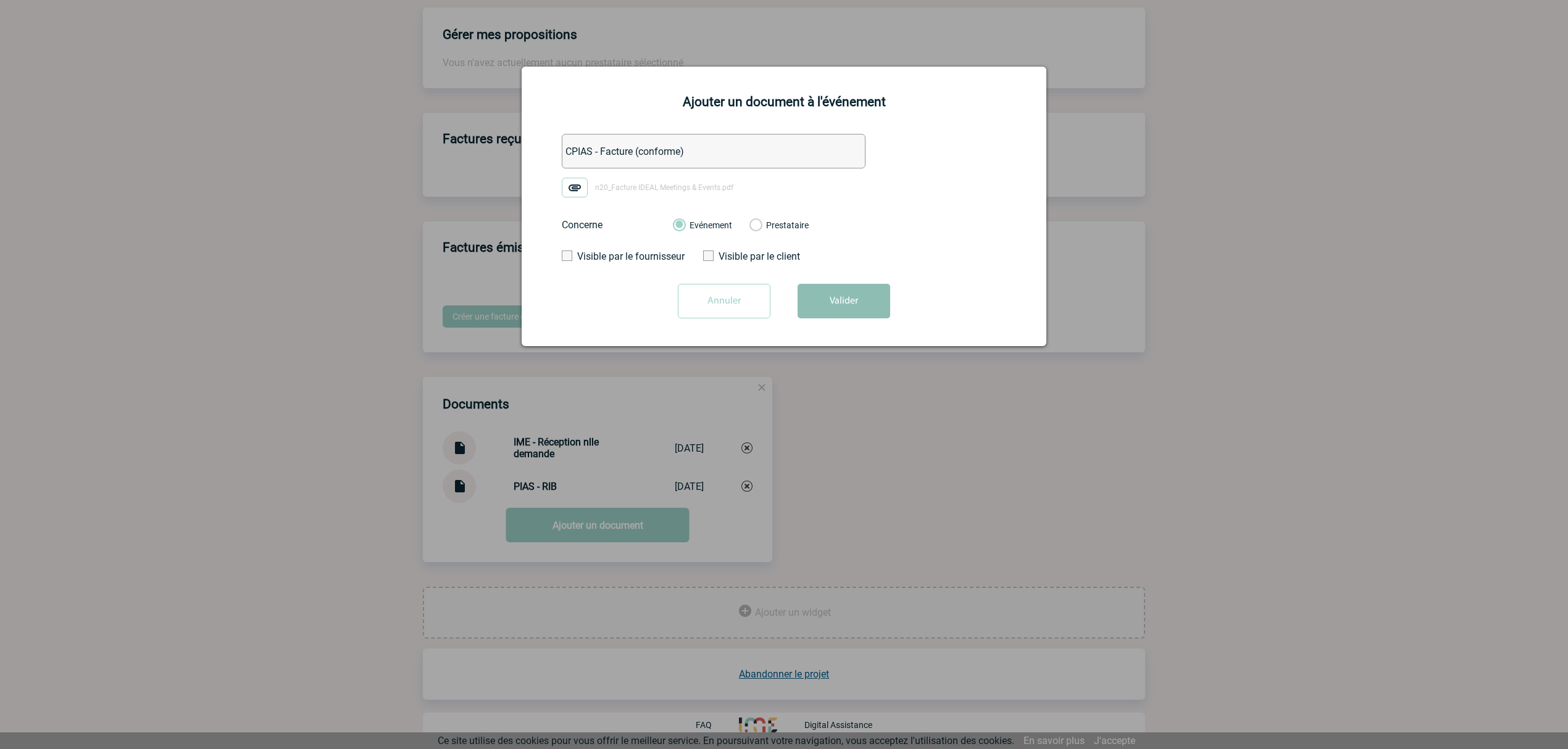
drag, startPoint x: 807, startPoint y: 282, endPoint x: 816, endPoint y: 302, distance: 21.9
click at [812, 292] on form "CPIAS - Facture (conforme) n20_Facture IDEAL Meetings & Events.pdf Concerne Evé…" at bounding box center [783, 230] width 493 height 193
click at [811, 304] on button "Valider" at bounding box center [844, 301] width 92 height 35
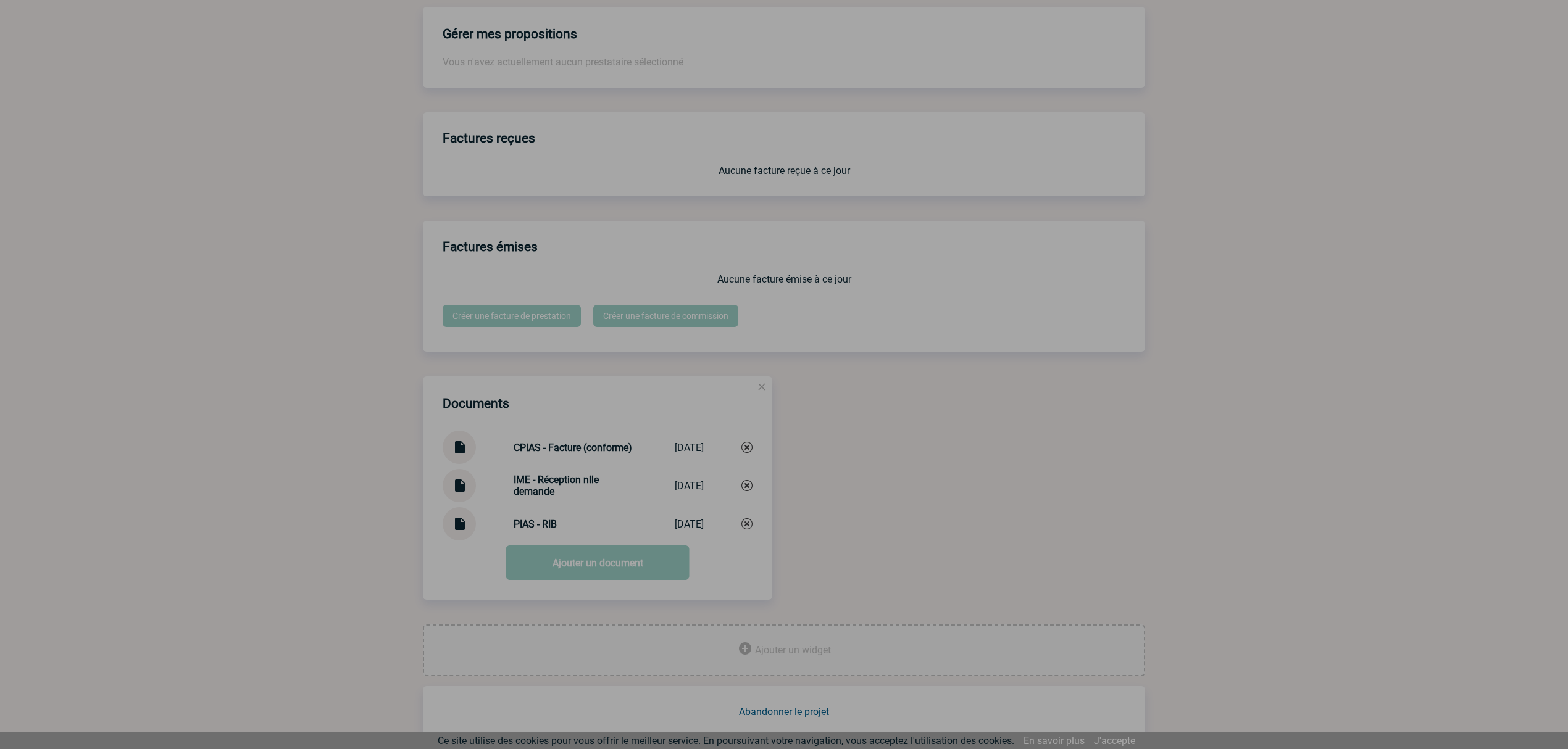
click at [857, 568] on div at bounding box center [784, 374] width 1568 height 749
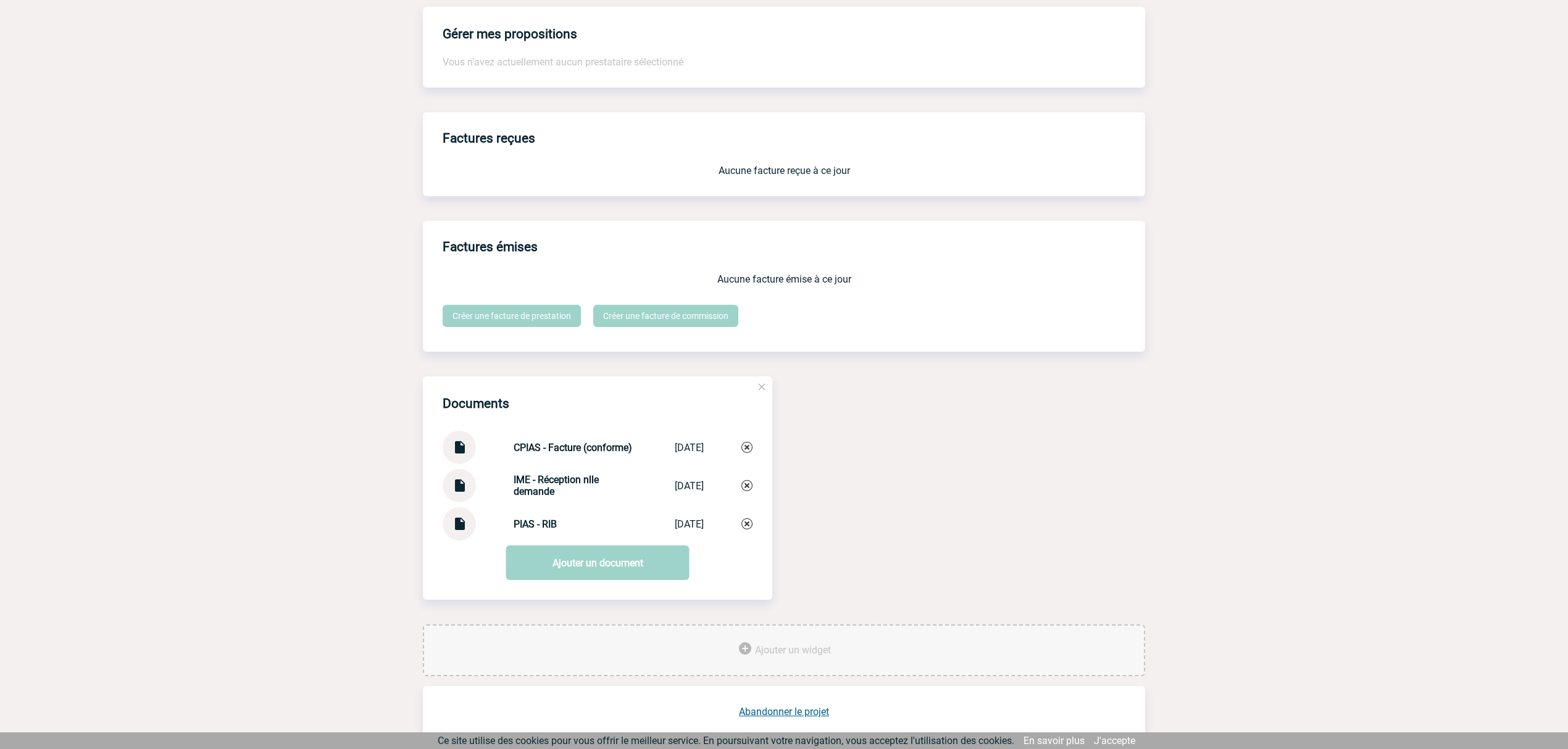
click at [746, 524] on img at bounding box center [747, 524] width 12 height 12
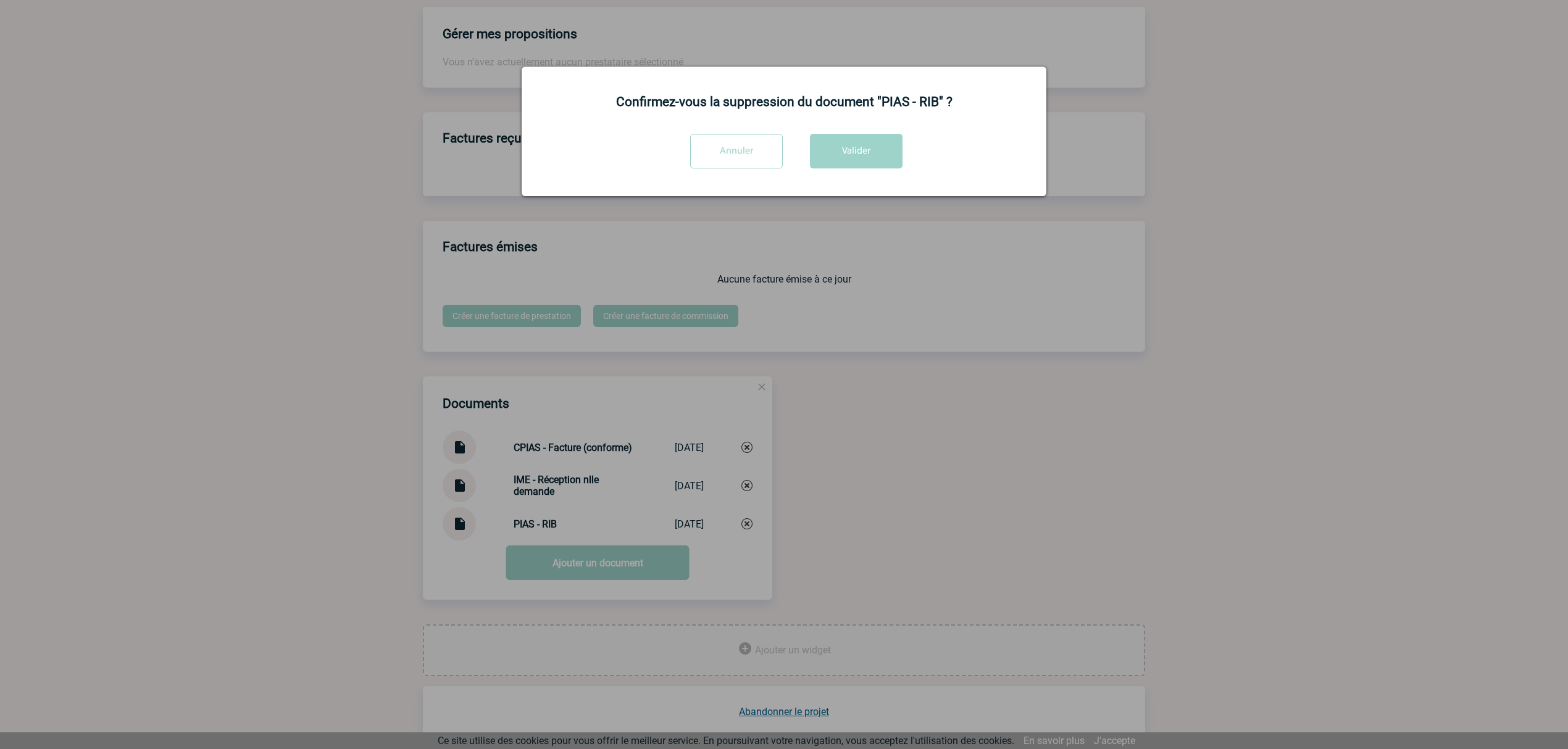
drag, startPoint x: 890, startPoint y: 138, endPoint x: 882, endPoint y: 213, distance: 75.4
click at [890, 137] on button "Valider" at bounding box center [856, 151] width 92 height 35
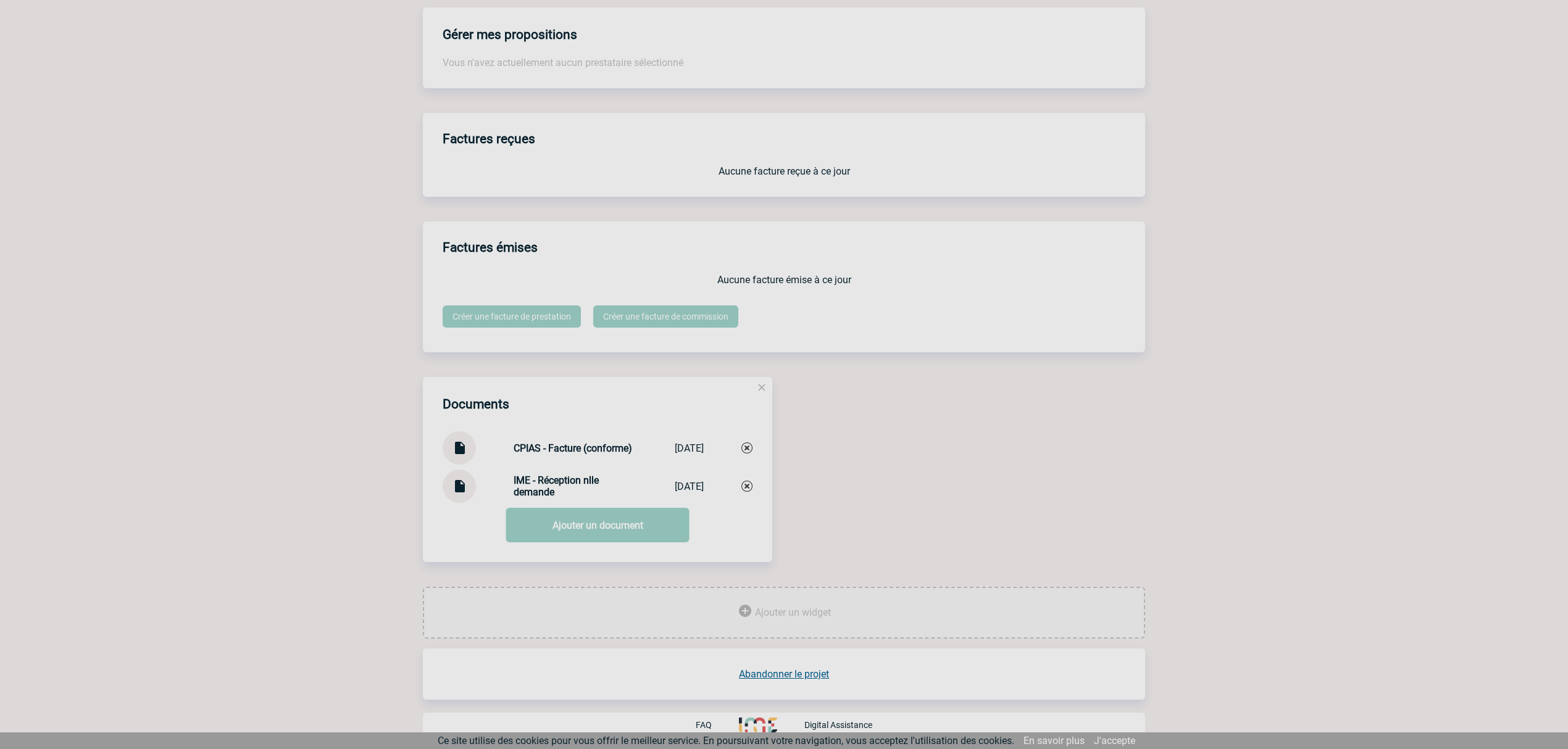
click at [570, 528] on link "Ajouter un document" at bounding box center [597, 525] width 184 height 35
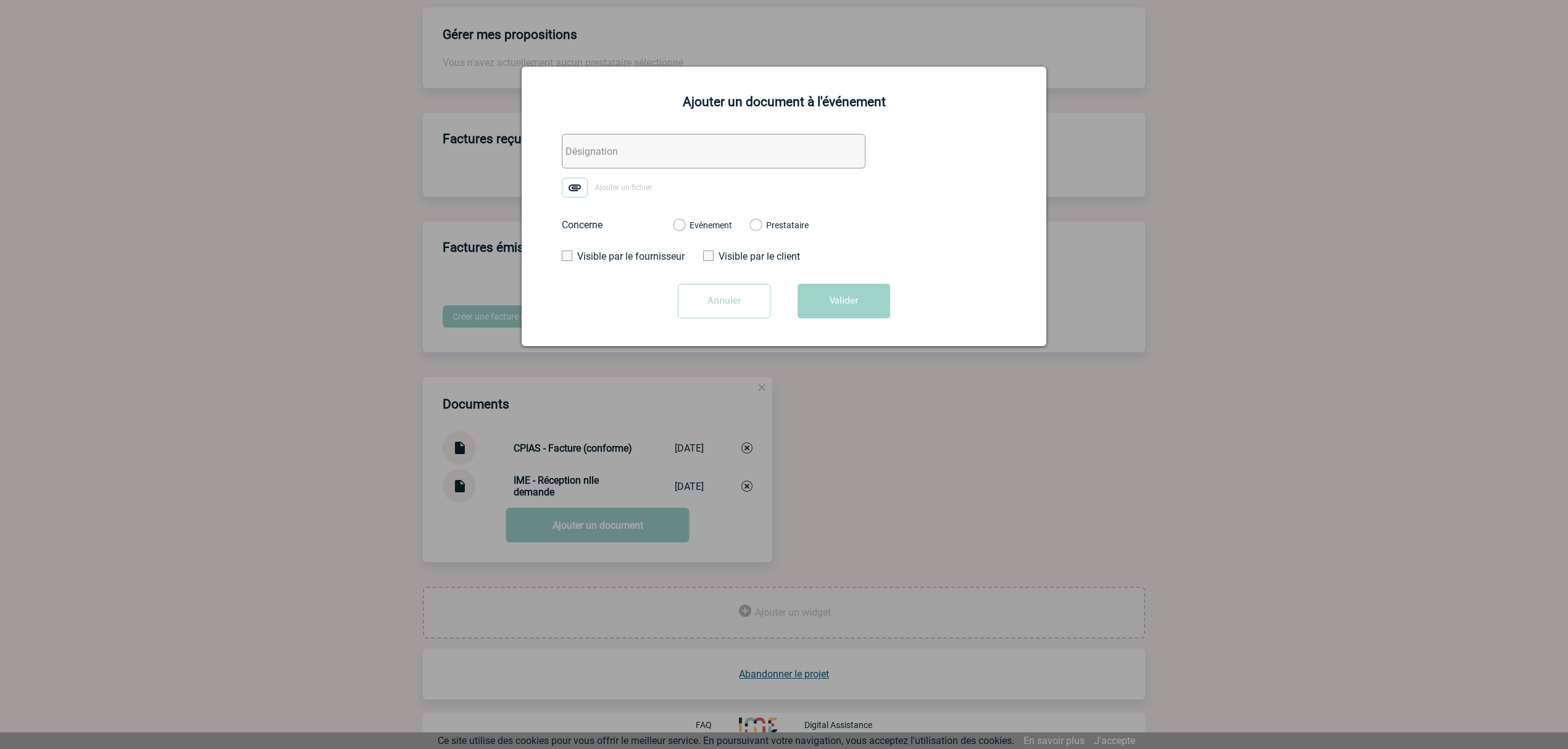
click at [618, 151] on input "text" at bounding box center [714, 151] width 304 height 35
paste input "CPIAS - Facture (conforme)"
drag, startPoint x: 600, startPoint y: 156, endPoint x: 815, endPoint y: 162, distance: 215.1
click at [815, 162] on input "CPIAS - Facture (conforme)" at bounding box center [714, 151] width 304 height 35
type input "CPIAS - RIB"
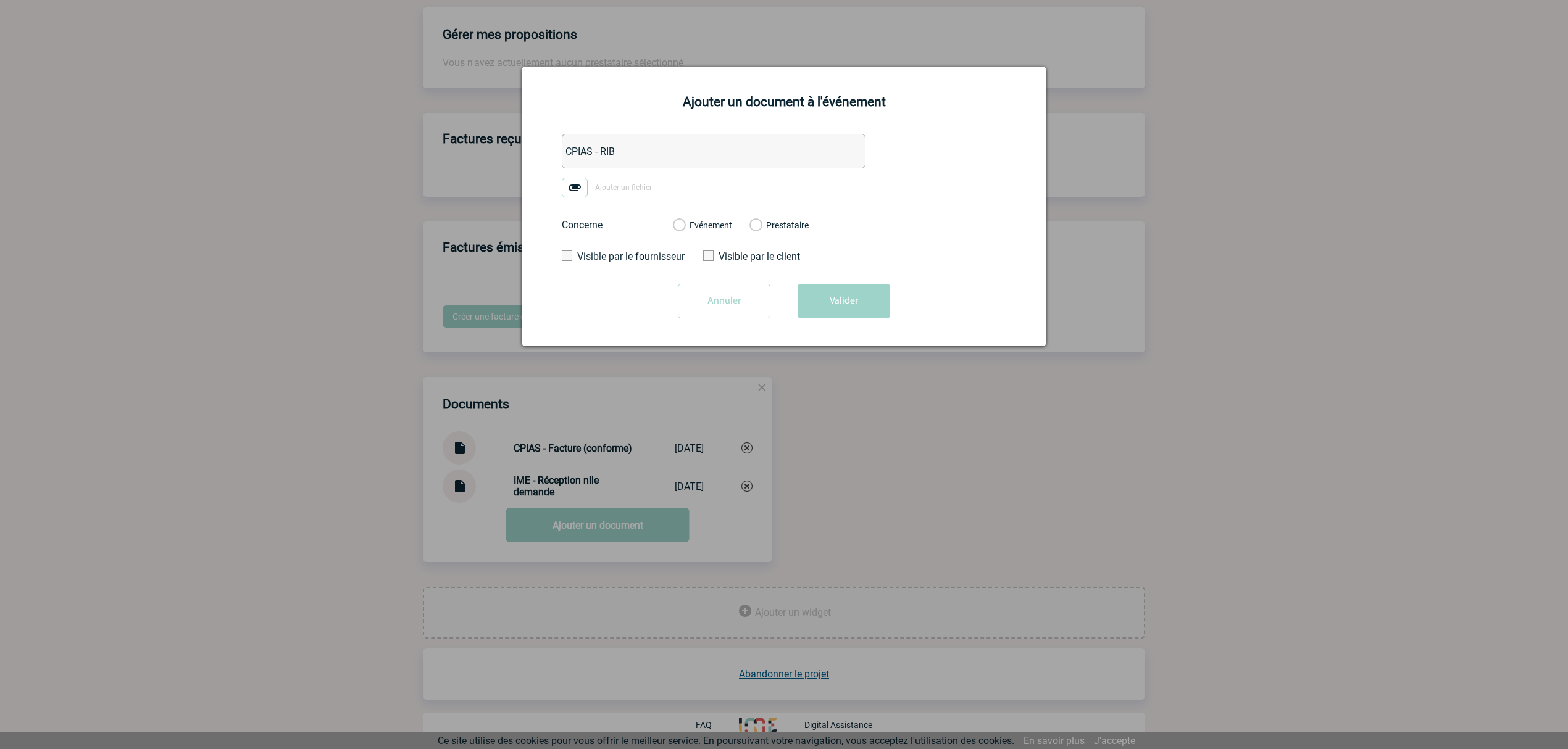
click at [573, 190] on img at bounding box center [574, 187] width 26 height 20
click at [0, 0] on input "Ajouter un fichier" at bounding box center [0, 0] width 0 height 0
click at [688, 233] on div "Evénement Prestataire" at bounding box center [741, 225] width 156 height 32
click at [685, 228] on label "Evénement" at bounding box center [678, 226] width 12 height 12
click at [0, 0] on input "Evénement" at bounding box center [0, 0] width 0 height 0
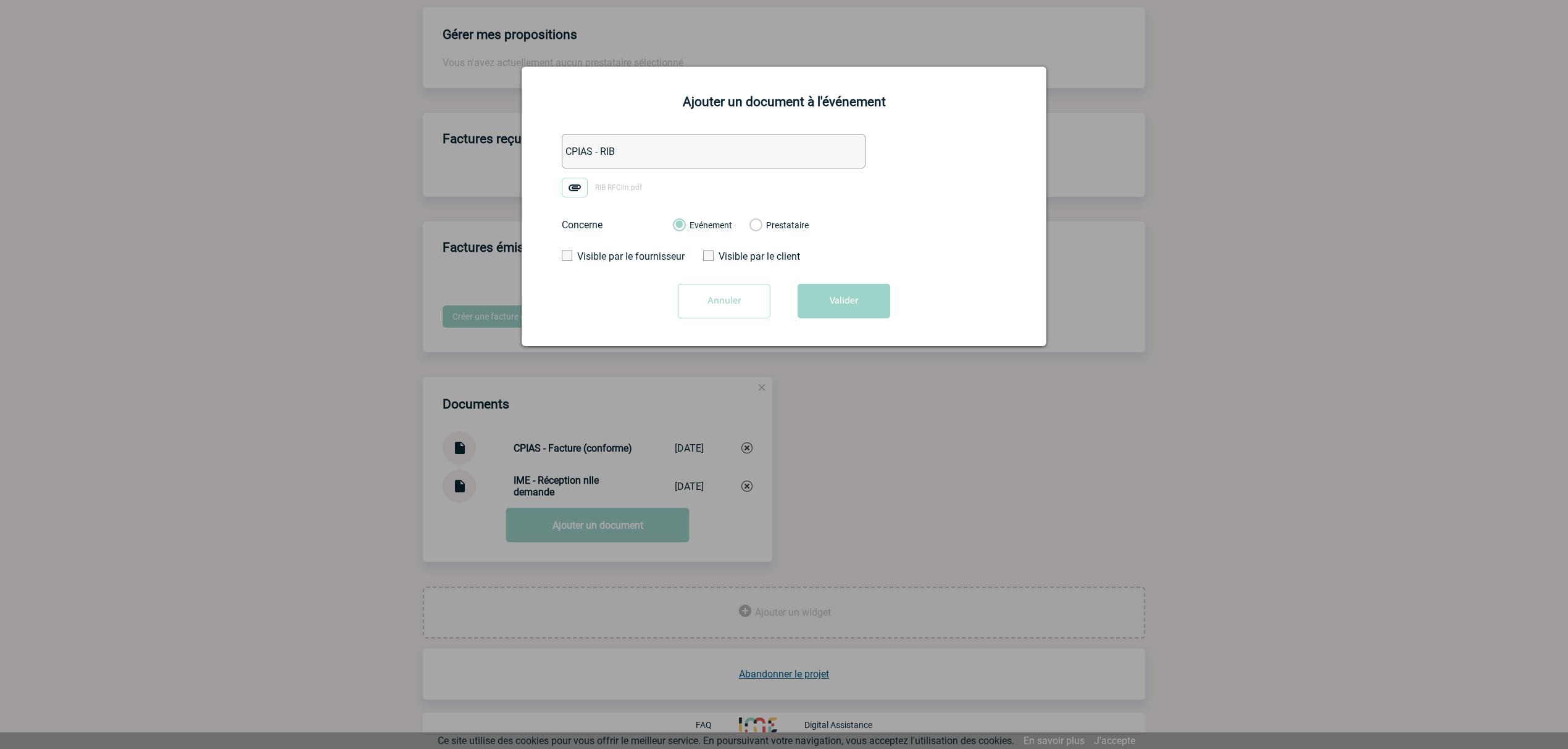
drag, startPoint x: 820, startPoint y: 280, endPoint x: 744, endPoint y: 532, distance: 263.2
click at [819, 282] on form "CPIAS - RIB RIB RFClin.pdf Concerne Evénement Prestataire Visible par le fourni…" at bounding box center [783, 230] width 493 height 193
drag, startPoint x: 841, startPoint y: 301, endPoint x: 852, endPoint y: 230, distance: 71.8
click at [845, 300] on button "Valider" at bounding box center [844, 301] width 92 height 35
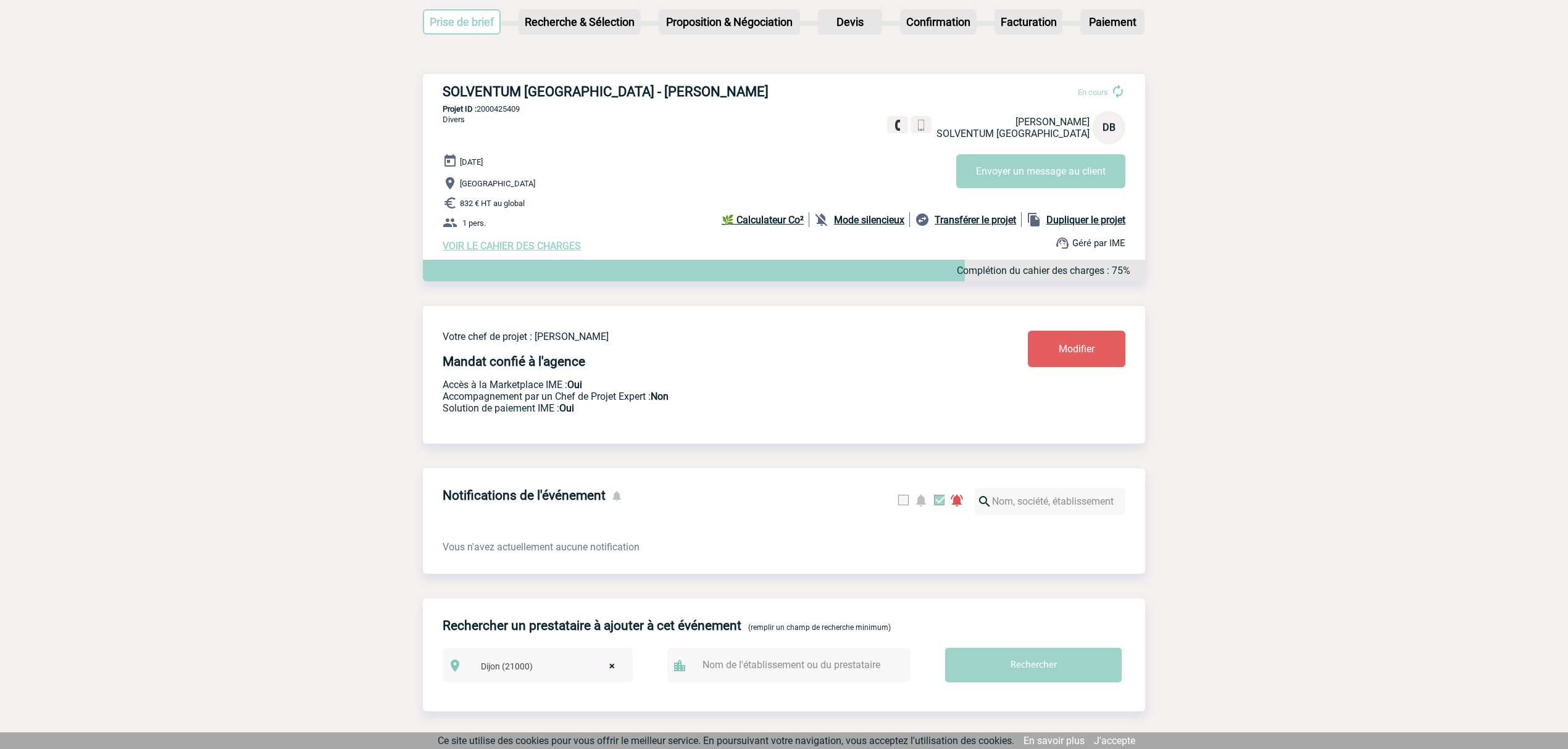
scroll to position [0, 0]
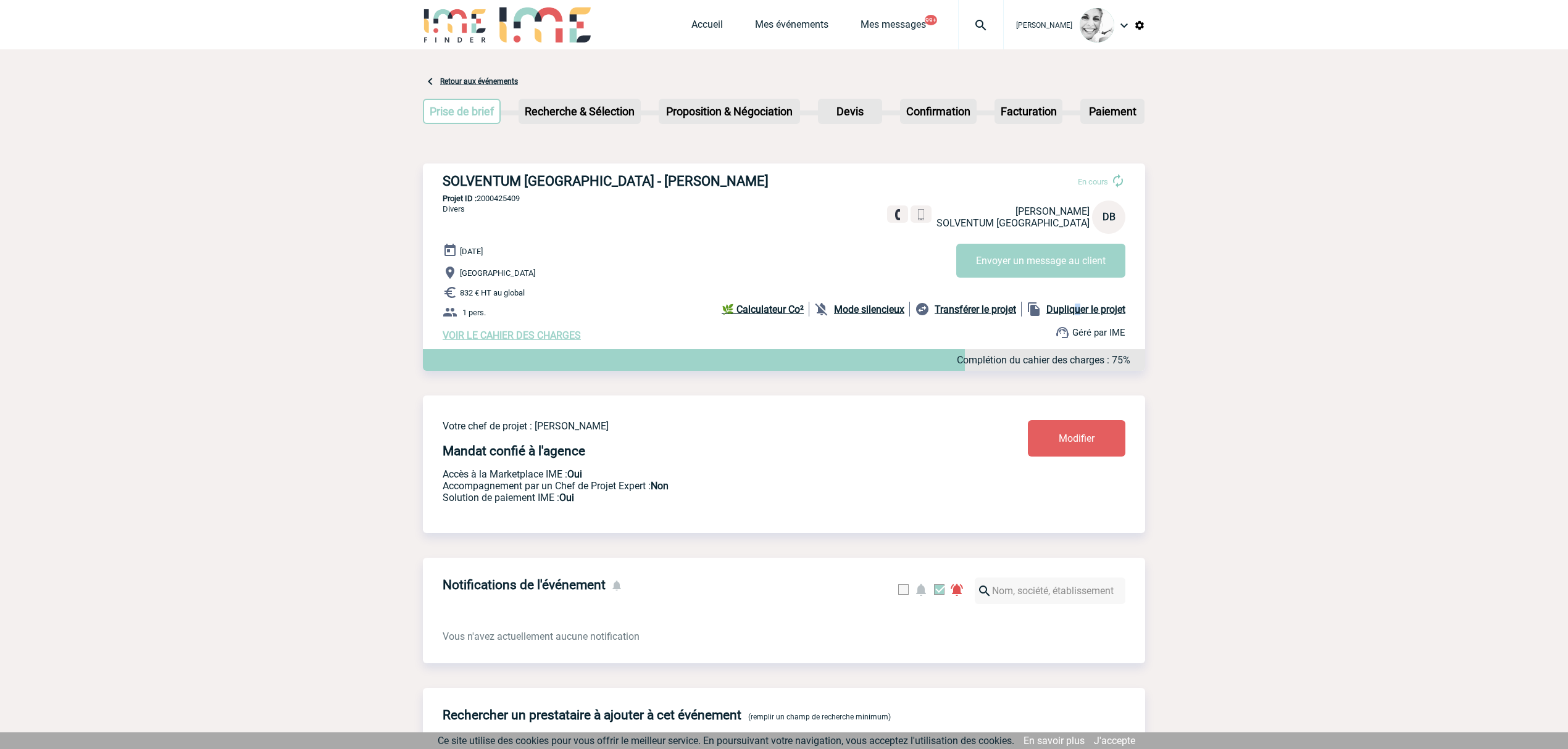
click at [1075, 312] on b "Dupliquer le projet" at bounding box center [1086, 310] width 79 height 12
select select "9"
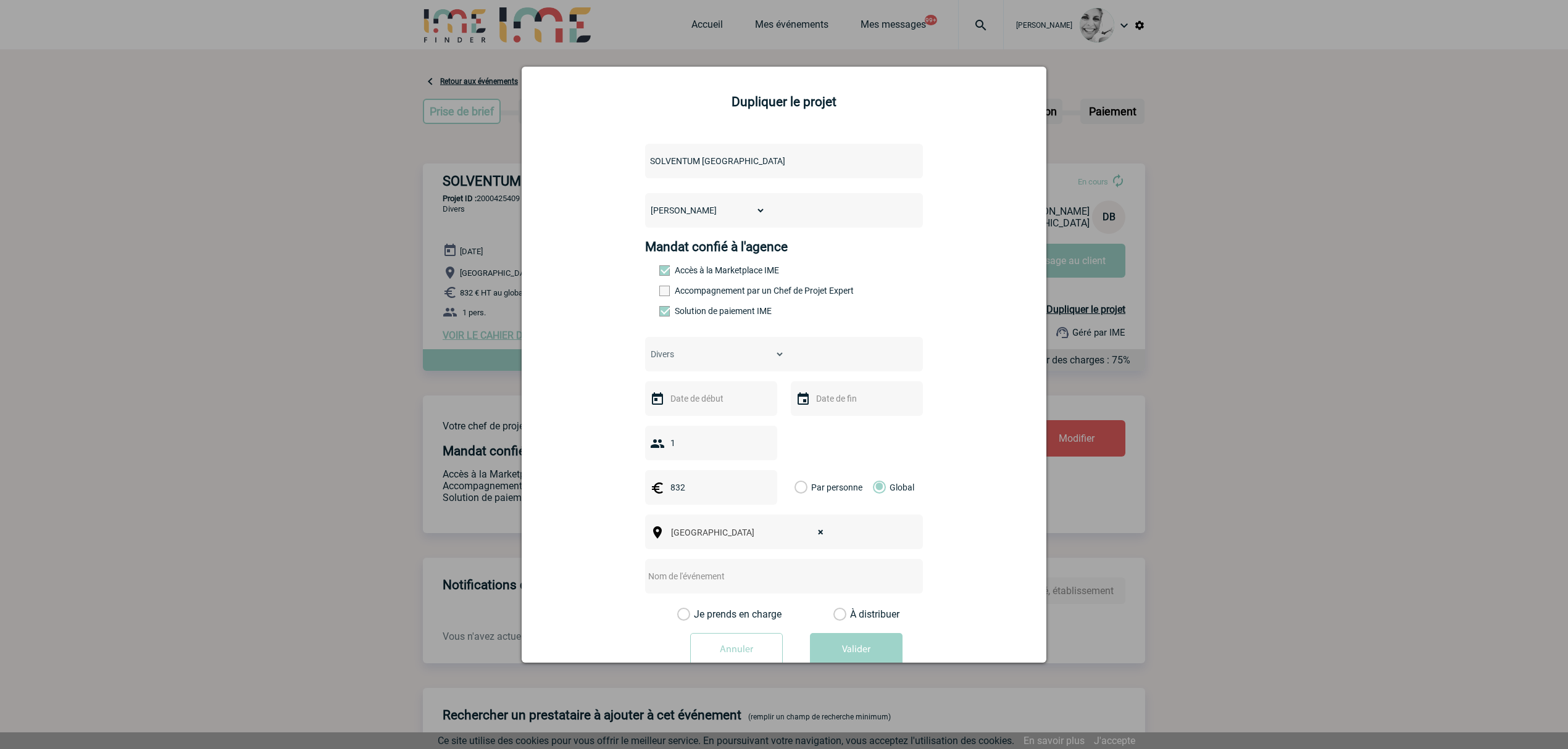
click at [695, 400] on input "text" at bounding box center [710, 398] width 86 height 16
click at [695, 497] on link "9" at bounding box center [700, 494] width 23 height 22
type input "09-09-2025"
click at [695, 533] on span "× Dijon" at bounding box center [750, 533] width 169 height 17
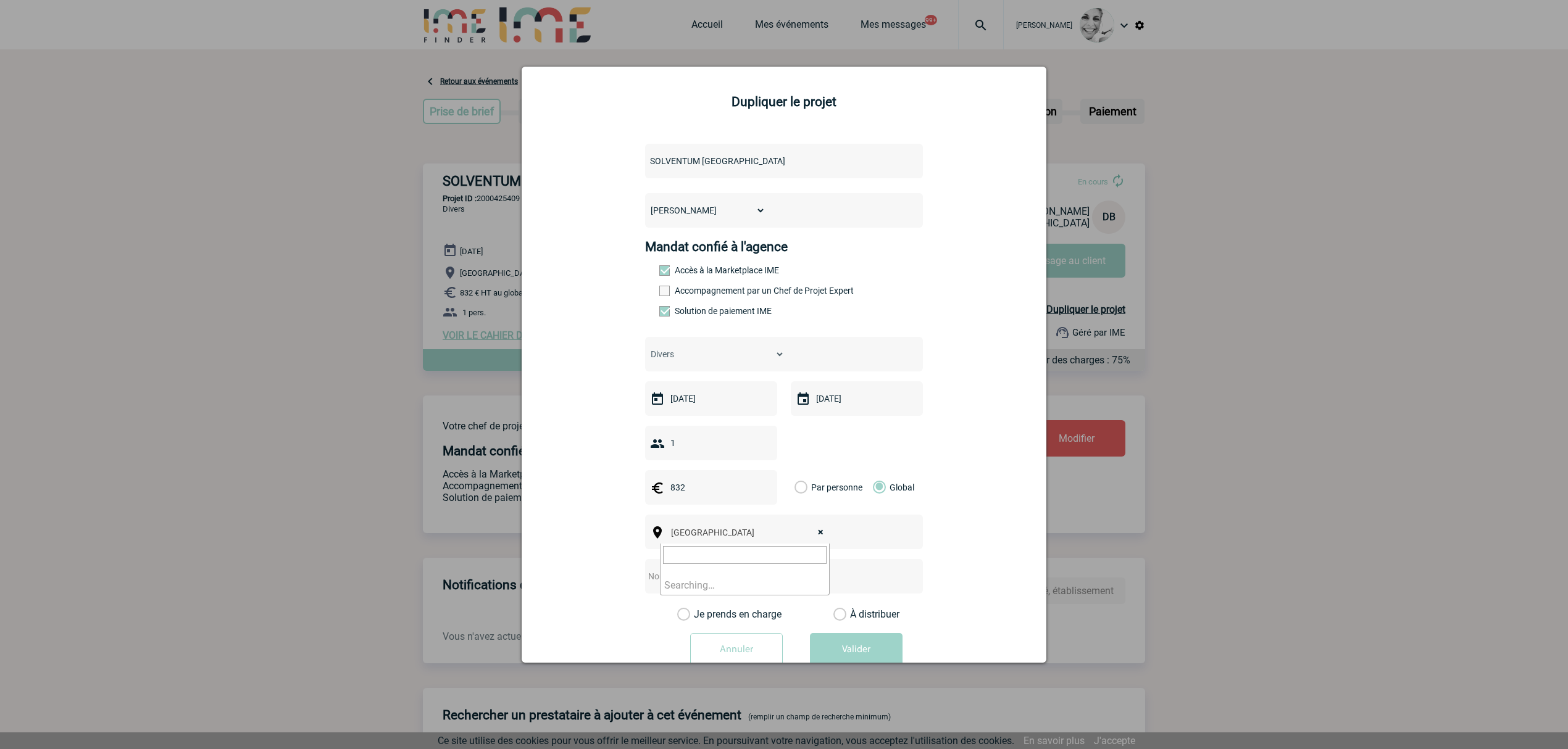
select select
click at [709, 540] on span "Ville, département, région..." at bounding box center [750, 533] width 169 height 17
click at [680, 546] on div "Dijon Ville, département, région..." at bounding box center [784, 532] width 278 height 35
click at [682, 534] on span "Ville, département, région..." at bounding box center [757, 533] width 171 height 10
click at [684, 534] on span "Ville, département, région..." at bounding box center [757, 533] width 171 height 10
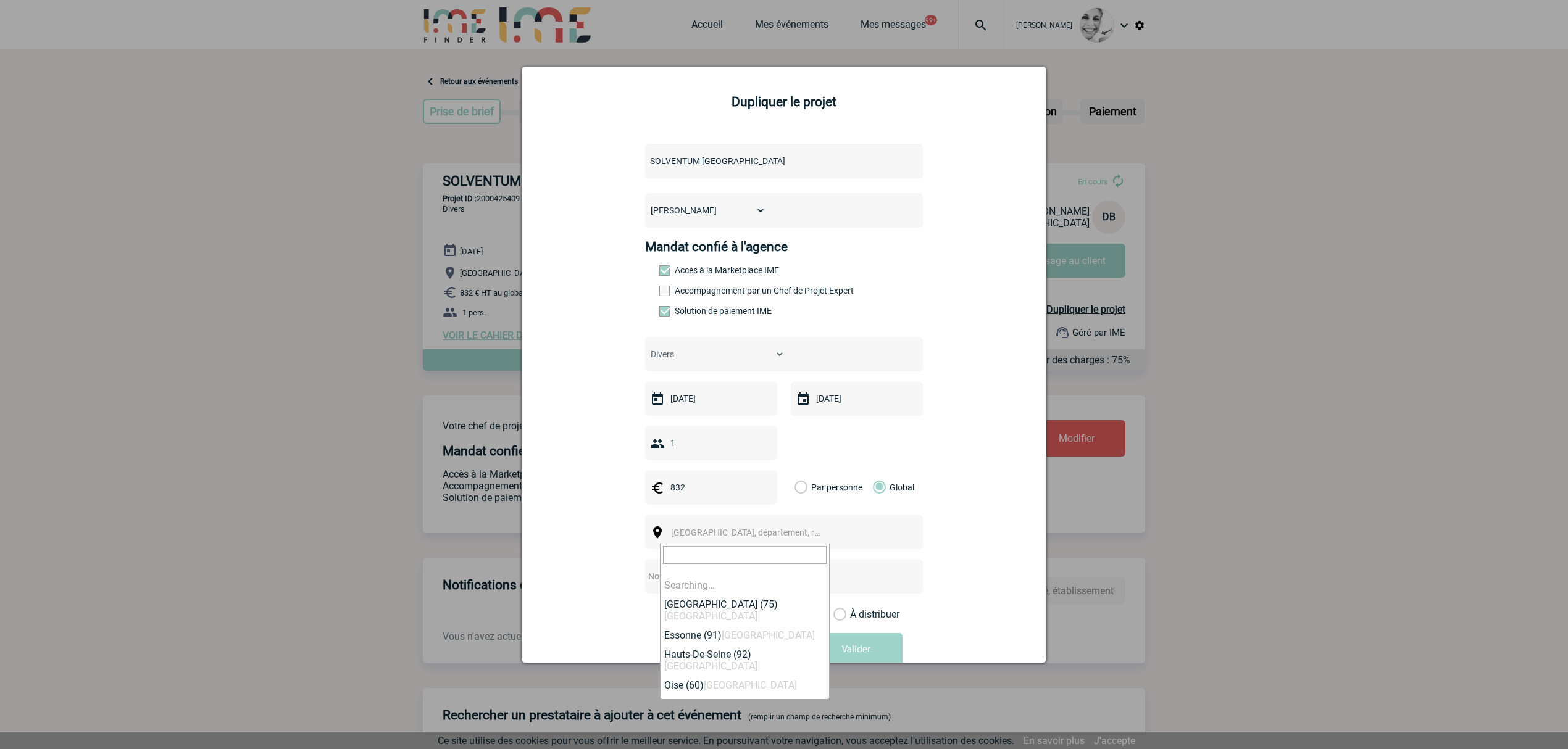
click at [684, 531] on span "Ville, département, région..." at bounding box center [757, 533] width 171 height 10
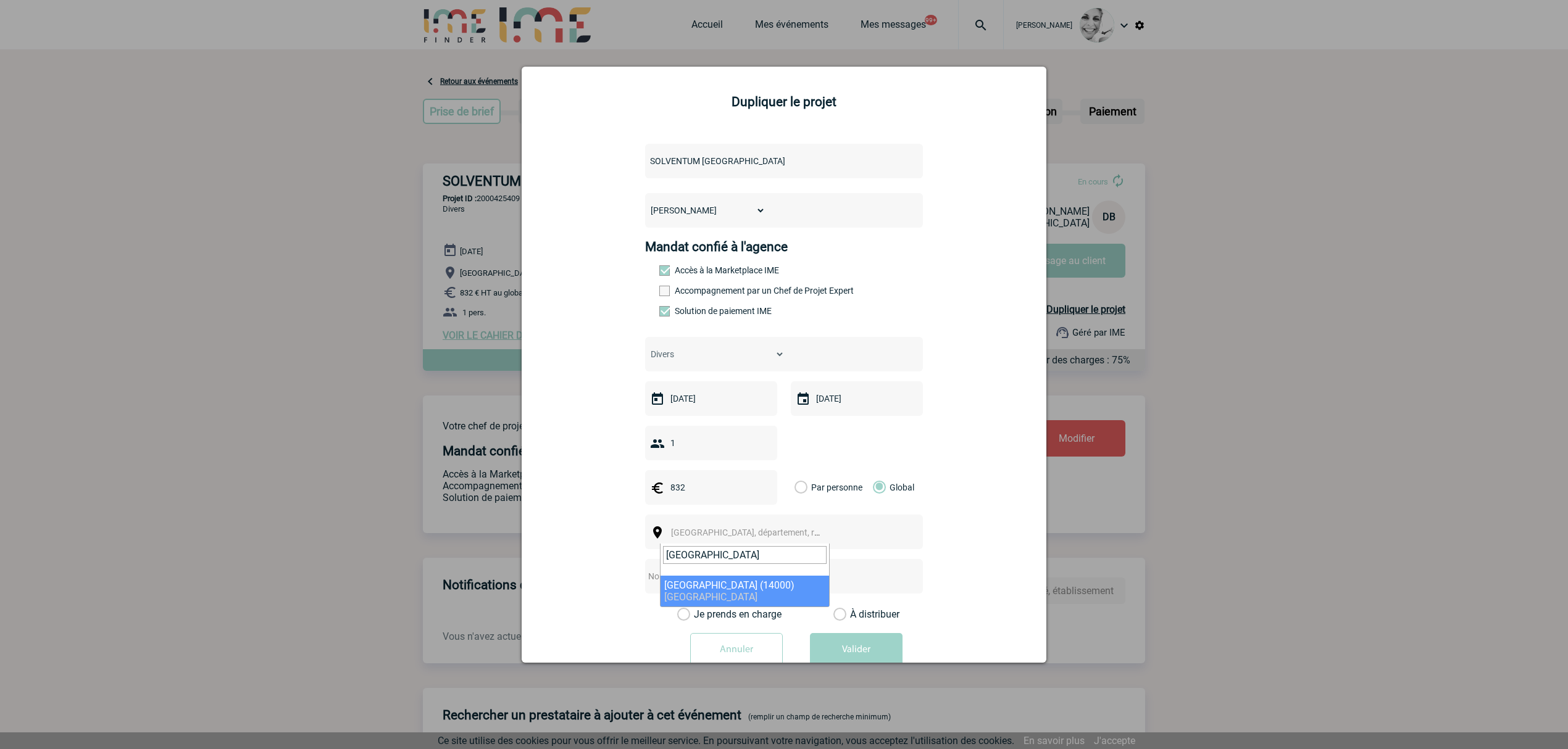
type input "caen"
select select "11602"
click at [698, 583] on input "text" at bounding box center [768, 576] width 245 height 16
drag, startPoint x: 766, startPoint y: 571, endPoint x: 779, endPoint y: 581, distance: 16.4
click at [766, 573] on input "Centralisation -" at bounding box center [768, 576] width 245 height 16
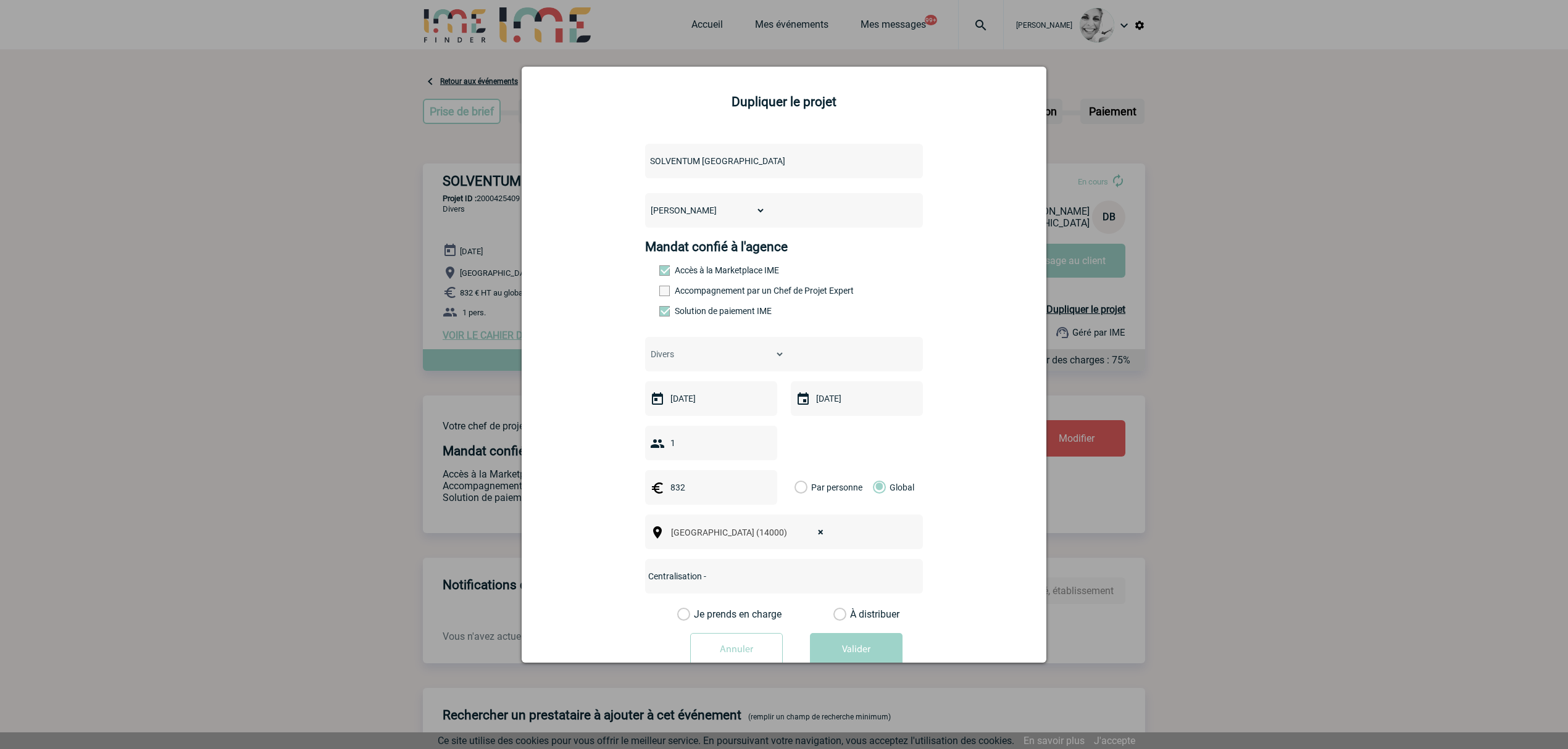
paste input "CPIAS Normandie"
drag, startPoint x: 701, startPoint y: 576, endPoint x: 710, endPoint y: 588, distance: 15.0
click at [702, 576] on input "Centralisation - CPIAS Normandie" at bounding box center [768, 576] width 245 height 16
type input "Centralisation - CPIAS Normandie"
drag, startPoint x: 698, startPoint y: 623, endPoint x: 759, endPoint y: 635, distance: 62.2
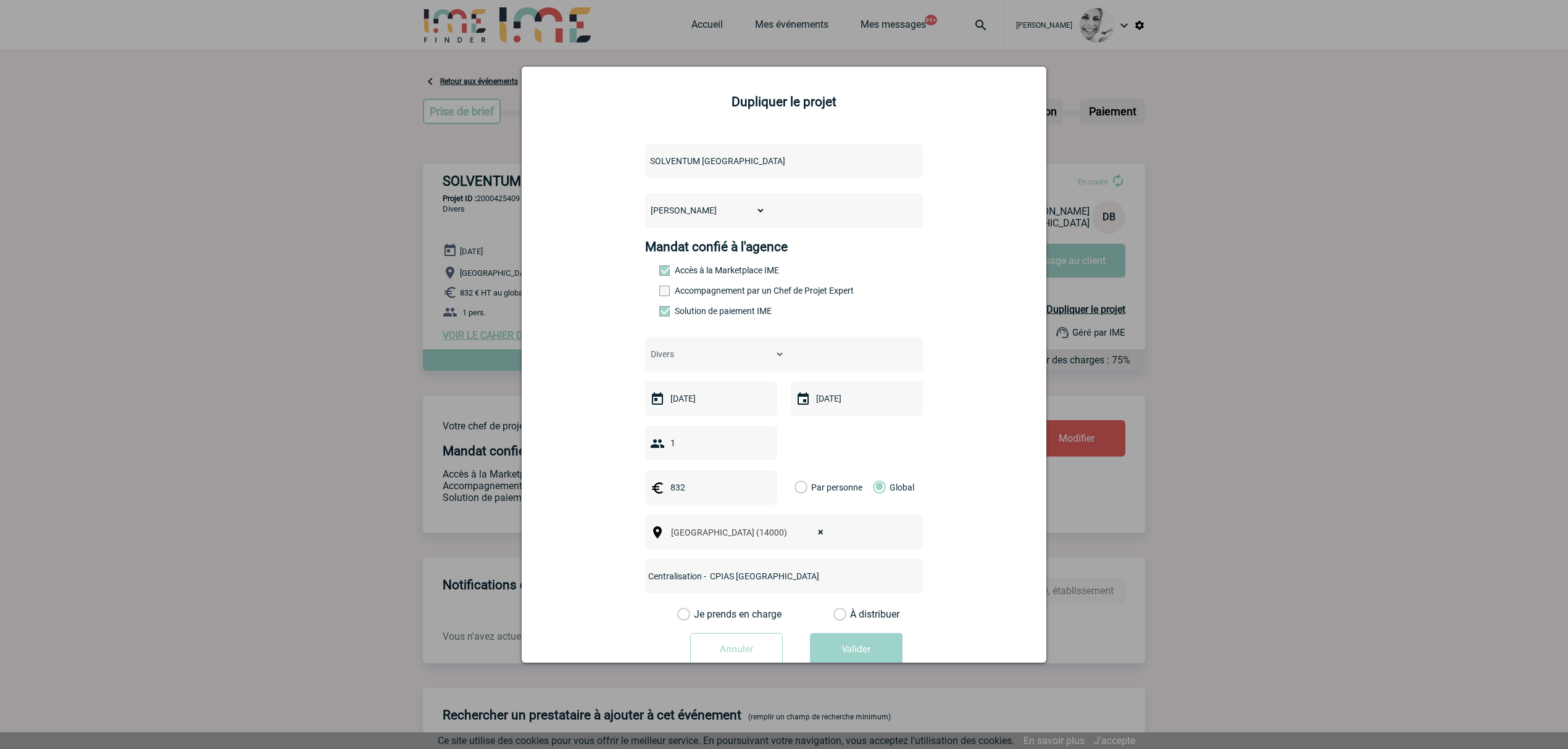
click at [699, 623] on form "SOLVENTUM FRANCE LE GOFF Adeline BRIERE Dora Mandat confié à l'agence Accès à l…" at bounding box center [783, 405] width 493 height 543
click at [698, 615] on label "Je prends en charge" at bounding box center [688, 614] width 21 height 12
click at [0, 0] on input "Je prends en charge" at bounding box center [0, 0] width 0 height 0
drag, startPoint x: 842, startPoint y: 645, endPoint x: 938, endPoint y: 665, distance: 98.1
click at [842, 645] on button "Valider" at bounding box center [856, 650] width 92 height 35
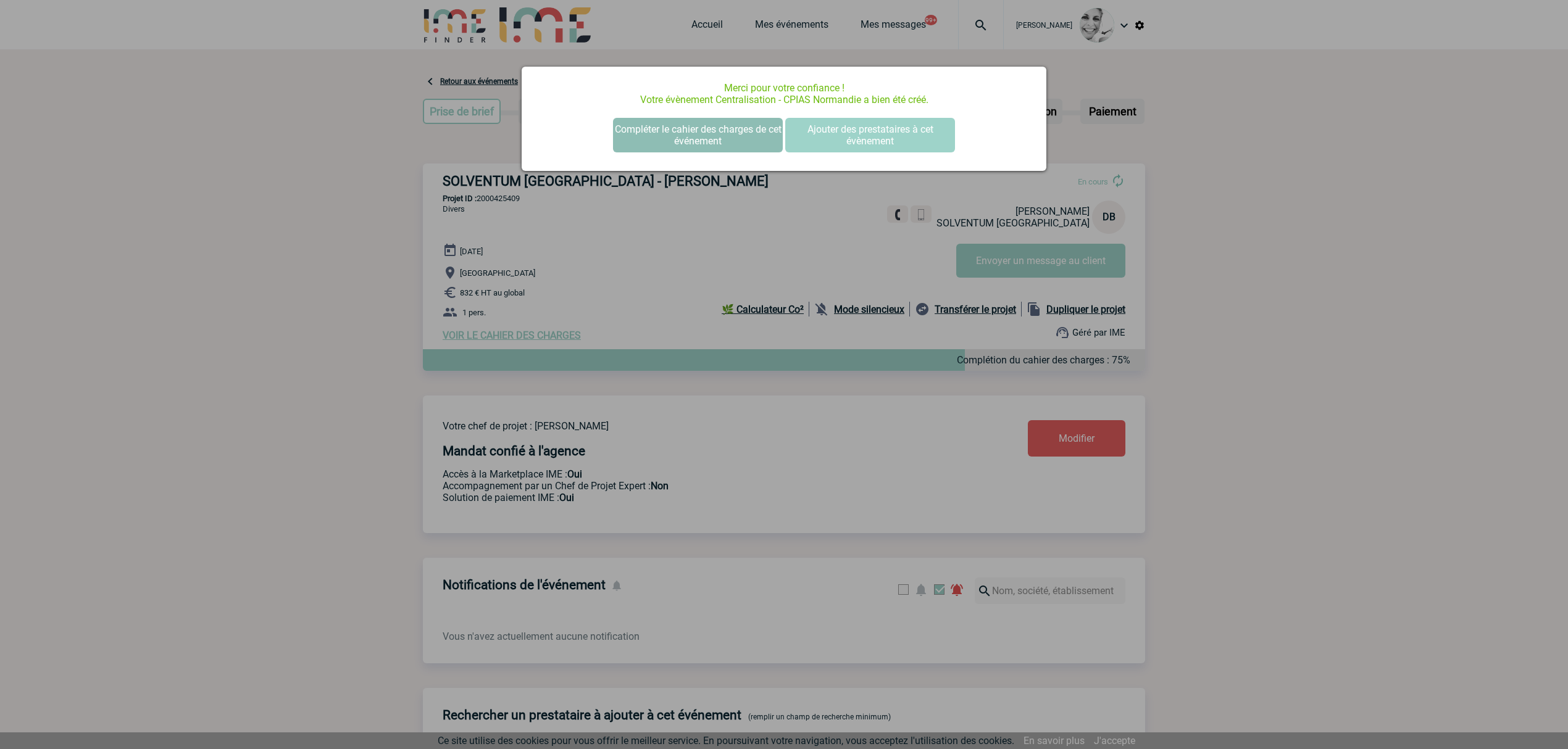
click at [664, 137] on button "Compléter le cahier des charges de cet événement" at bounding box center [697, 136] width 169 height 35
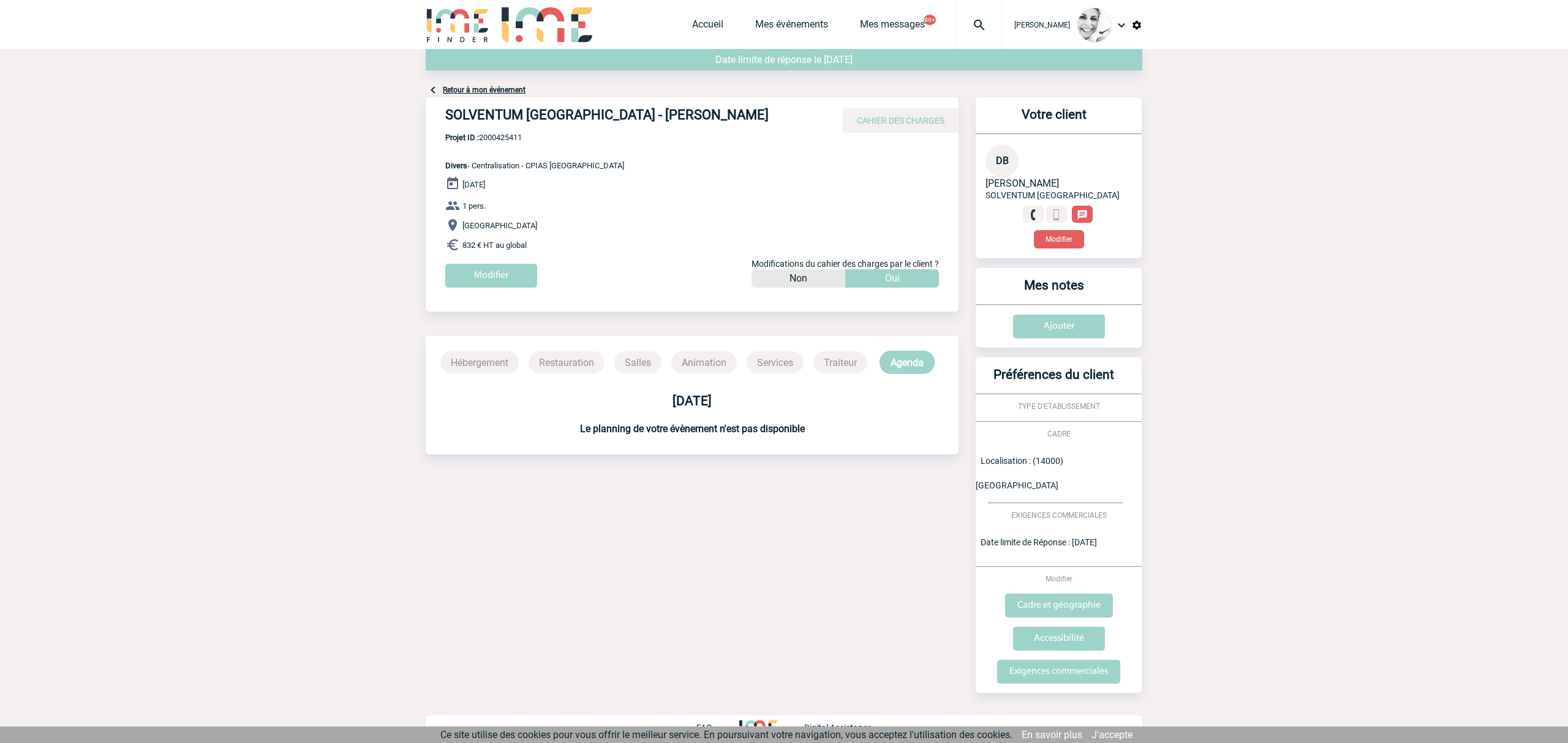
click at [510, 135] on span "Projet ID : 2000425411" at bounding box center [534, 137] width 178 height 10
click at [510, 134] on span "Projet ID : 2000425411" at bounding box center [534, 137] width 178 height 10
copy span "2000425411"
click at [462, 92] on link "Retour à mon événement" at bounding box center [484, 90] width 83 height 9
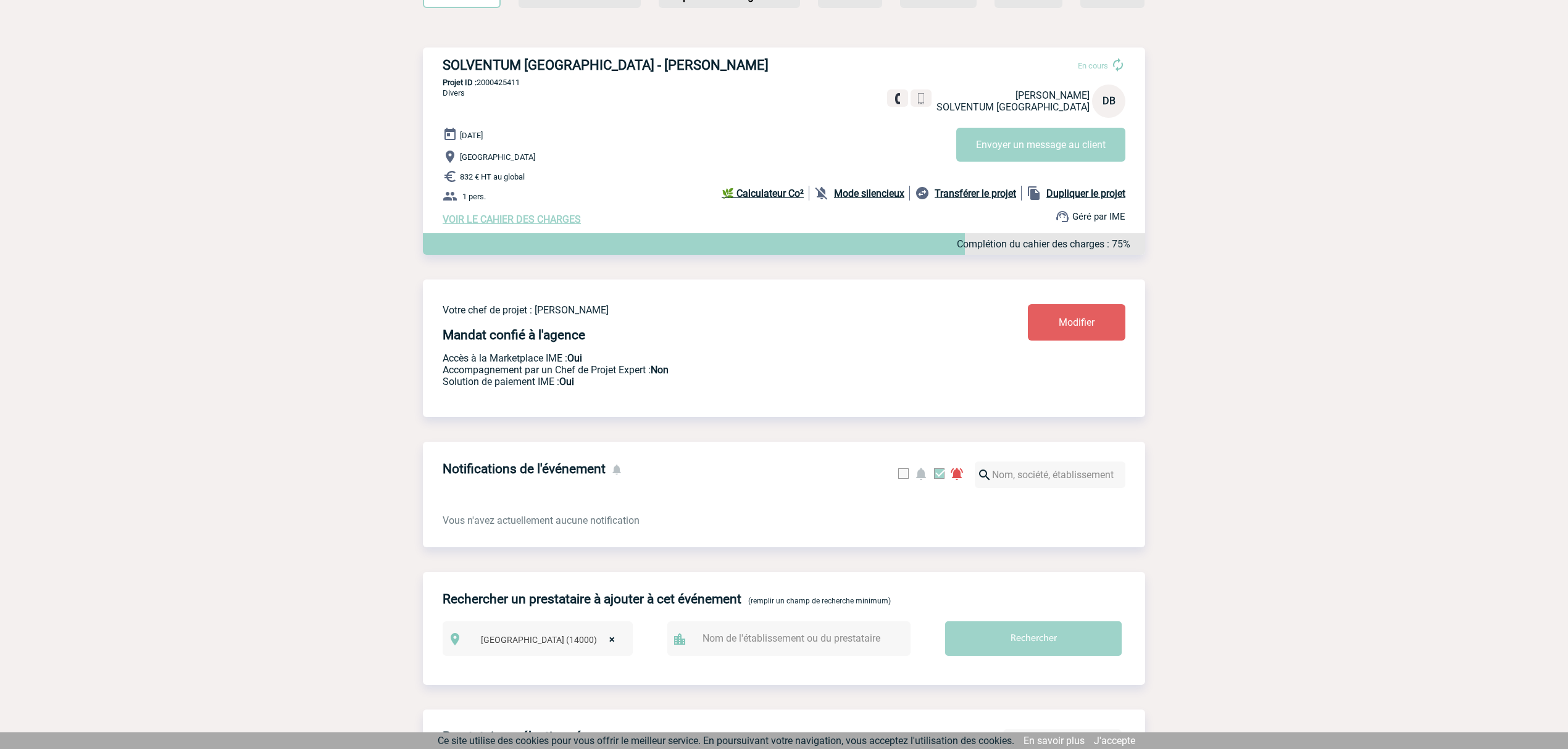
scroll to position [658, 0]
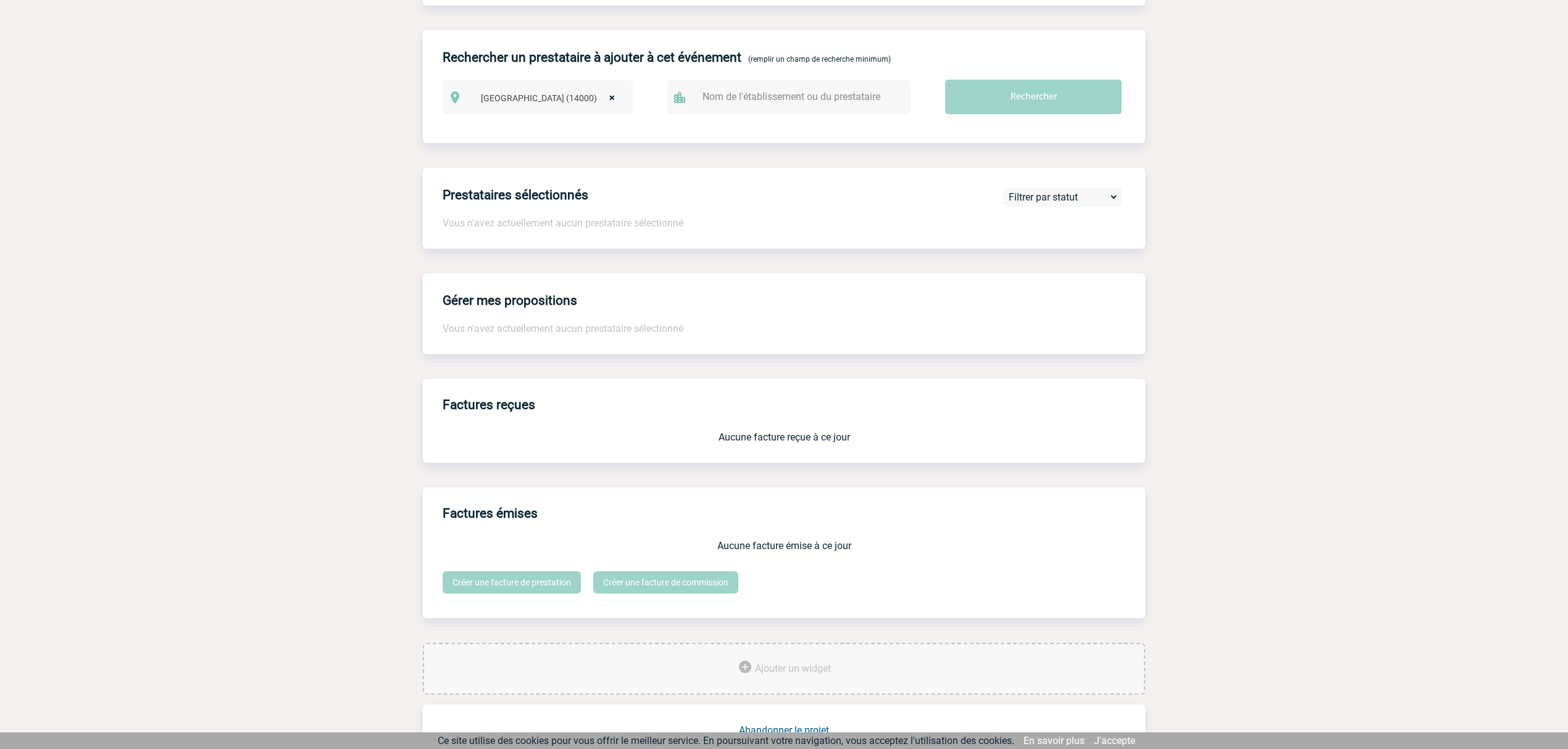
click at [778, 655] on div "Ajouter un widget" at bounding box center [784, 669] width 722 height 52
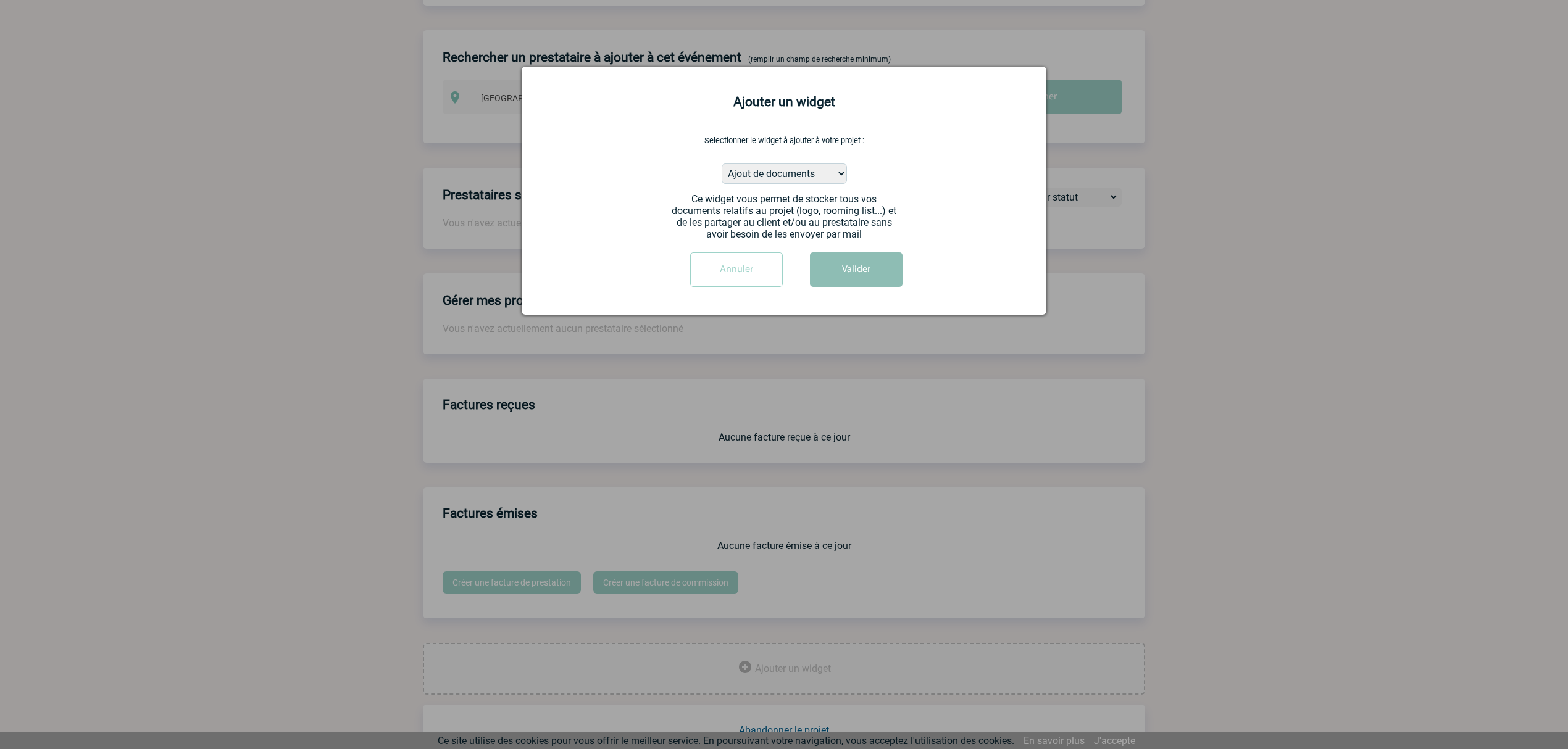
click at [870, 257] on button "Valider" at bounding box center [856, 269] width 92 height 35
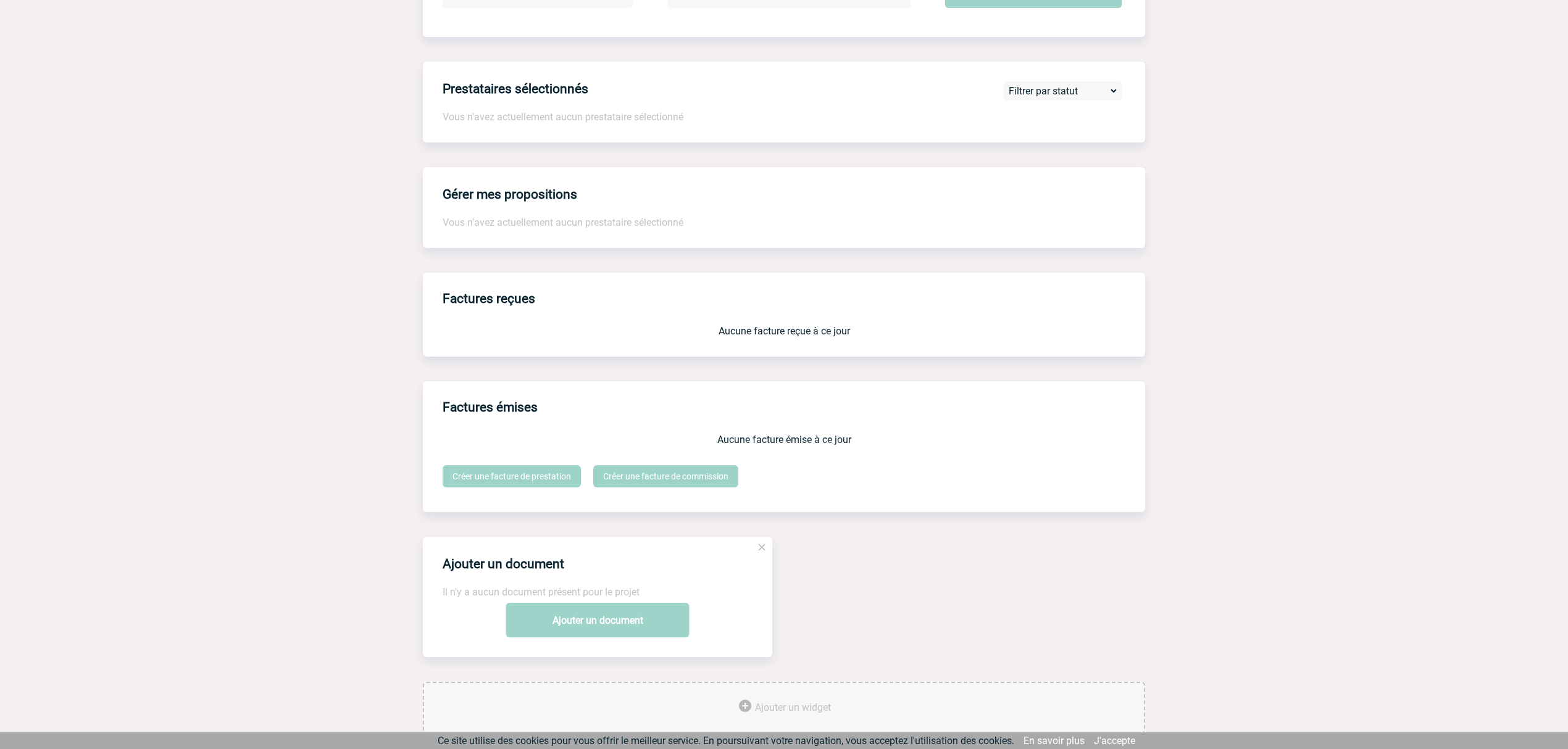
scroll to position [860, 0]
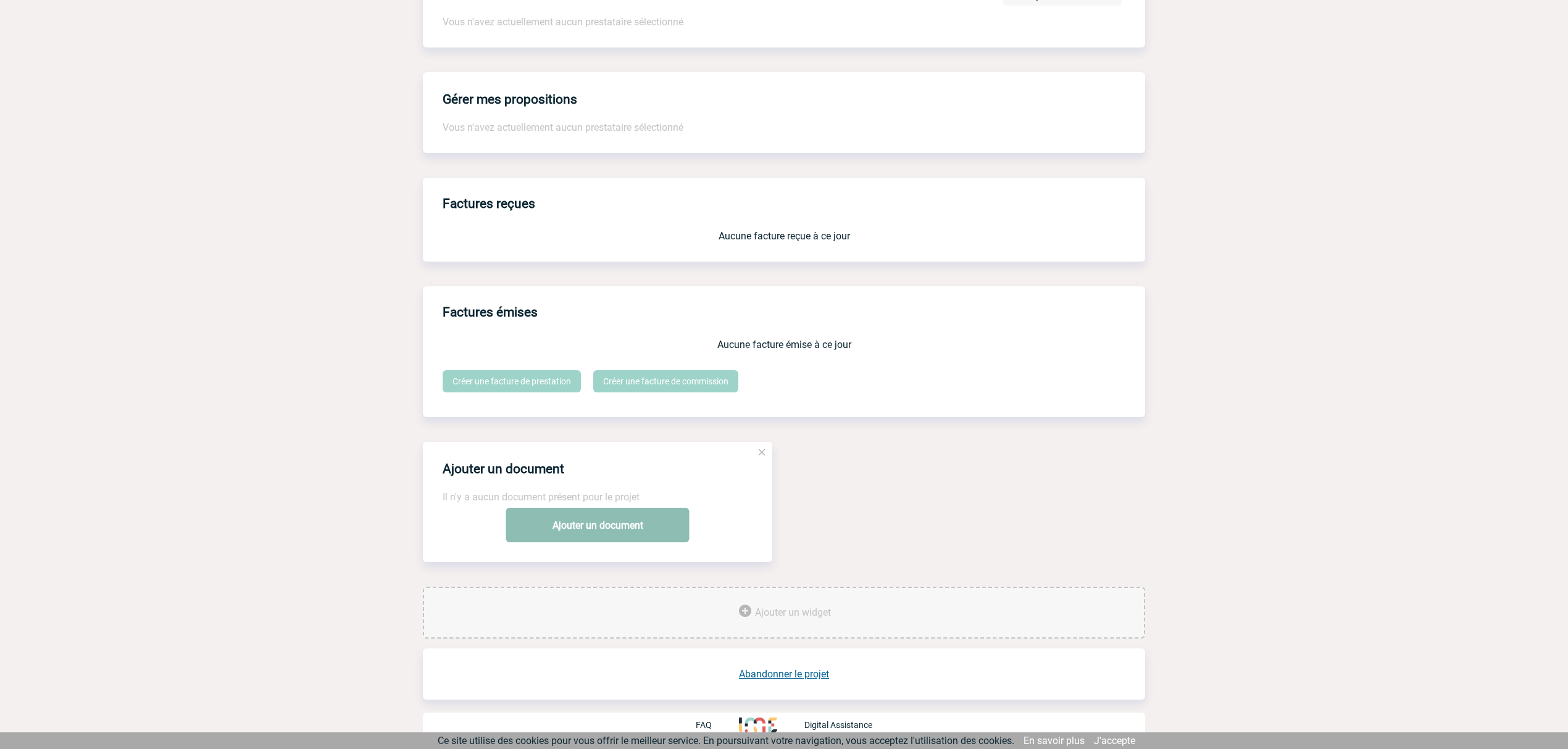
click at [618, 519] on link "Ajouter un document" at bounding box center [597, 525] width 184 height 35
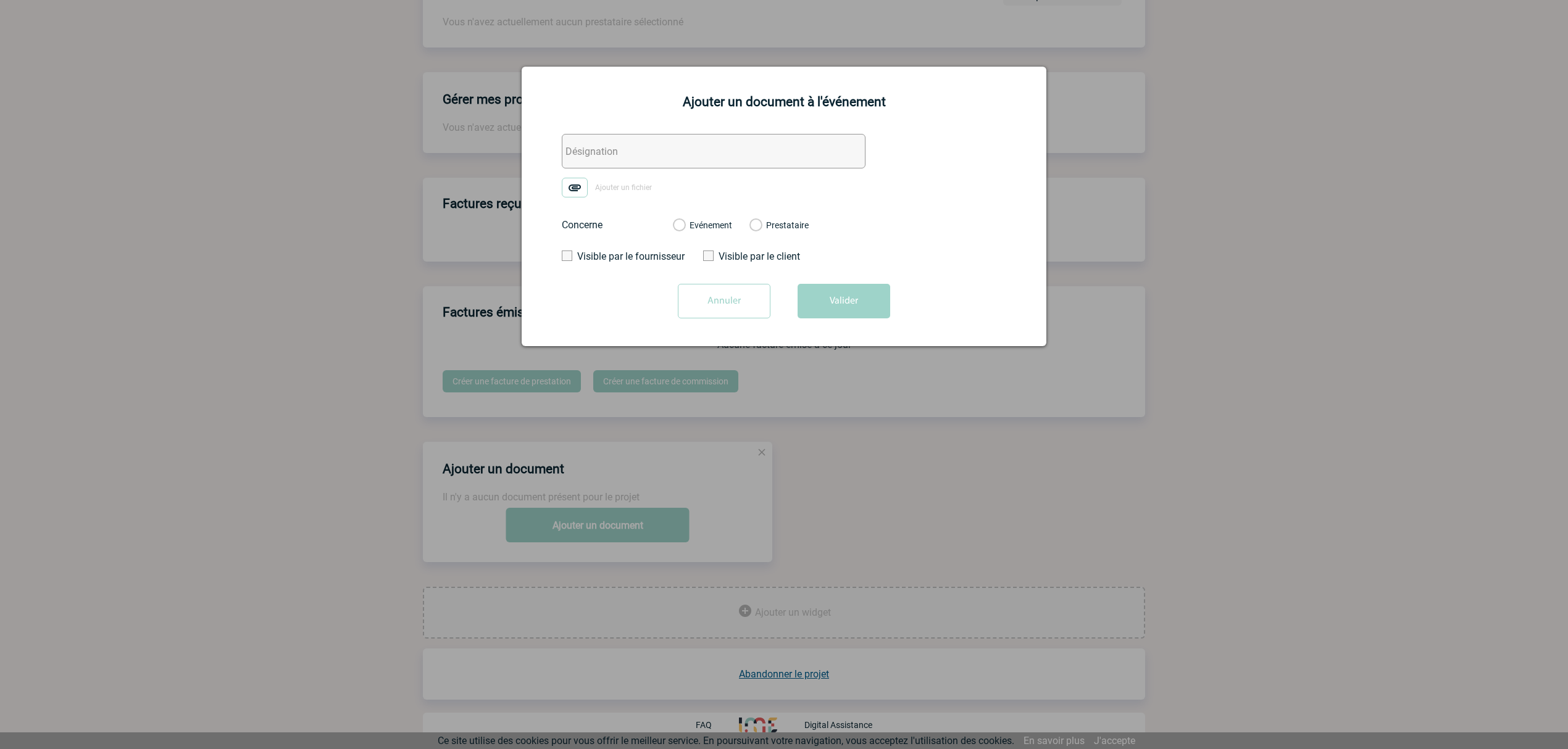
click at [608, 158] on input "text" at bounding box center [714, 151] width 304 height 35
paste input "CPIAS Normandie"
type input "CPIAS Normandie - FACTURE (conforme)"
click at [583, 187] on img at bounding box center [574, 187] width 26 height 20
click at [0, 0] on input "Ajouter un fichier" at bounding box center [0, 0] width 0 height 0
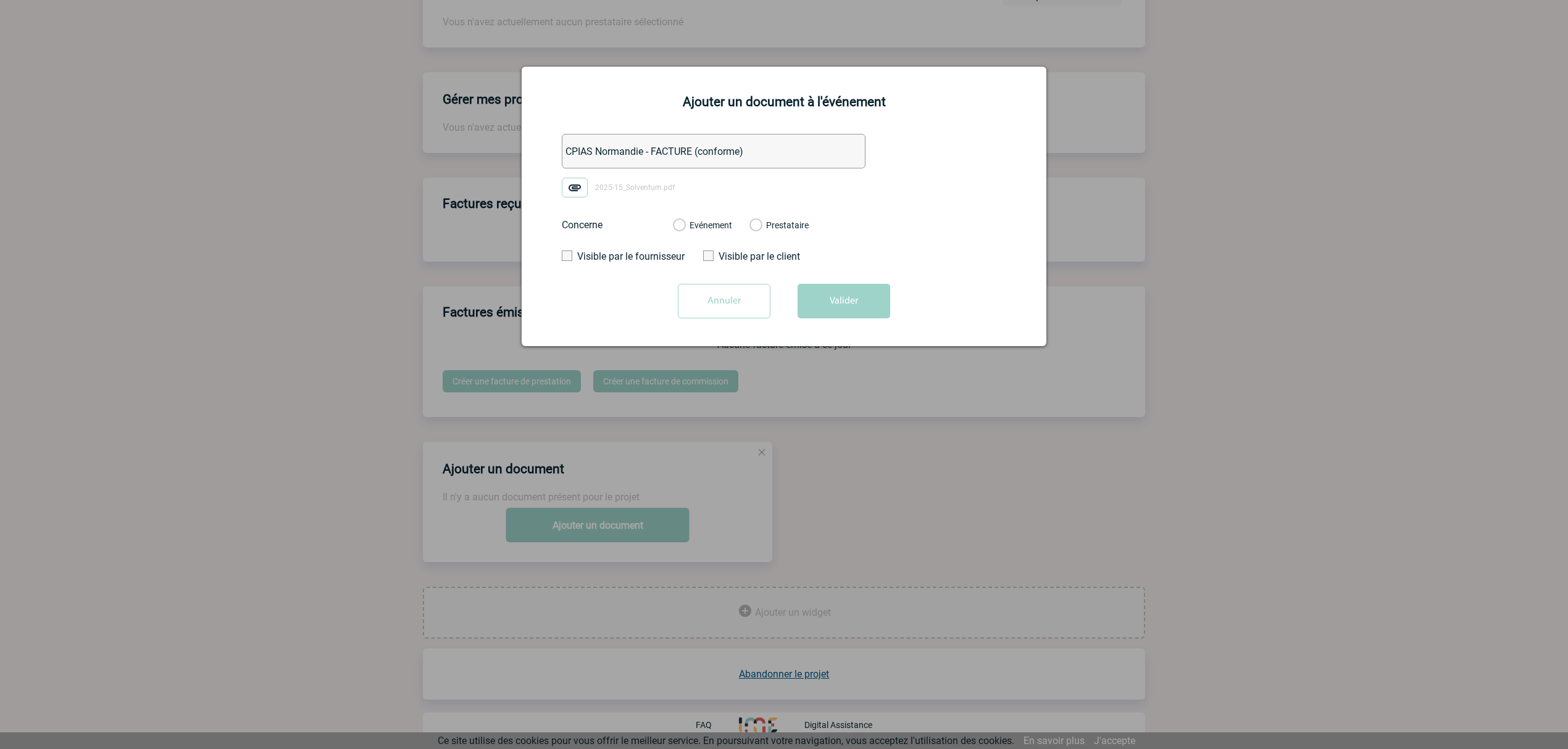
click at [710, 233] on div "Evénement Prestataire" at bounding box center [741, 225] width 156 height 32
click at [714, 231] on div "Evénement" at bounding box center [702, 225] width 60 height 12
click at [716, 231] on div "Evénement Prestataire" at bounding box center [741, 225] width 156 height 32
drag, startPoint x: 711, startPoint y: 223, endPoint x: 796, endPoint y: 268, distance: 96.2
click at [685, 221] on label "Evénement" at bounding box center [678, 226] width 12 height 12
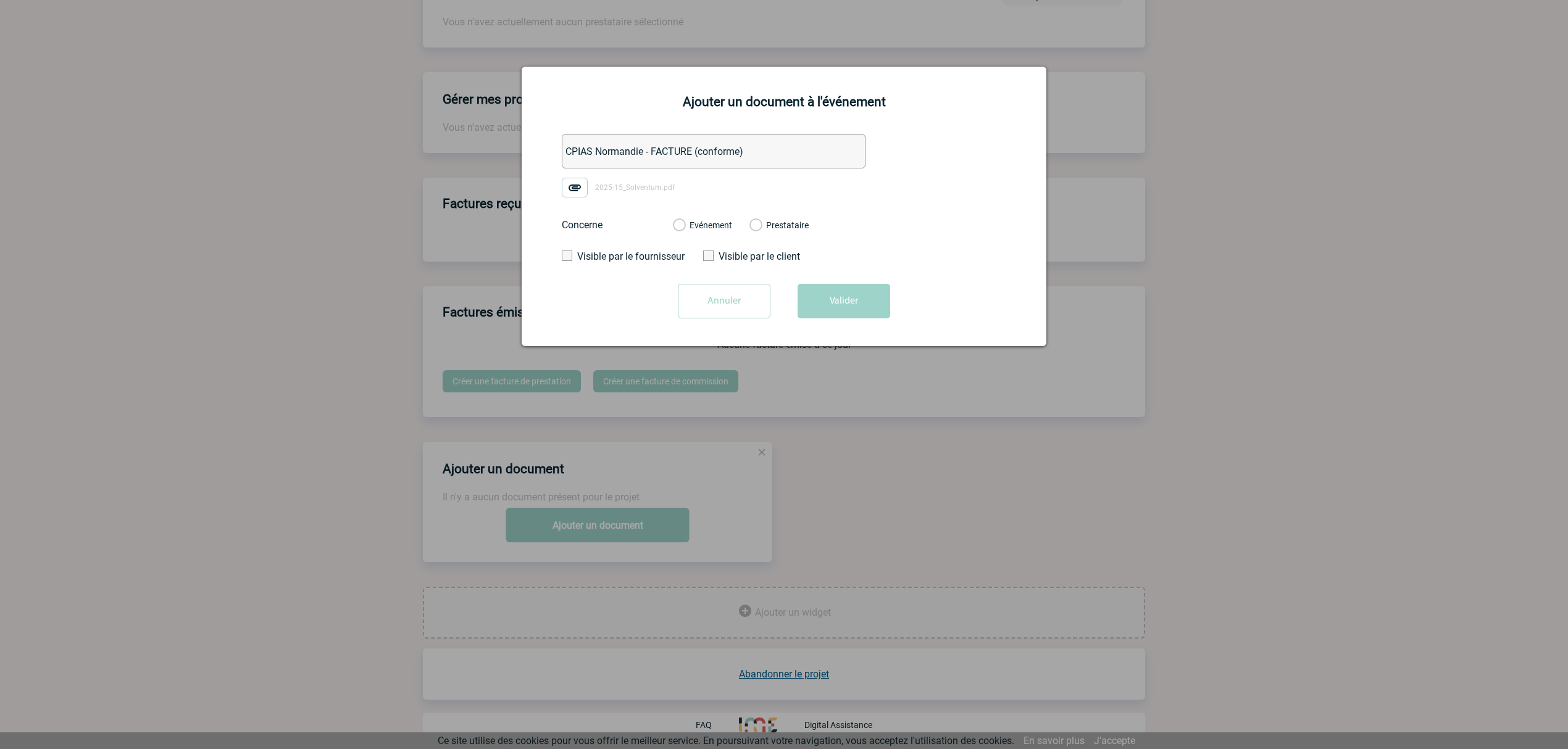
drag, startPoint x: 677, startPoint y: 225, endPoint x: 775, endPoint y: 264, distance: 105.5
click at [677, 225] on label "Evénement" at bounding box center [678, 226] width 12 height 12
click at [0, 0] on input "Evénement" at bounding box center [0, 0] width 0 height 0
drag, startPoint x: 843, startPoint y: 283, endPoint x: 853, endPoint y: 316, distance: 34.5
click at [847, 297] on form "CPIAS Normandie - FACTURE (conforme) 2025-15_Solventum.pdf Concerne Evénement P…" at bounding box center [783, 230] width 493 height 193
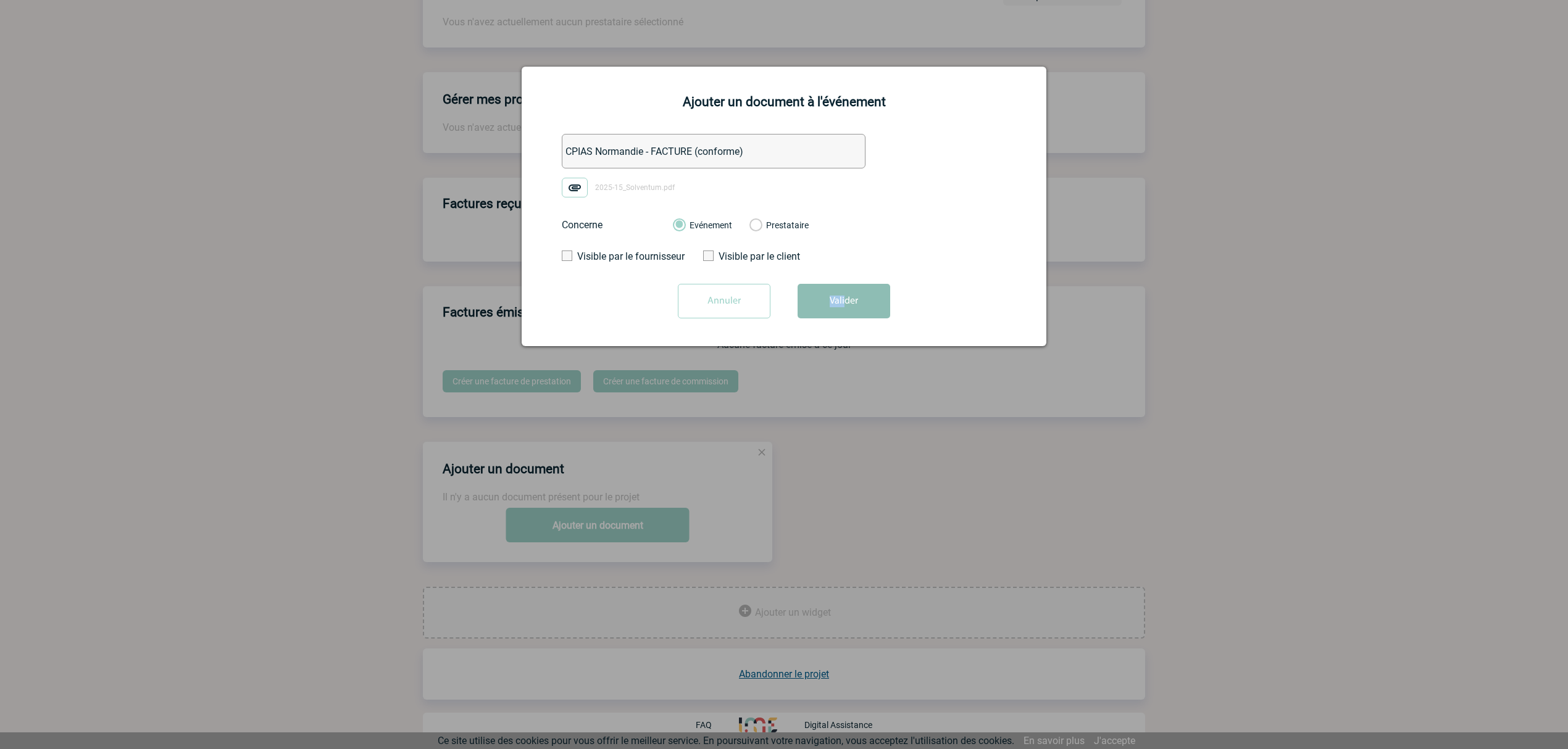
click at [853, 316] on button "Valider" at bounding box center [844, 301] width 92 height 35
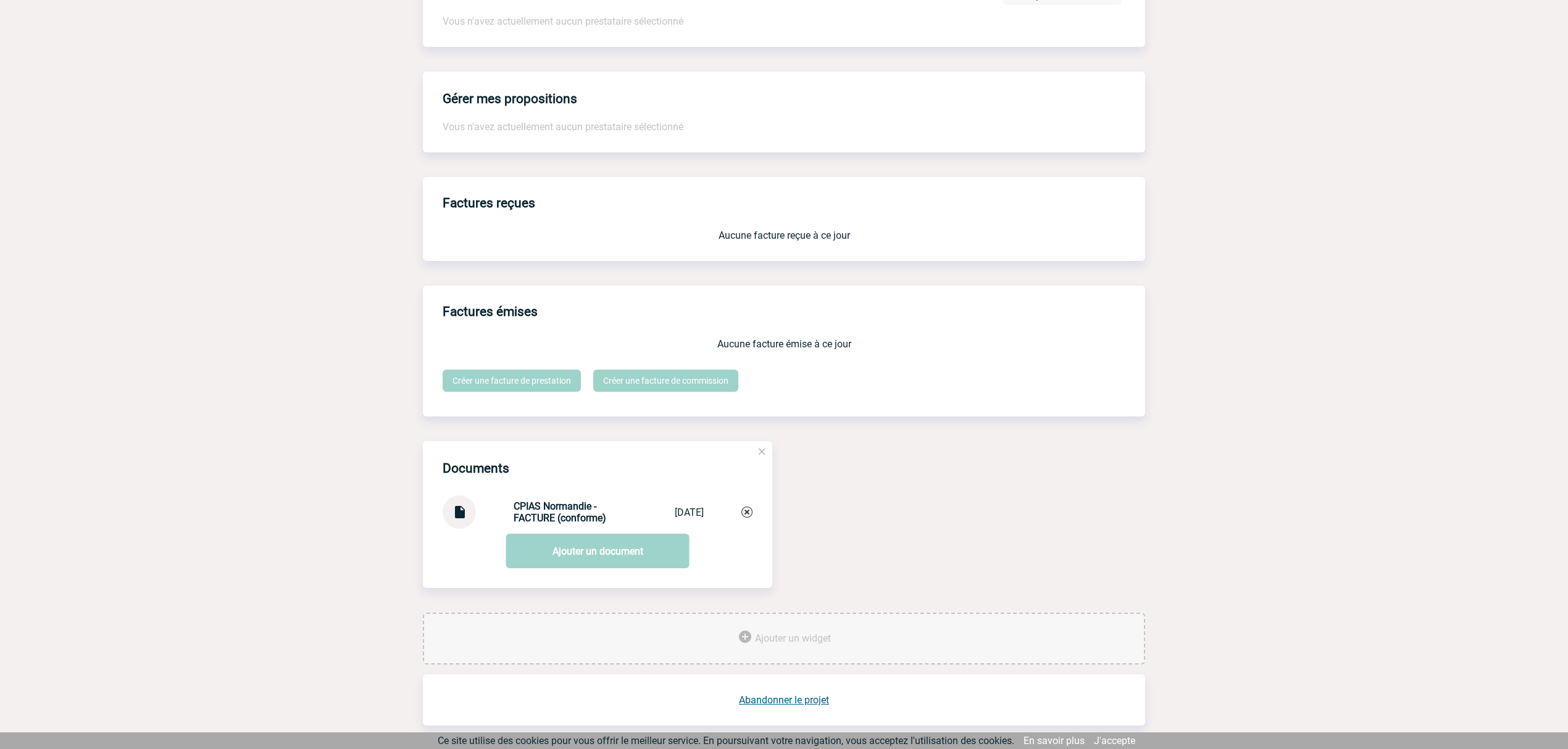
click at [587, 559] on link "Ajouter un document" at bounding box center [597, 551] width 184 height 35
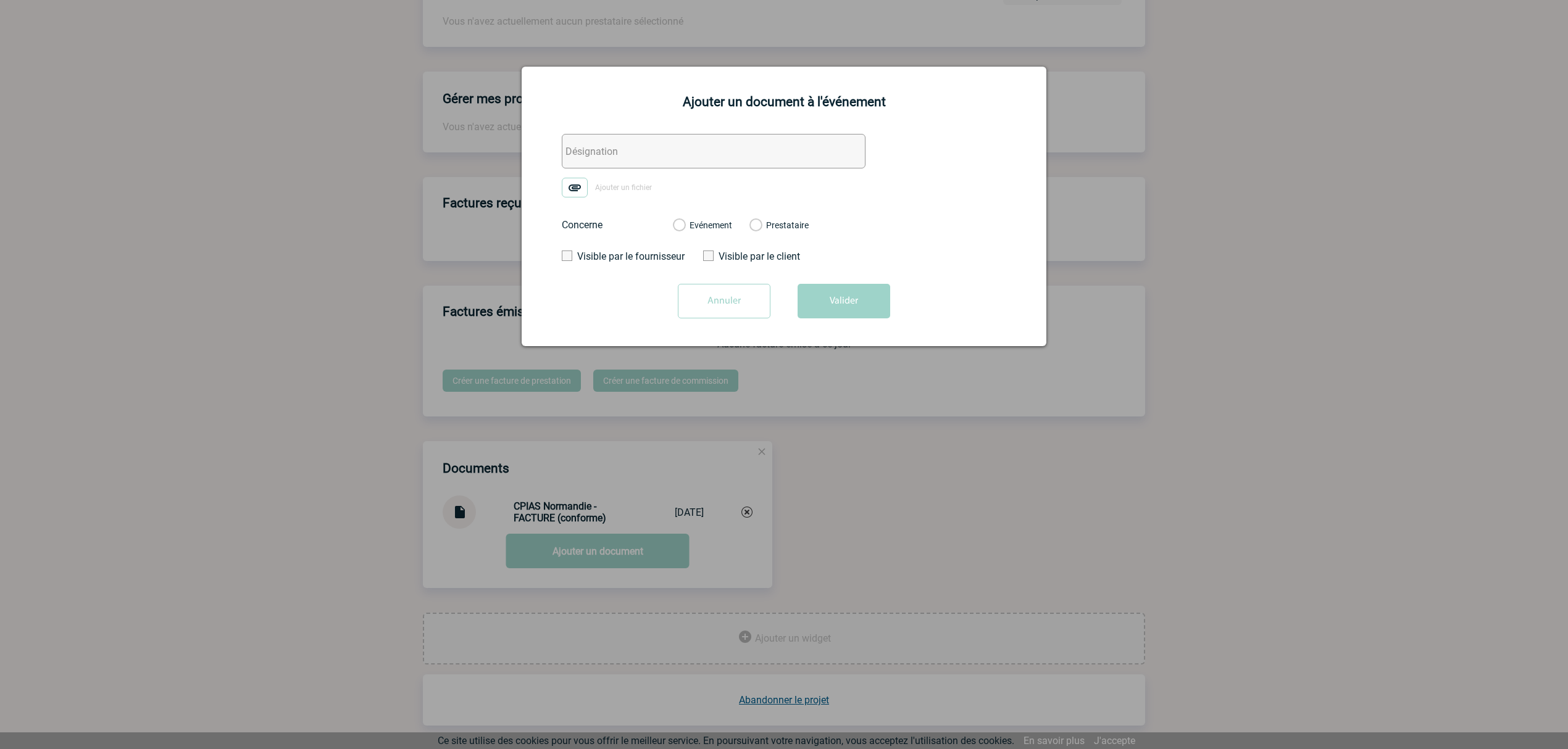
click at [591, 146] on input "text" at bounding box center [714, 151] width 304 height 35
paste input "CPIAS Normandie"
type input "CPIAS Normandie - RIB"
click at [576, 192] on img at bounding box center [574, 187] width 26 height 20
click at [0, 0] on input "Ajouter un fichier" at bounding box center [0, 0] width 0 height 0
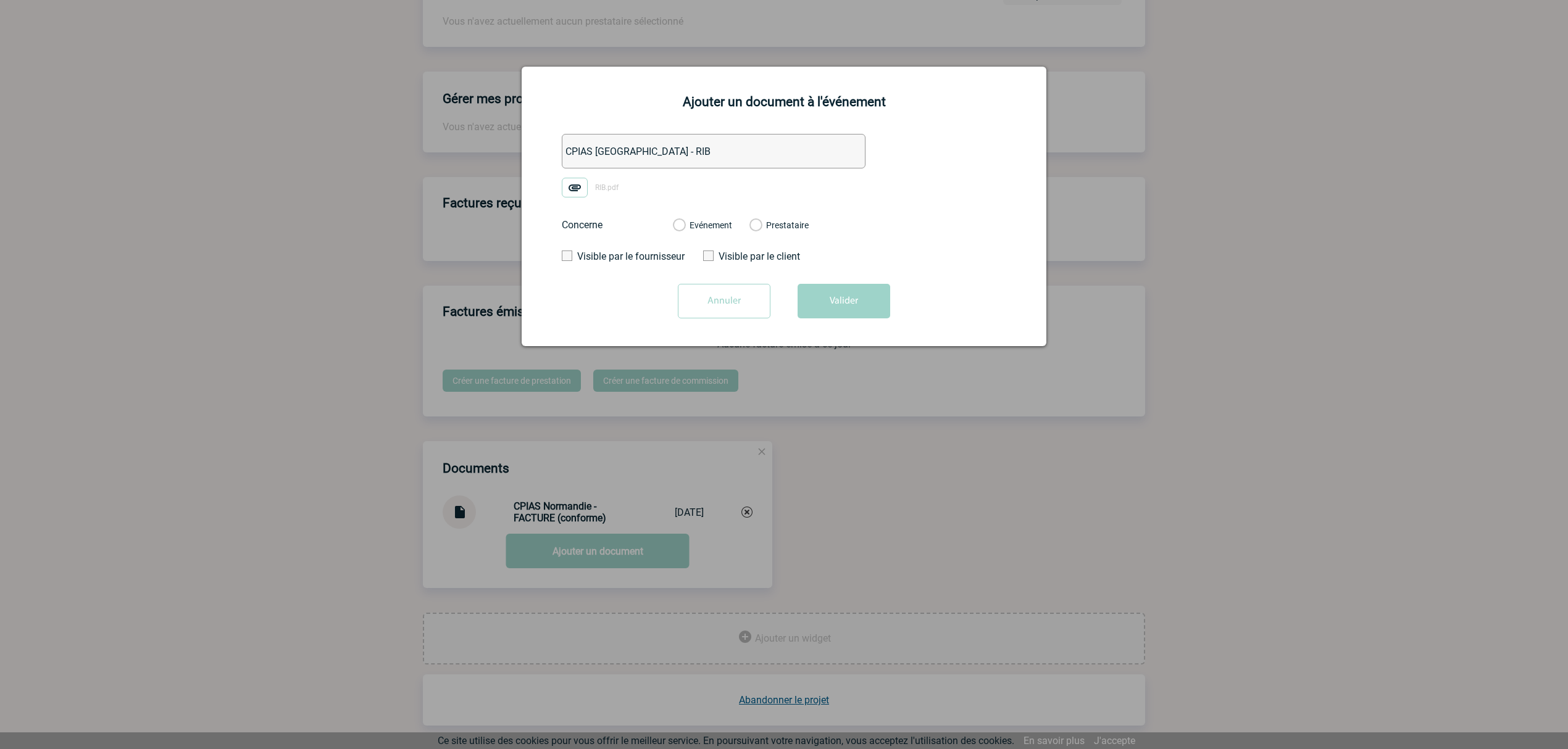
drag, startPoint x: 699, startPoint y: 228, endPoint x: 749, endPoint y: 240, distance: 51.4
click at [685, 227] on label "Evénement" at bounding box center [678, 226] width 12 height 12
drag, startPoint x: 742, startPoint y: 248, endPoint x: 722, endPoint y: 237, distance: 22.8
click at [733, 243] on form "CPIAS Normandie - RIB RIB.pdf Concerne Evénement Prestataire Visible par le fou…" at bounding box center [783, 230] width 493 height 193
click at [685, 230] on label "Evénement" at bounding box center [678, 226] width 12 height 12
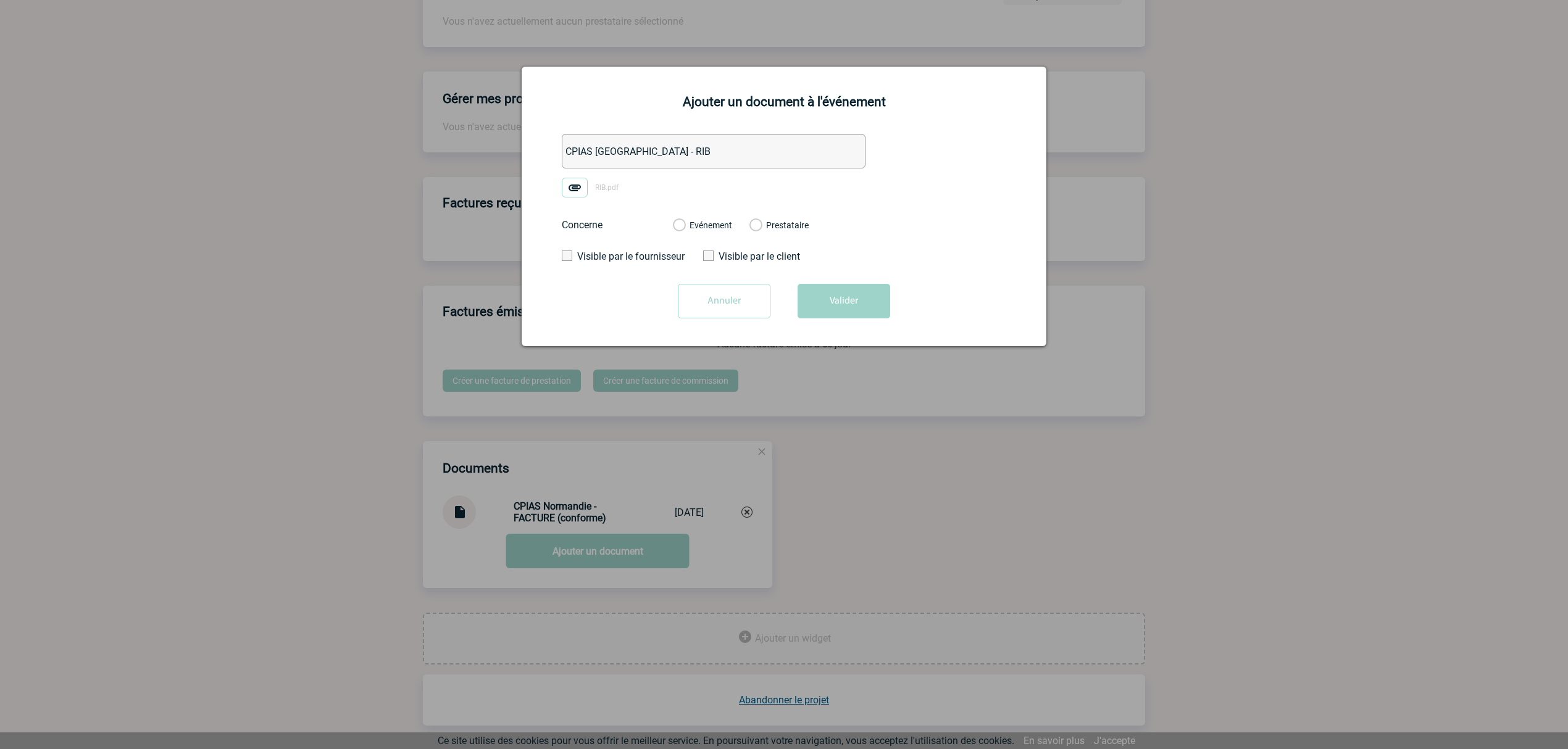
click at [0, 0] on input "Evénement" at bounding box center [0, 0] width 0 height 0
click at [685, 228] on label "Evénement" at bounding box center [678, 226] width 12 height 12
click at [0, 0] on input "Evénement" at bounding box center [0, 0] width 0 height 0
click at [857, 301] on button "Valider" at bounding box center [844, 301] width 92 height 35
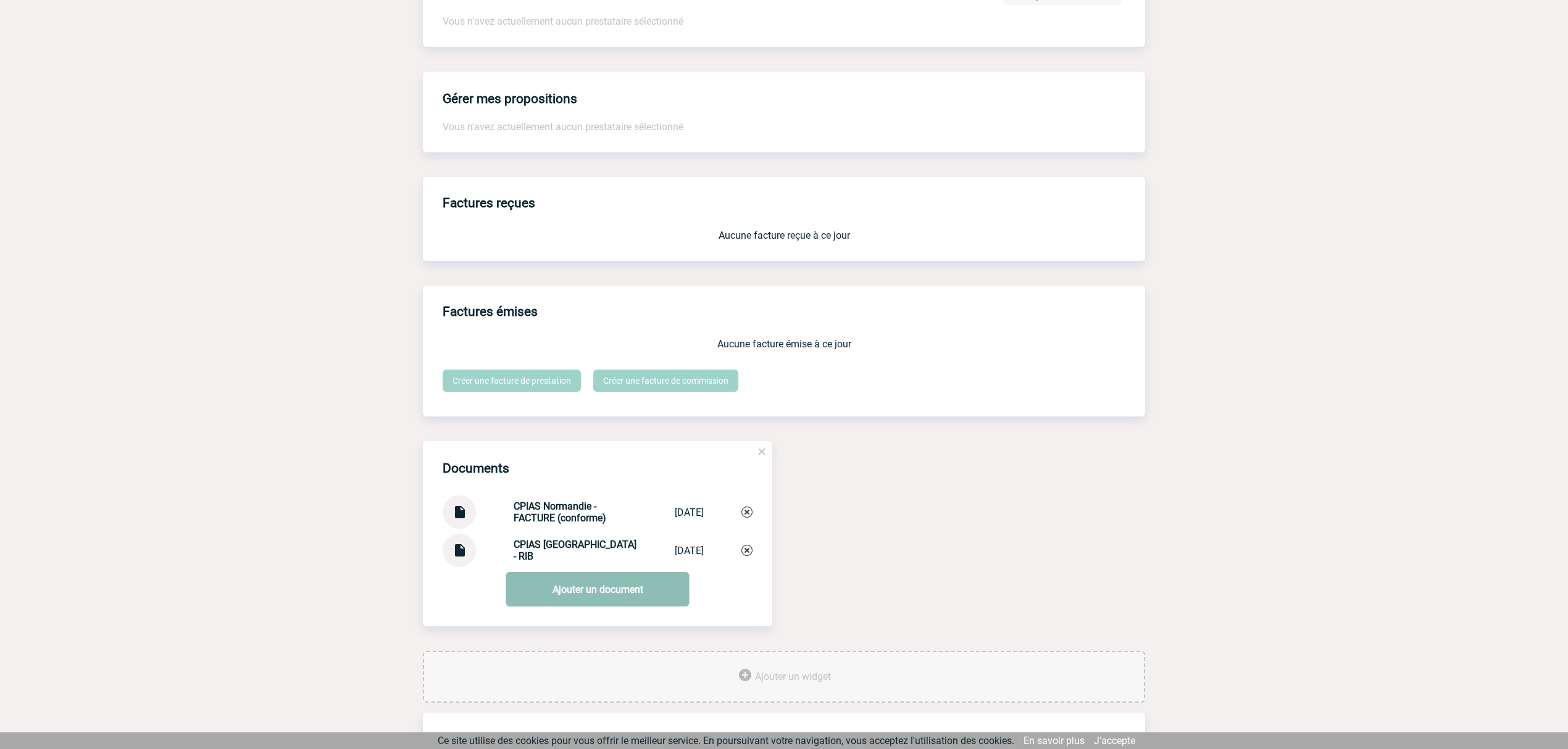
click at [562, 588] on link "Ajouter un document" at bounding box center [597, 589] width 184 height 35
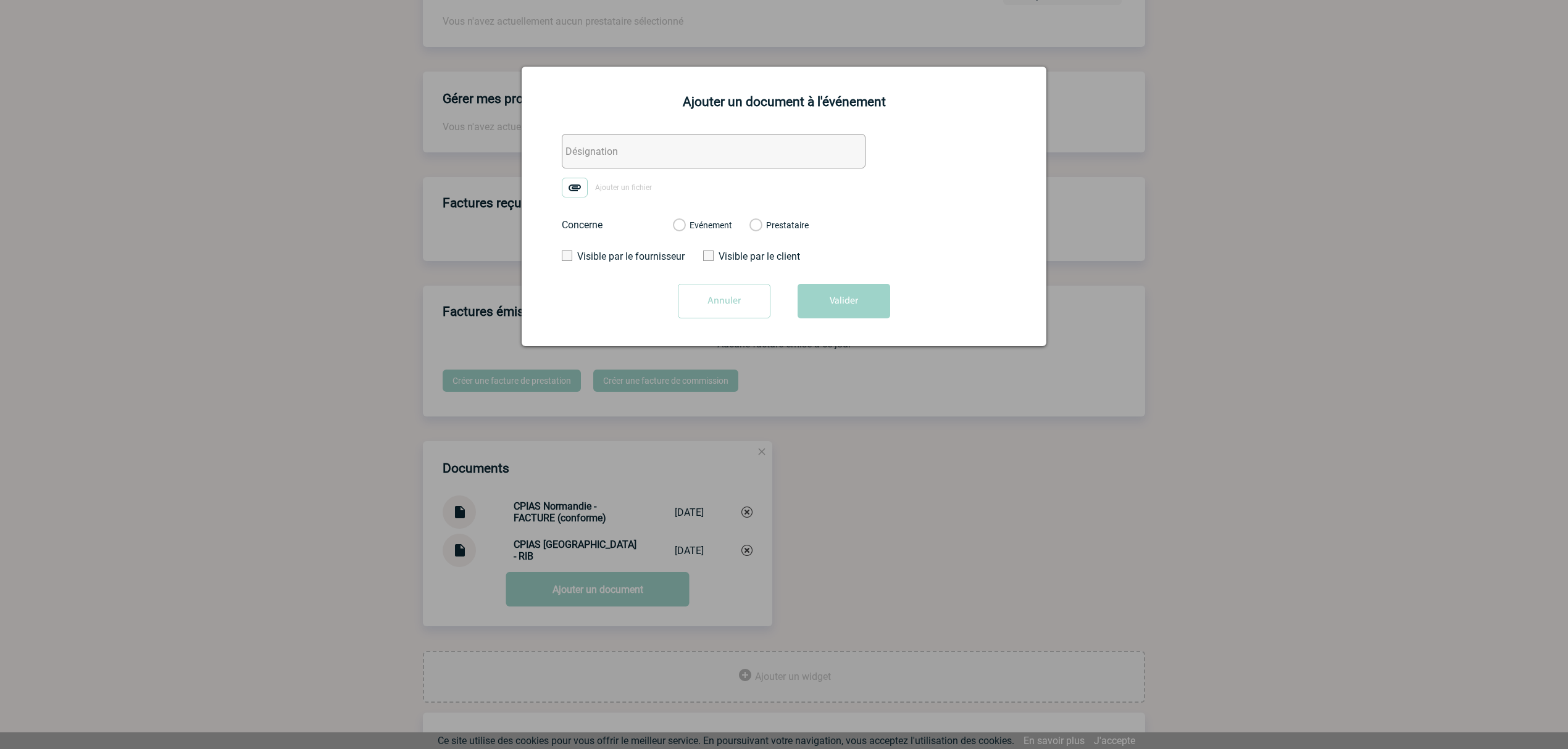
click at [581, 152] on input "text" at bounding box center [714, 151] width 304 height 35
type input "IME - Réception nlle demande"
drag, startPoint x: 627, startPoint y: 193, endPoint x: 622, endPoint y: 188, distance: 7.1
click at [622, 188] on label "Ajouter un fichier" at bounding box center [611, 187] width 99 height 20
click at [566, 184] on img at bounding box center [574, 187] width 26 height 20
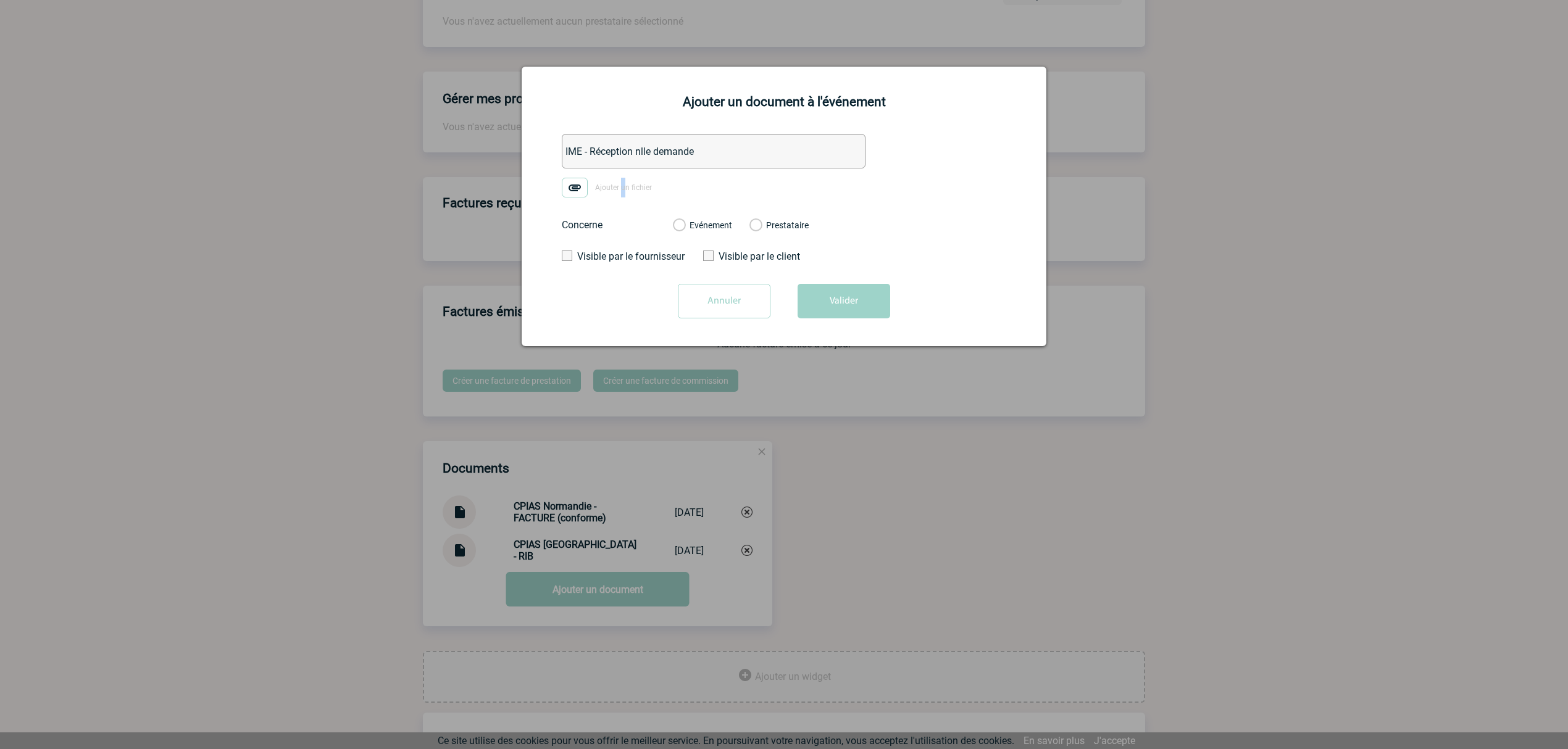
click at [0, 0] on input "Ajouter un fichier" at bounding box center [0, 0] width 0 height 0
click at [685, 231] on label "Evénement" at bounding box center [678, 226] width 12 height 12
click at [0, 0] on input "Evénement" at bounding box center [0, 0] width 0 height 0
click at [829, 301] on button "Valider" at bounding box center [844, 301] width 92 height 35
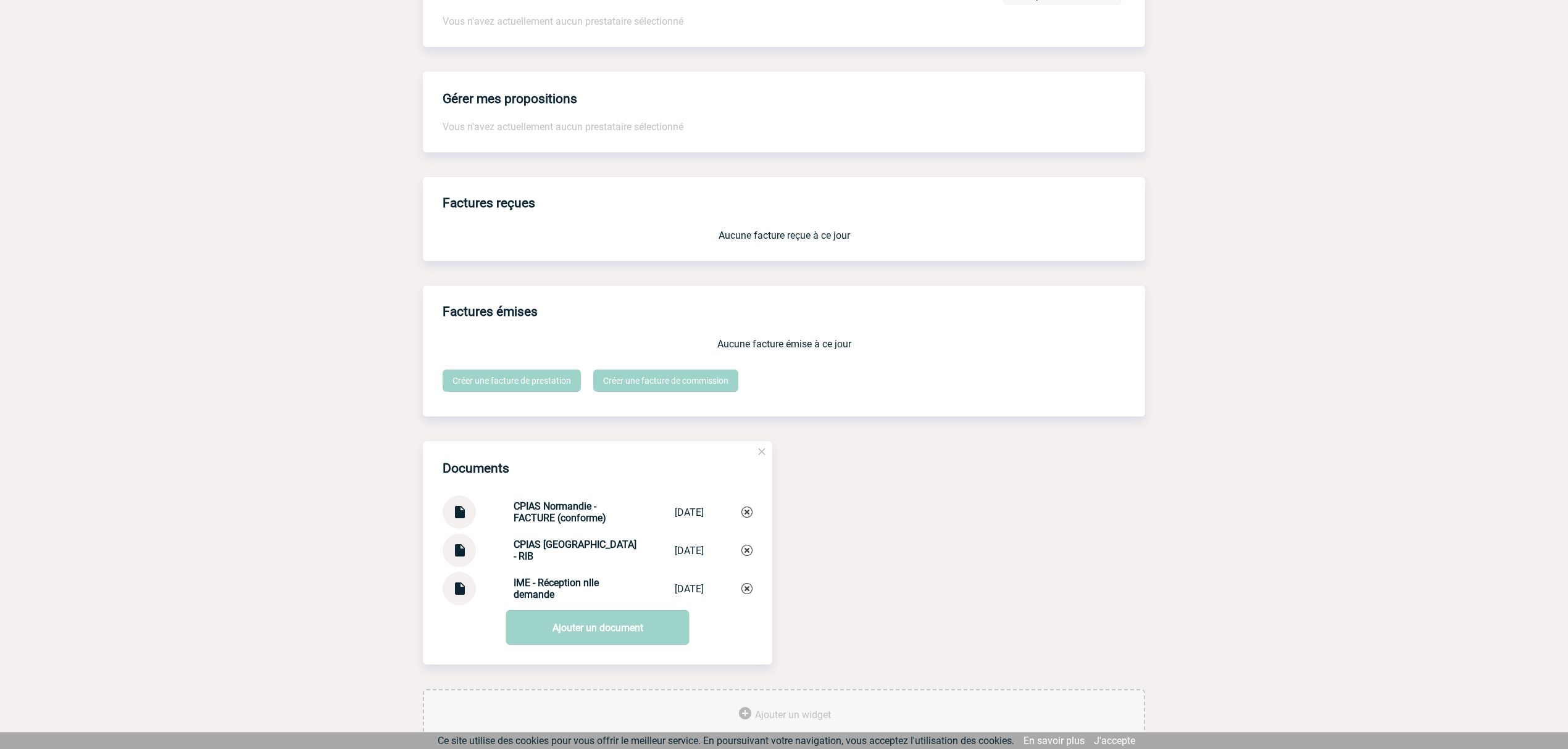
scroll to position [0, 0]
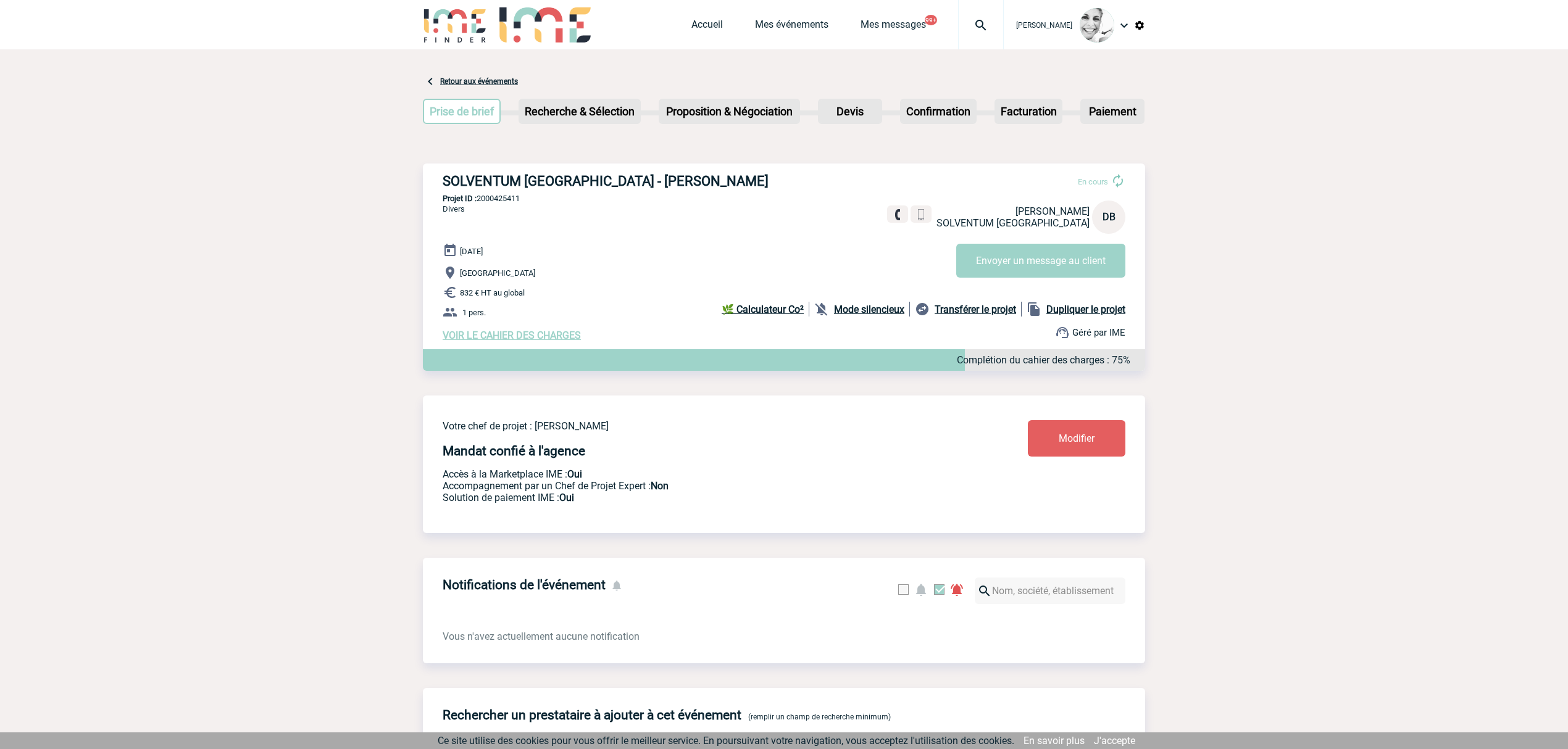
click at [991, 18] on img at bounding box center [981, 25] width 44 height 14
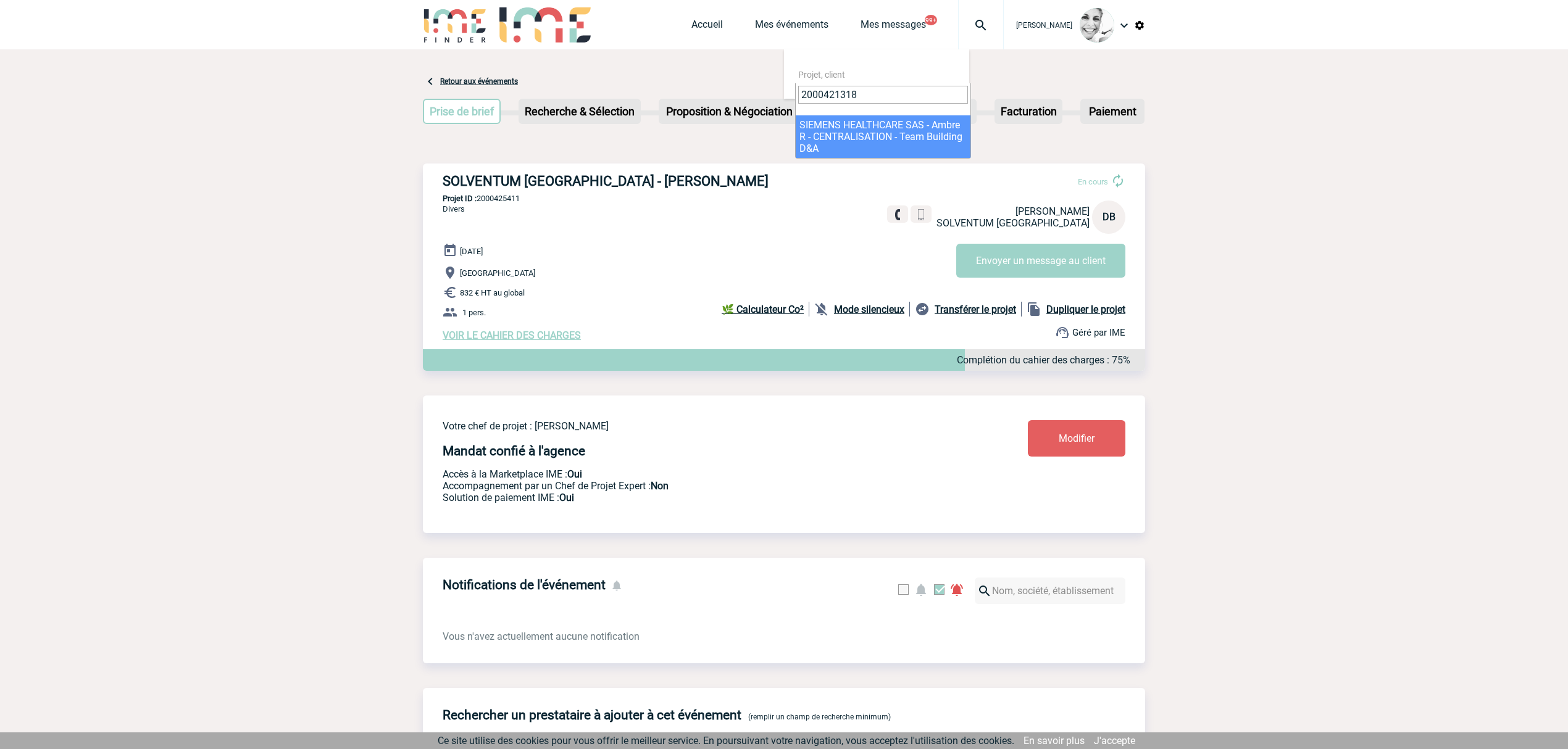
type input "2000421318"
select select "20819"
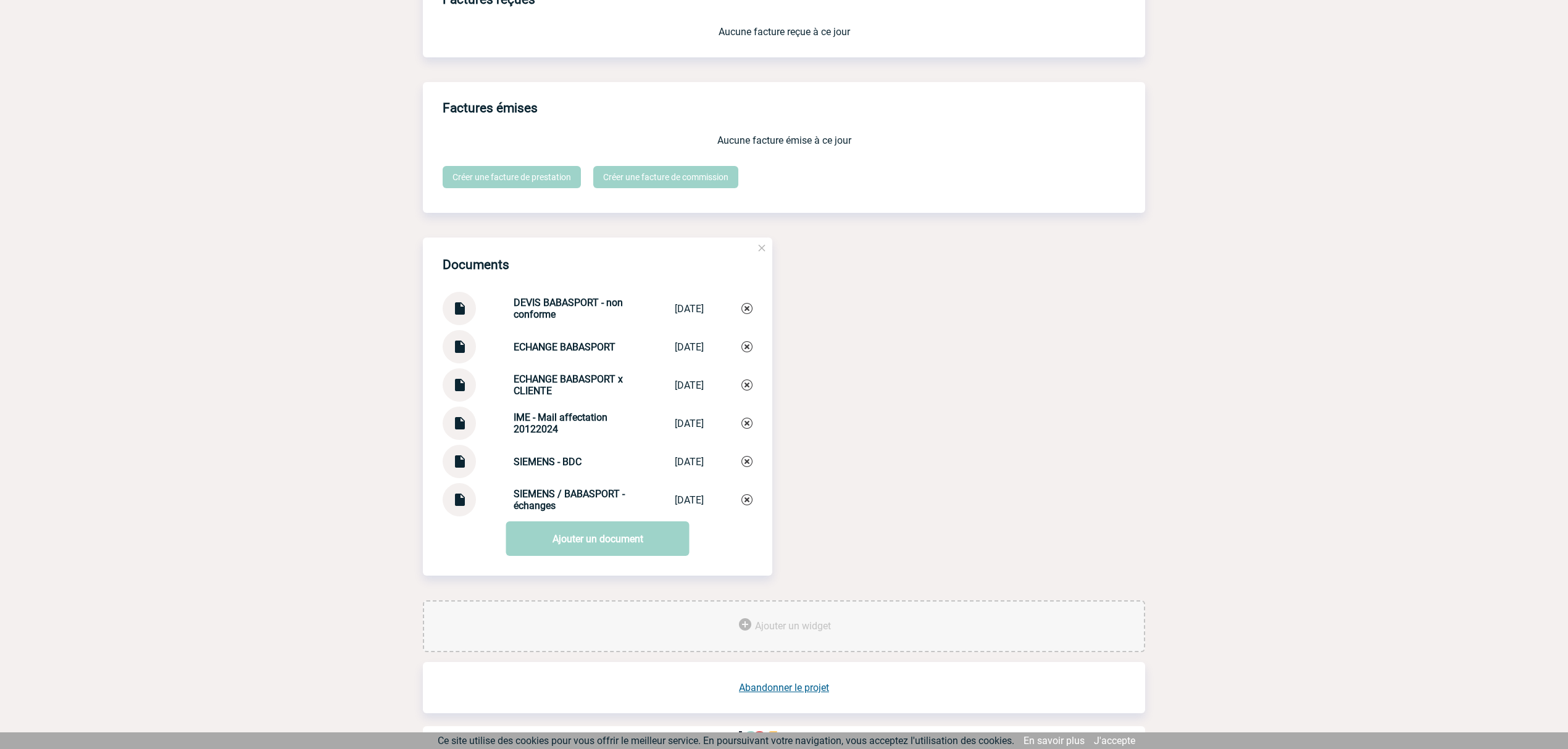
scroll to position [1087, 0]
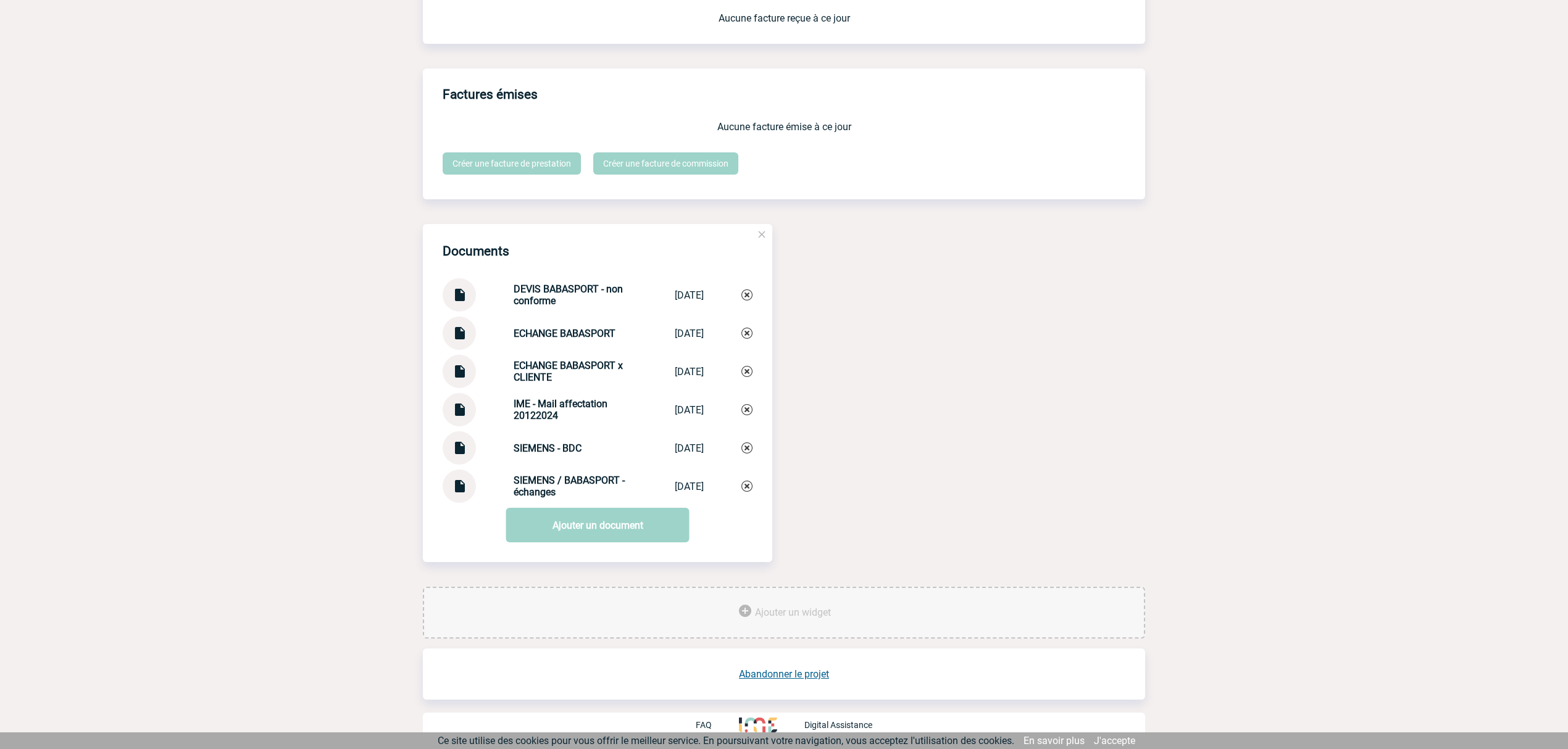
click at [461, 339] on img at bounding box center [459, 328] width 16 height 24
click at [463, 450] on img at bounding box center [459, 443] width 16 height 24
click at [578, 332] on strong "ECHANGE BABASPORT" at bounding box center [565, 334] width 102 height 12
drag, startPoint x: 578, startPoint y: 332, endPoint x: 632, endPoint y: 506, distance: 182.2
click at [578, 334] on strong "ECHANGE BABASPORT" at bounding box center [565, 334] width 102 height 12
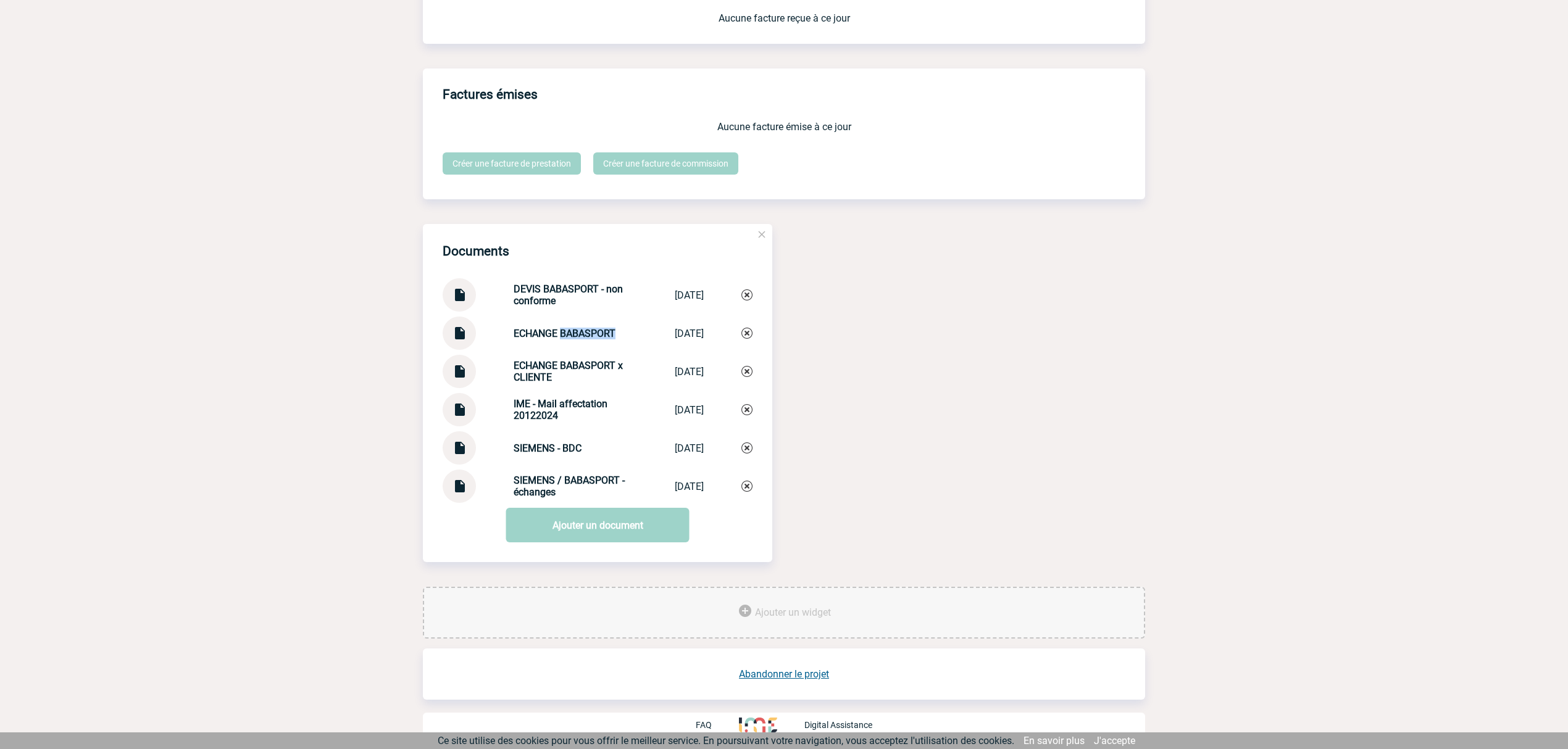
copy strong "BABASPORT"
click at [576, 528] on link "Ajouter un document" at bounding box center [597, 525] width 184 height 35
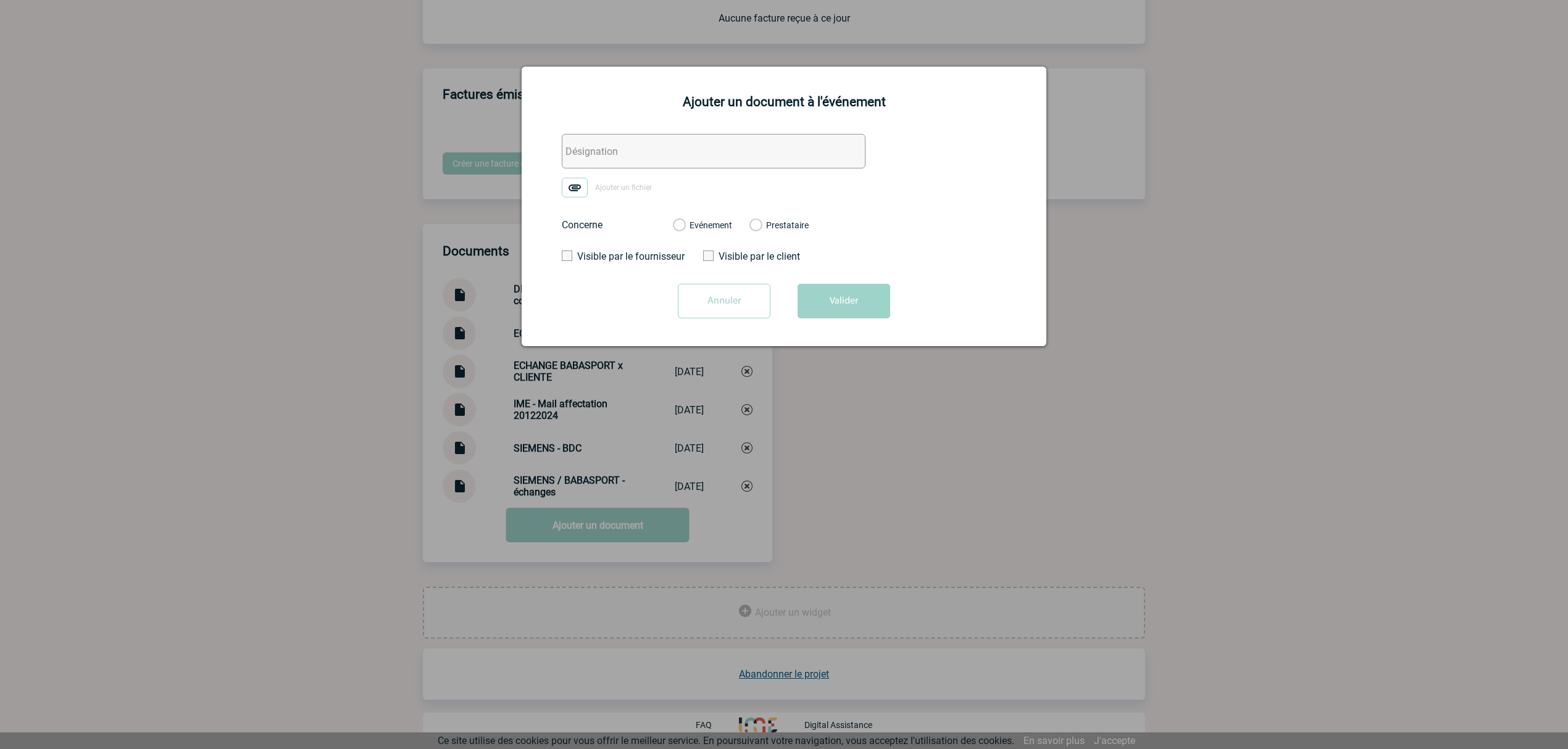
click at [620, 156] on input "text" at bounding box center [714, 151] width 304 height 35
paste input "BABASPORT"
type input "0. BABASPORT - Echanges facturation"
click at [581, 188] on img at bounding box center [574, 187] width 26 height 20
click at [0, 0] on input "Ajouter un fichier" at bounding box center [0, 0] width 0 height 0
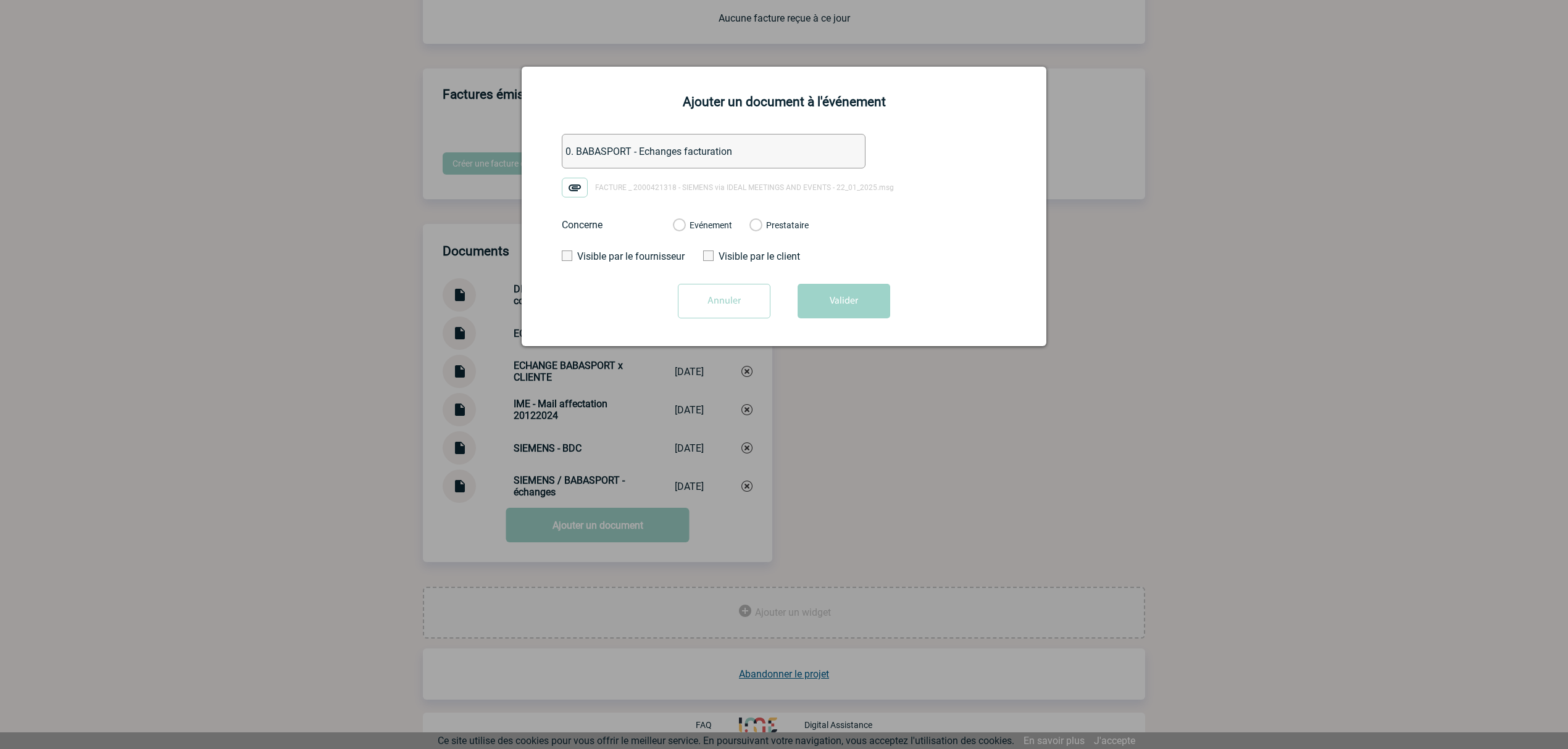
drag, startPoint x: 706, startPoint y: 226, endPoint x: 715, endPoint y: 228, distance: 9.2
click at [685, 227] on label "Evénement" at bounding box center [678, 226] width 12 height 12
drag, startPoint x: 711, startPoint y: 234, endPoint x: 697, endPoint y: 225, distance: 16.6
click at [709, 232] on div "Evénement Prestataire" at bounding box center [741, 225] width 156 height 32
click at [685, 225] on label "Evénement" at bounding box center [678, 226] width 12 height 12
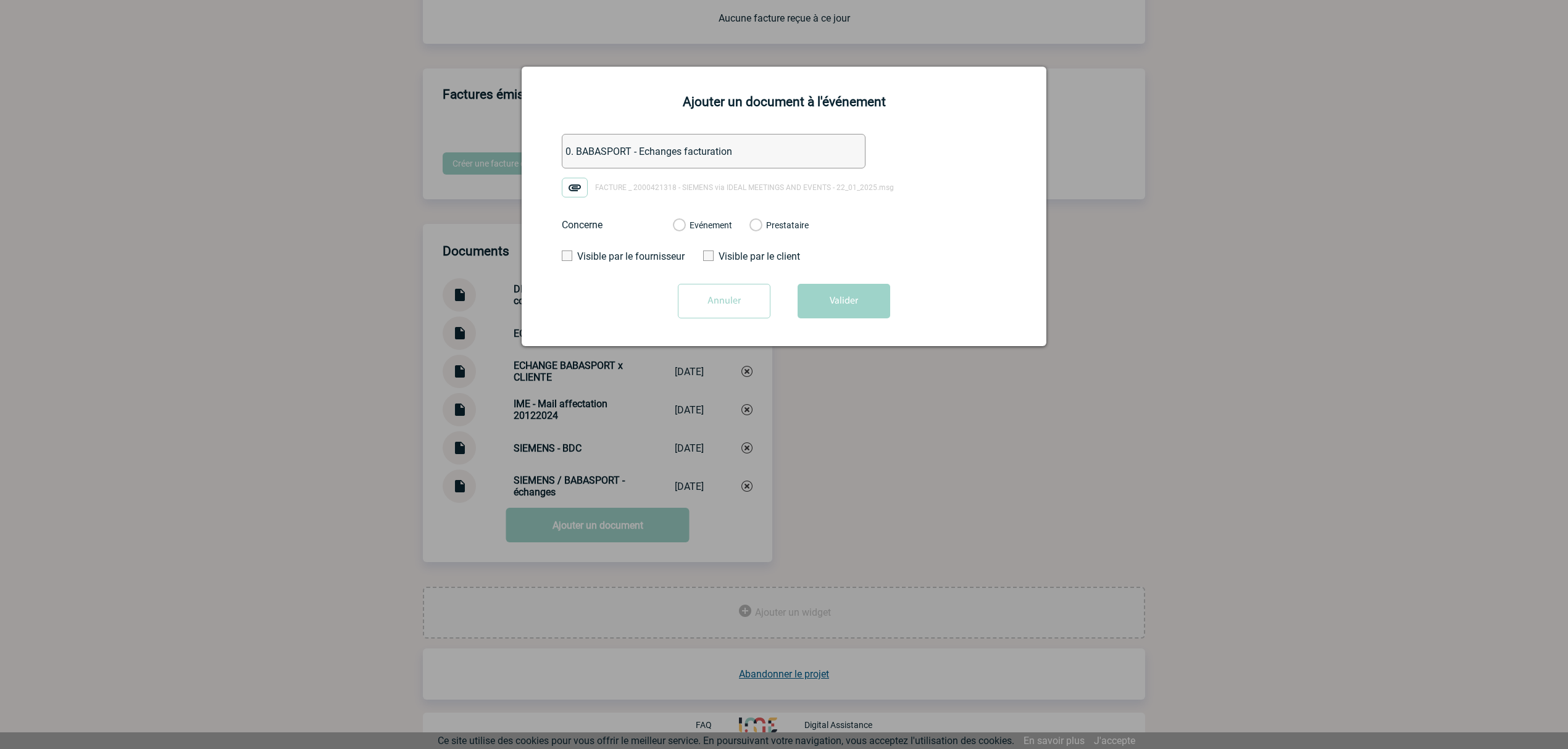
click at [0, 0] on input "Evénement" at bounding box center [0, 0] width 0 height 0
drag, startPoint x: 821, startPoint y: 294, endPoint x: 831, endPoint y: 309, distance: 18.0
click at [823, 297] on button "Valider" at bounding box center [844, 301] width 92 height 35
